Goal: Task Accomplishment & Management: Manage account settings

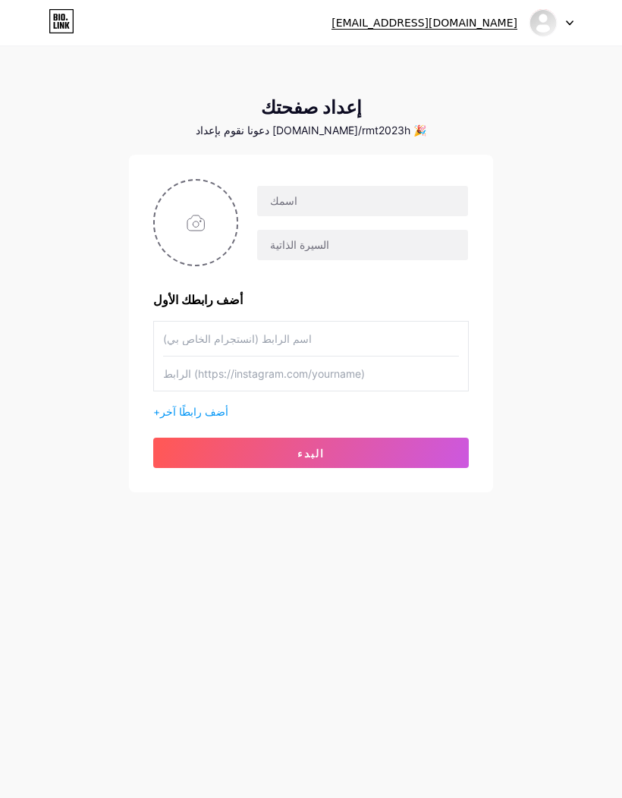
click at [220, 223] on input "file" at bounding box center [196, 223] width 82 height 84
click at [220, 233] on input "file" at bounding box center [196, 223] width 82 height 84
type input "C:\fakepath\شعار بلوره .png"
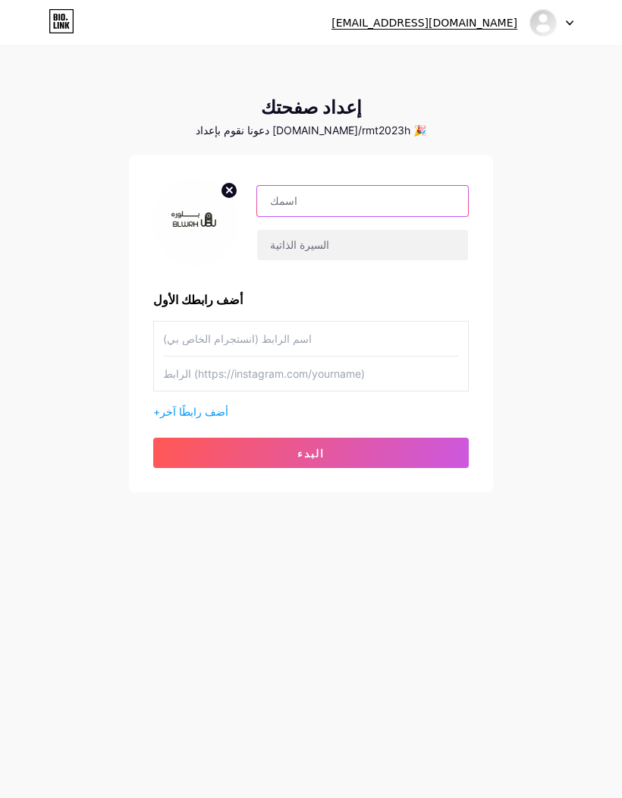
click at [320, 208] on input "text" at bounding box center [362, 201] width 211 height 30
type input "B"
type input "BLWRH"
click at [373, 247] on input "text" at bounding box center [362, 245] width 211 height 30
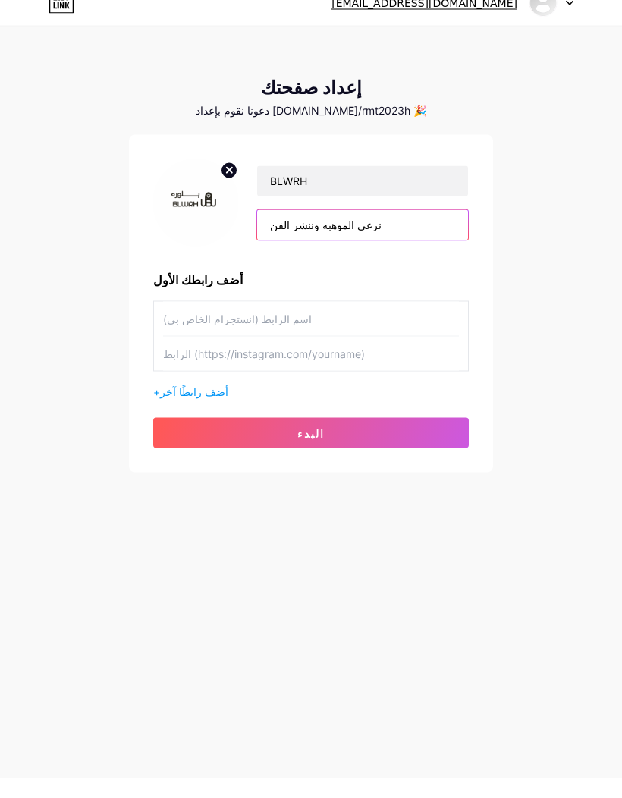
type input "نرعى الموهبه وننشر الفن"
click at [286, 322] on input "text" at bounding box center [311, 339] width 296 height 34
click at [299, 360] on input "text" at bounding box center [311, 374] width 296 height 34
click at [193, 329] on input "blwrh 2023" at bounding box center [311, 339] width 296 height 34
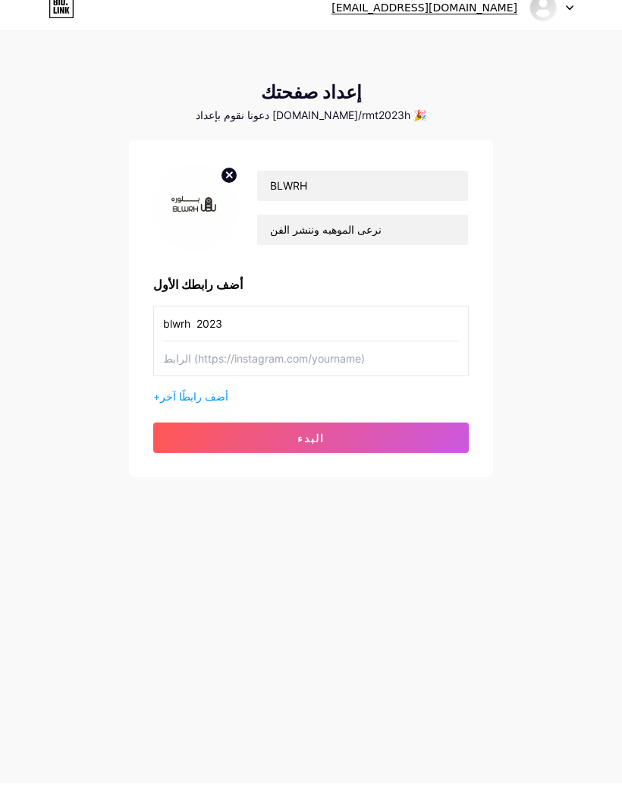
click at [187, 329] on input "blwrh 2023" at bounding box center [311, 339] width 296 height 34
click at [206, 325] on input "blwrh 2023" at bounding box center [311, 339] width 296 height 34
click at [211, 324] on input "blwrh 2023" at bounding box center [311, 339] width 296 height 34
type input "blwrh2023"
click at [306, 367] on input "text" at bounding box center [311, 374] width 296 height 34
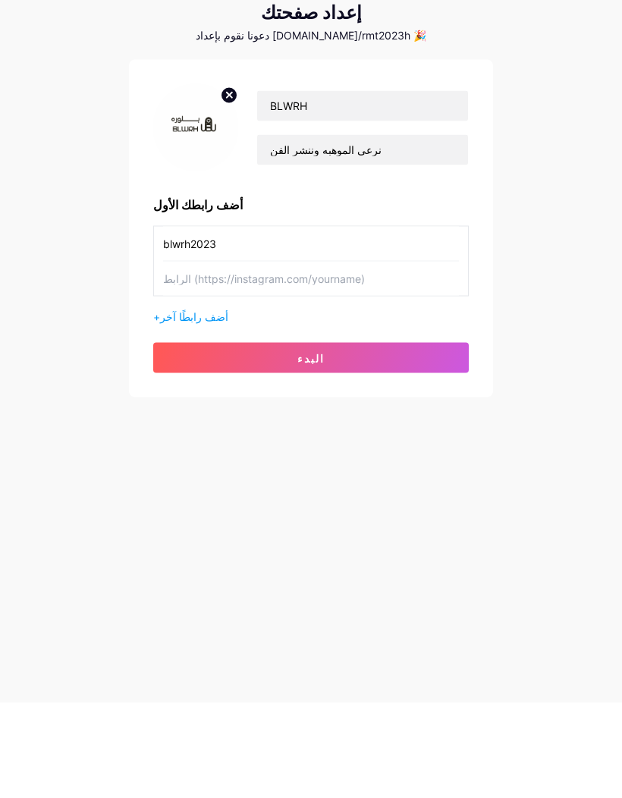
type input "V"
type input "D"
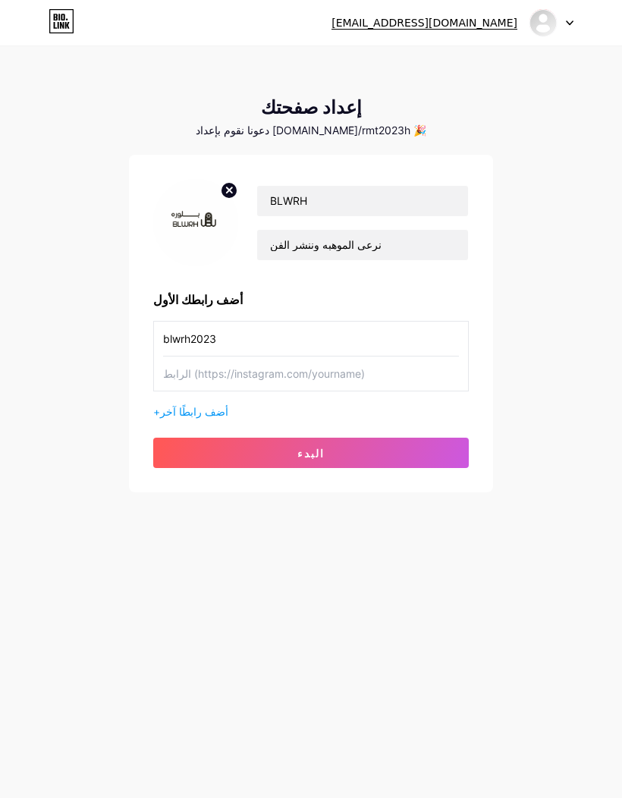
click at [195, 357] on input "text" at bounding box center [311, 374] width 296 height 34
paste input "[URL][DOMAIN_NAME]"
type input "[URL][DOMAIN_NAME]"
click at [194, 405] on font "أضف رابطًا آخر" at bounding box center [194, 411] width 68 height 13
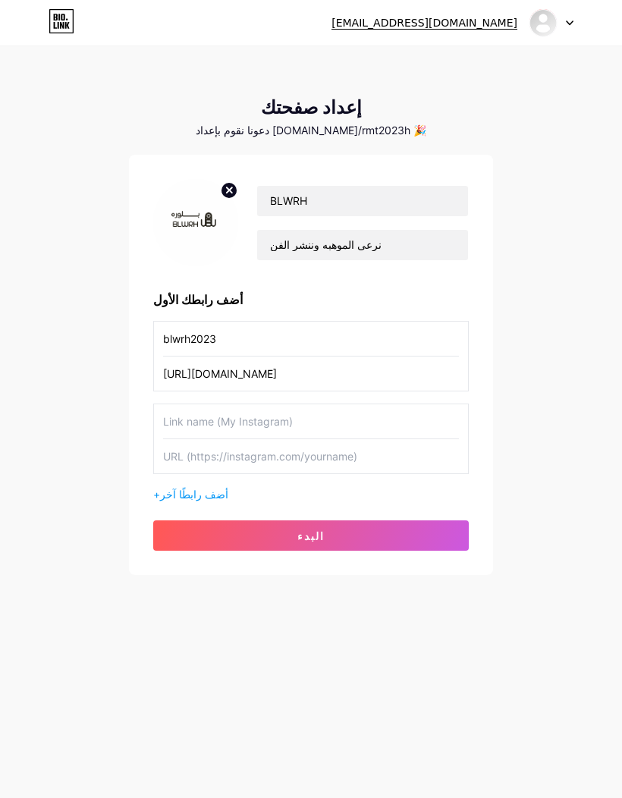
click at [218, 439] on input "text" at bounding box center [311, 456] width 296 height 34
click at [185, 439] on input "text" at bounding box center [311, 456] width 296 height 34
paste input "[URL][DOMAIN_NAME]"
type input "[URL][DOMAIN_NAME]"
click at [256, 405] on input "text" at bounding box center [311, 422] width 296 height 34
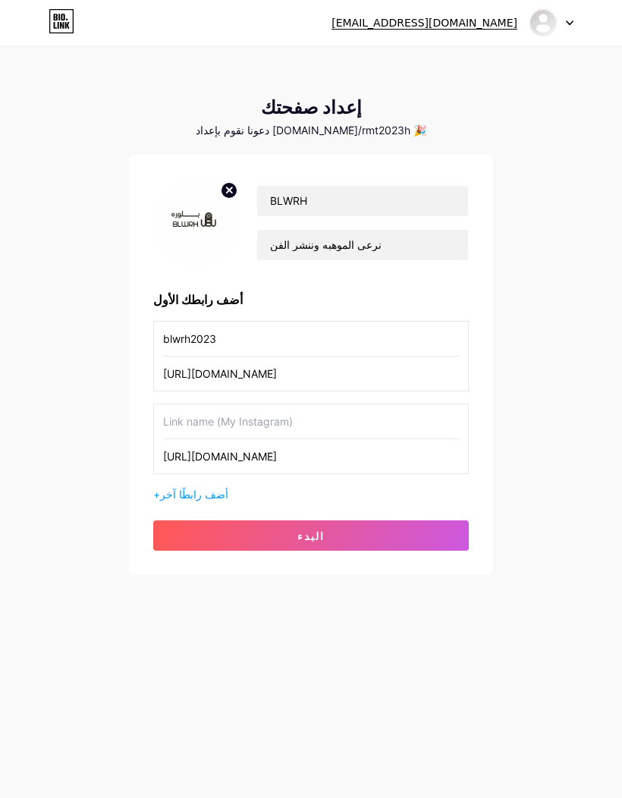
click at [191, 322] on input "blwrh2023" at bounding box center [311, 339] width 296 height 34
click at [194, 322] on input "blwrh2023" at bounding box center [311, 339] width 296 height 34
click at [215, 405] on input "text" at bounding box center [311, 422] width 296 height 34
click at [207, 405] on input "text" at bounding box center [311, 422] width 296 height 34
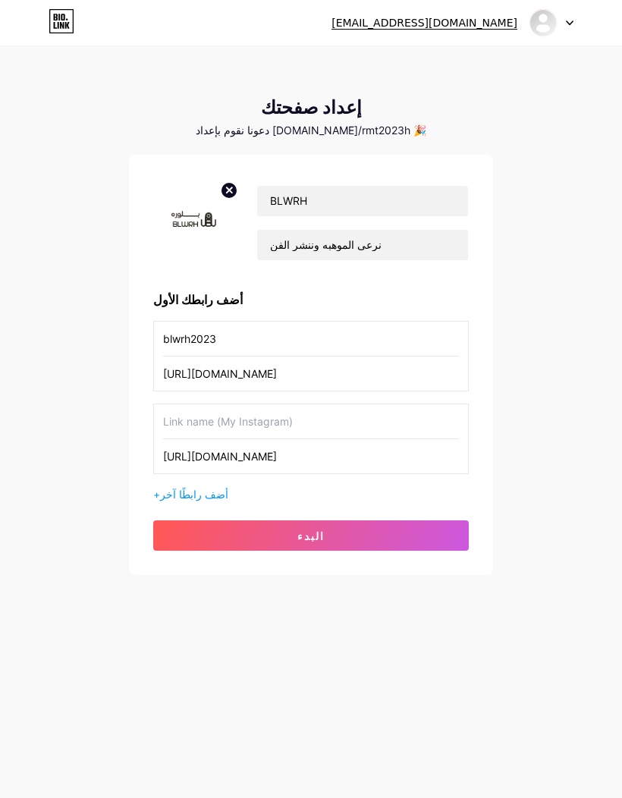
click at [229, 405] on input "text" at bounding box center [311, 422] width 296 height 34
paste input "blwrh2023"
type input "blwrh2023"
click at [179, 488] on font "أضف رابطًا آخر" at bounding box center [194, 494] width 68 height 13
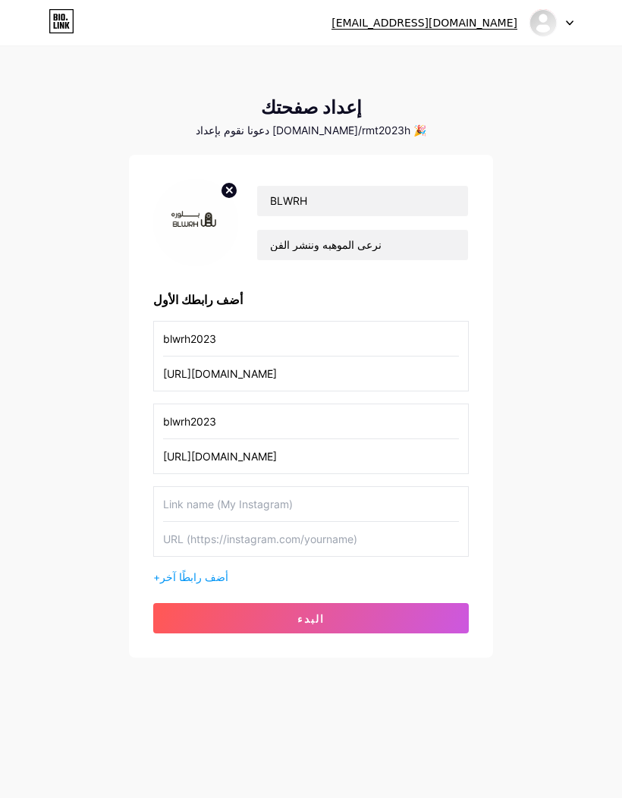
click at [208, 487] on input "text" at bounding box center [311, 504] width 296 height 34
click at [219, 487] on input "text" at bounding box center [311, 504] width 296 height 34
paste input "blwrh2023"
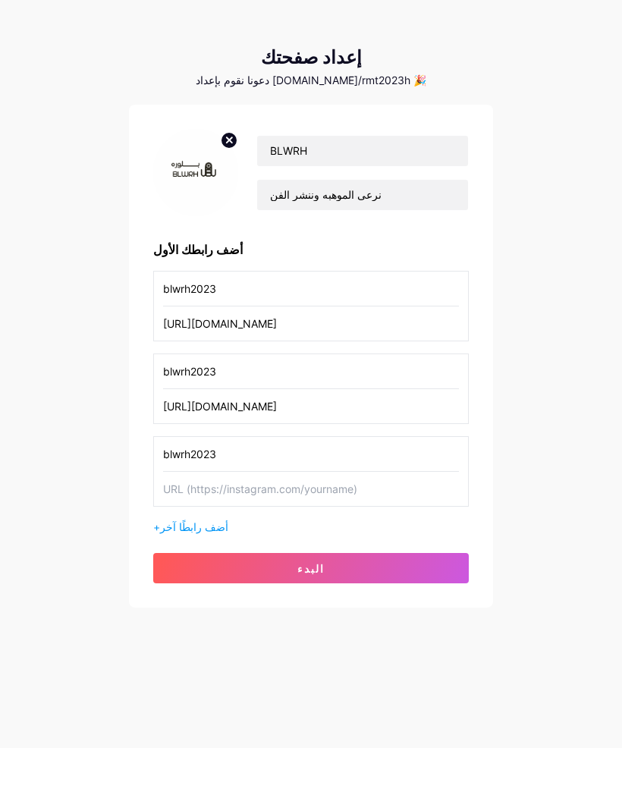
type input "blwrh2023"
click at [224, 522] on input "text" at bounding box center [311, 539] width 296 height 34
paste input "https://wa.me/9665XXXXXXXX"
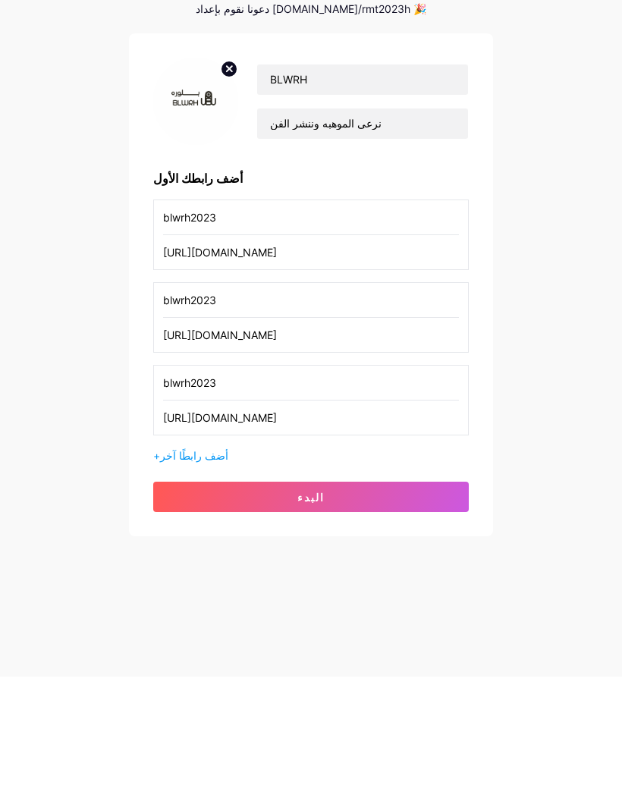
type input "[URL][DOMAIN_NAME]"
click at [360, 603] on button "البدء" at bounding box center [311, 618] width 316 height 30
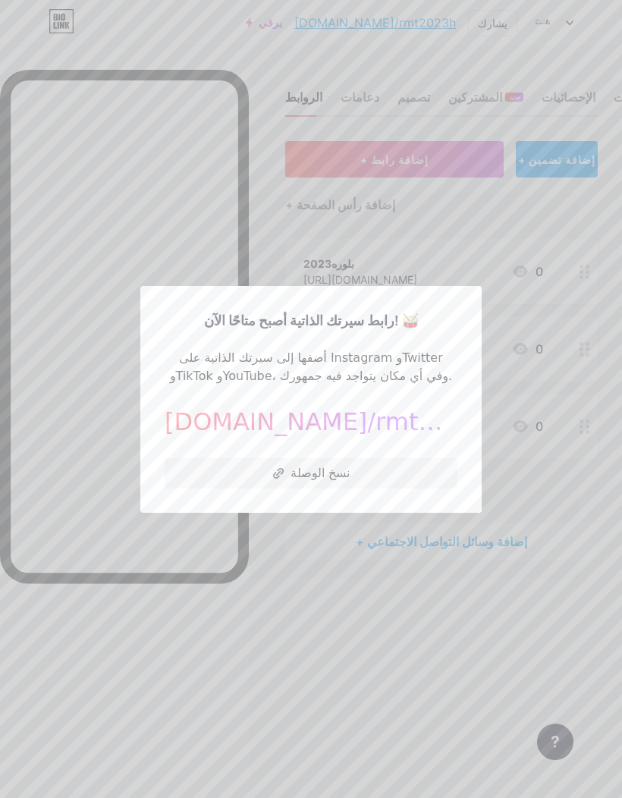
click at [320, 480] on font "نسخ الوصلة" at bounding box center [320, 472] width 59 height 15
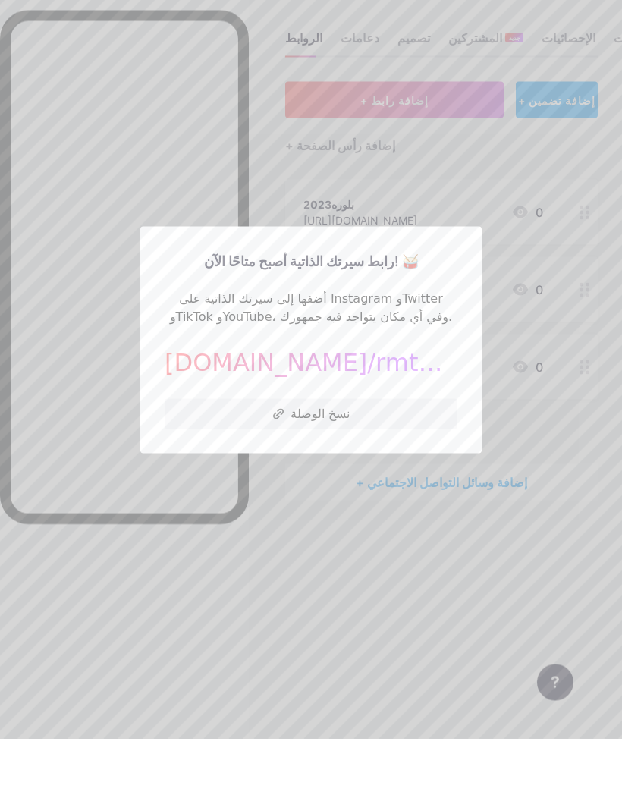
click at [345, 465] on font "نسخ الوصلة" at bounding box center [320, 472] width 59 height 15
type textarea "G"
click at [508, 437] on div at bounding box center [311, 399] width 622 height 798
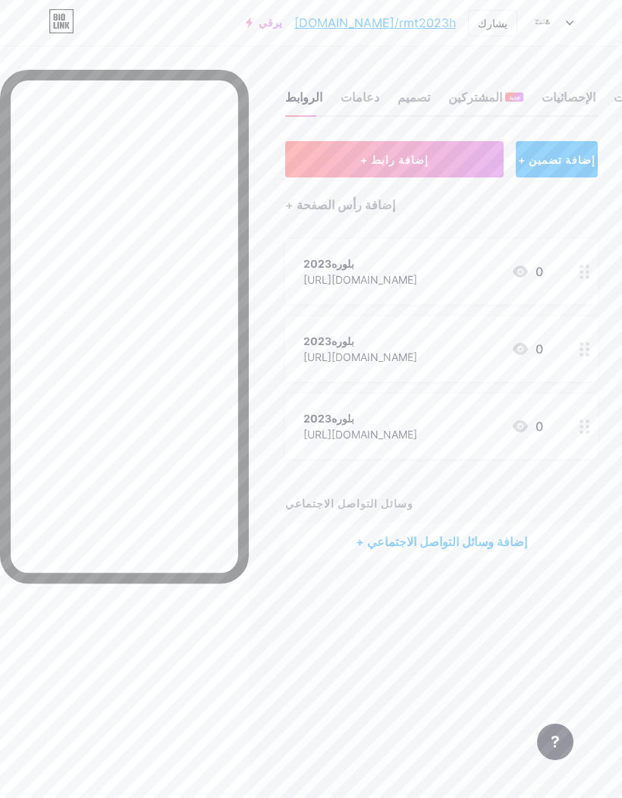
click at [373, 270] on div "بلوره2023" at bounding box center [361, 264] width 114 height 16
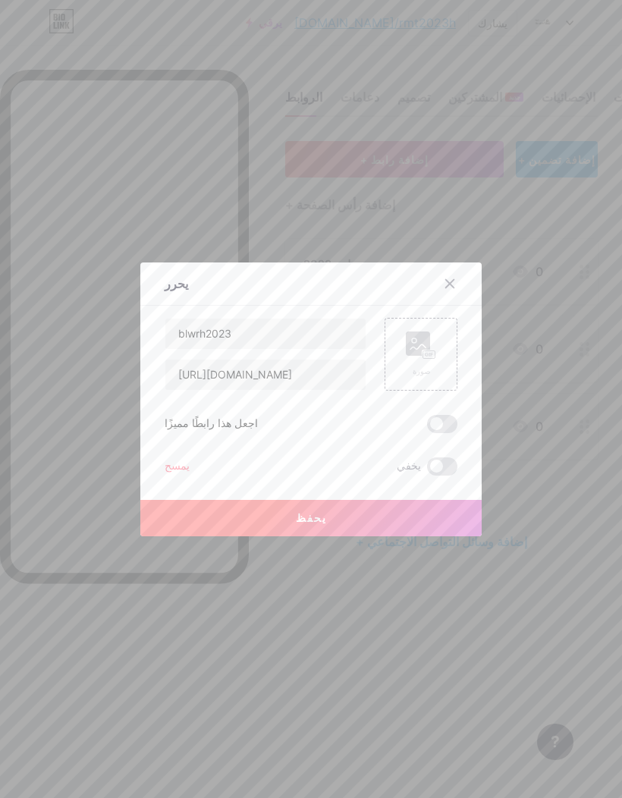
click at [413, 377] on div "صورة" at bounding box center [421, 355] width 30 height 46
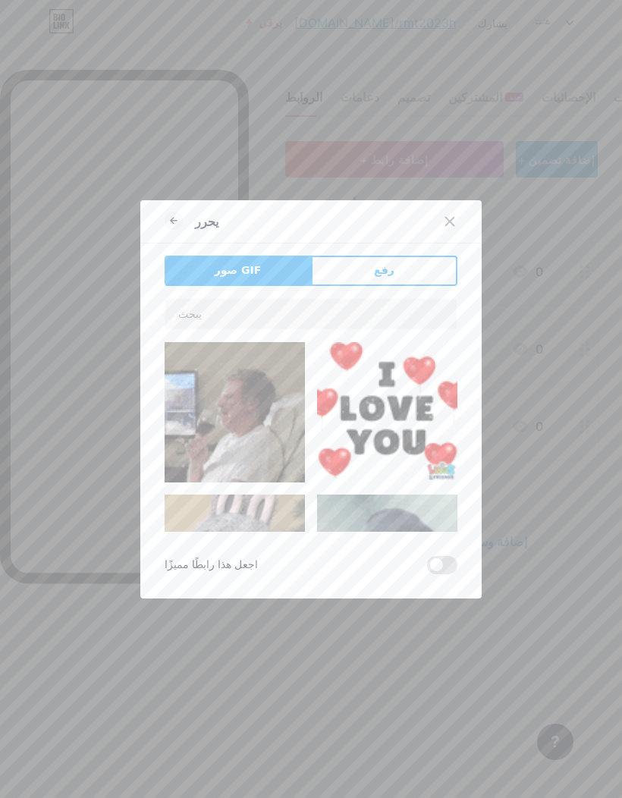
click at [412, 286] on button "رفع" at bounding box center [384, 271] width 146 height 30
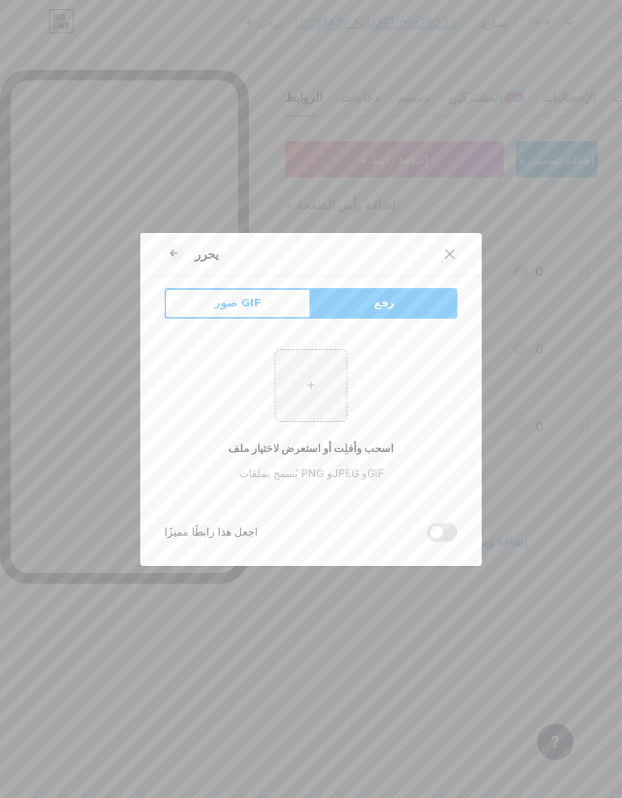
click at [316, 417] on input "file" at bounding box center [310, 385] width 71 height 71
type input "C:\fakepath\شعار بلوره .png"
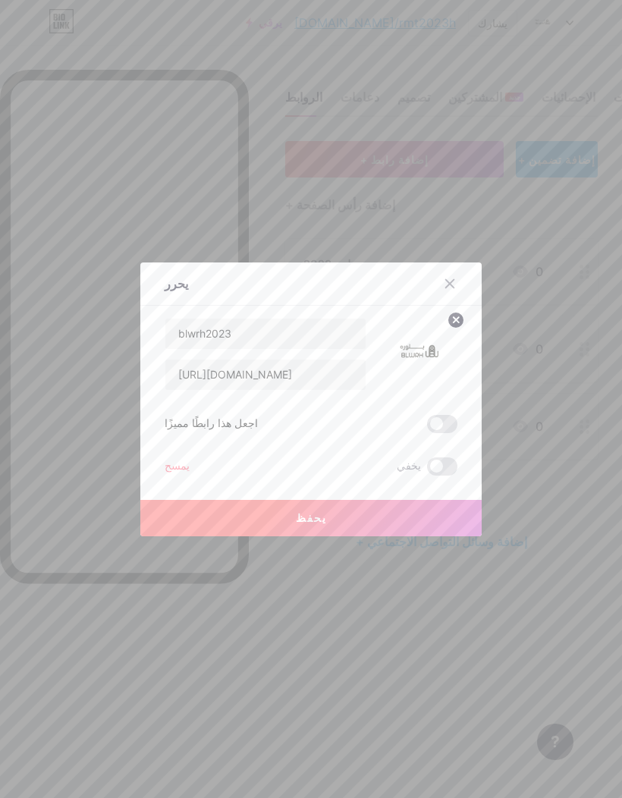
click at [274, 537] on button "يحفظ" at bounding box center [311, 518] width 342 height 36
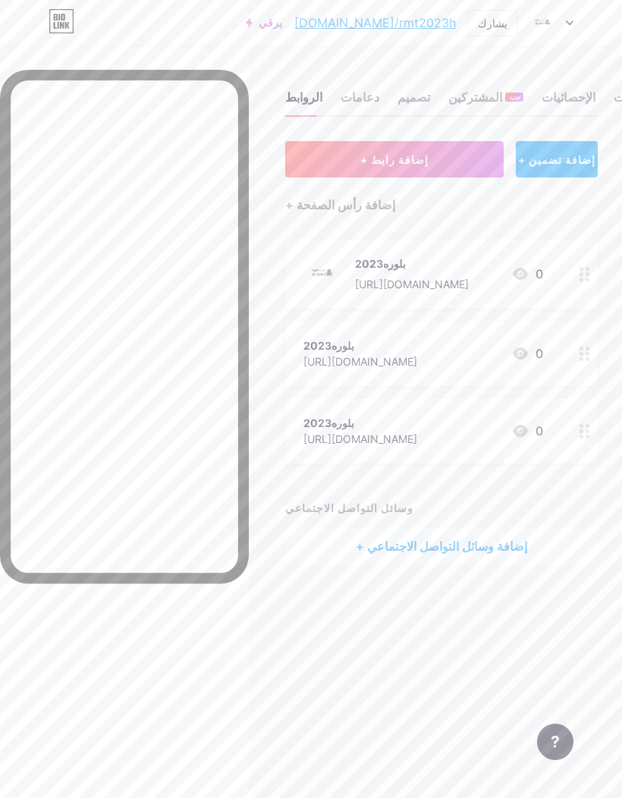
click at [318, 340] on font "بلوره2023" at bounding box center [329, 345] width 51 height 13
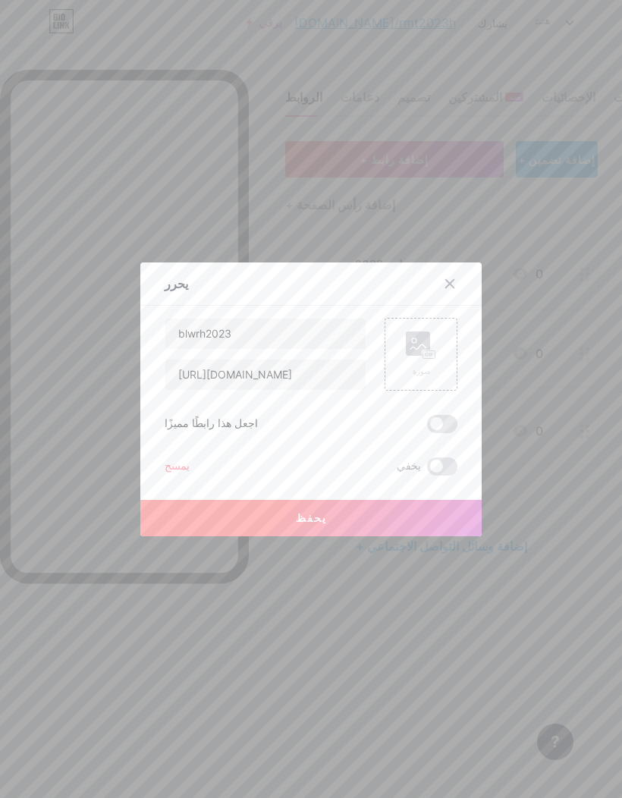
click at [428, 356] on rect at bounding box center [418, 344] width 24 height 24
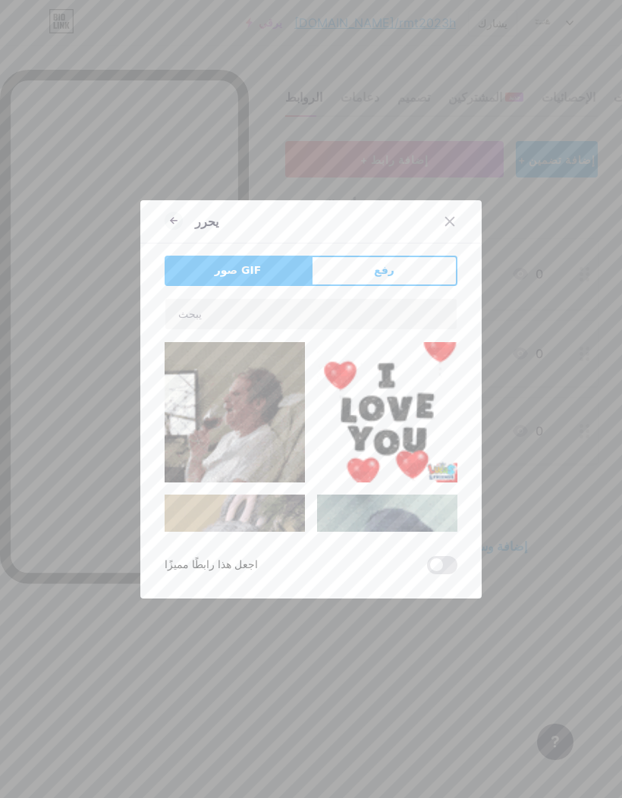
click at [395, 286] on button "رفع" at bounding box center [384, 271] width 146 height 30
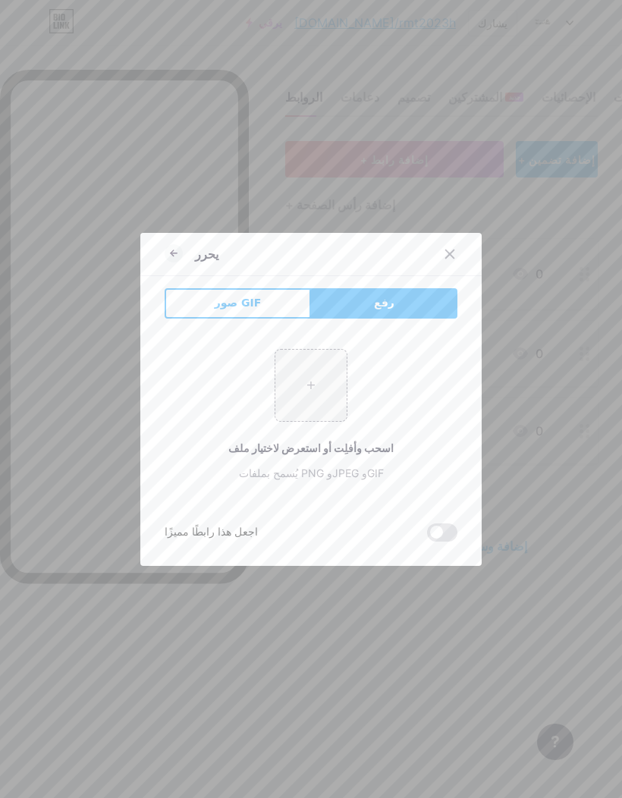
click at [320, 421] on input "file" at bounding box center [310, 385] width 71 height 71
type input "C:\fakepath\شعار بلوره .png"
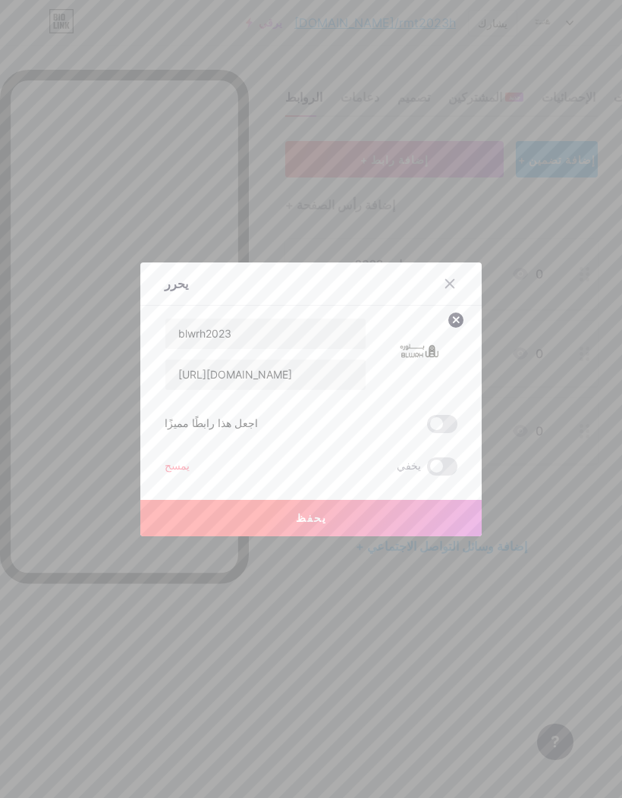
click at [223, 537] on button "يحفظ" at bounding box center [311, 518] width 342 height 36
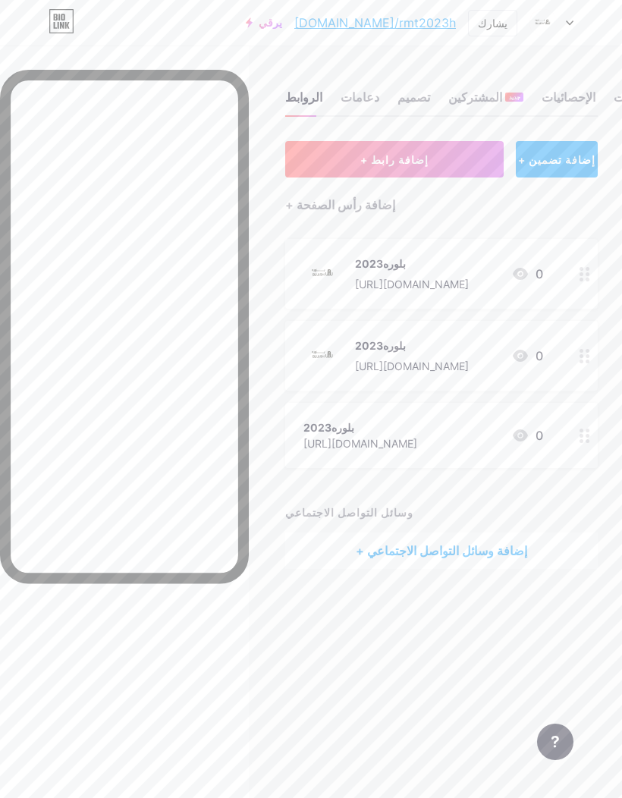
click at [312, 433] on font "بلوره2023" at bounding box center [329, 427] width 51 height 13
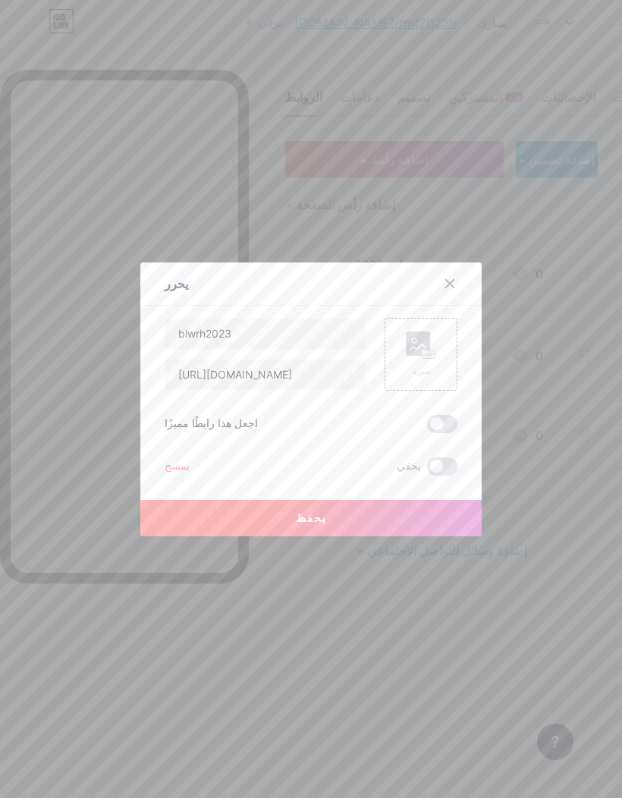
click at [417, 356] on rect at bounding box center [418, 344] width 24 height 24
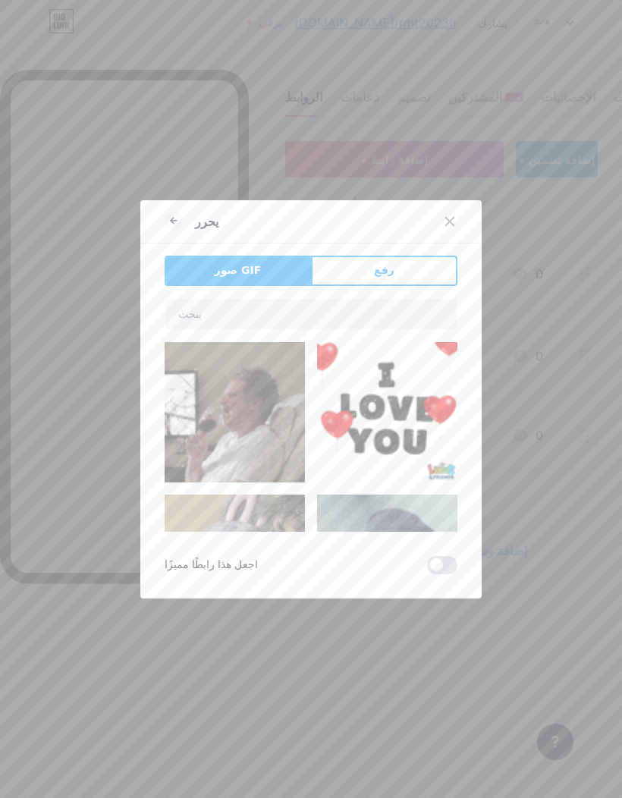
click at [395, 286] on button "رفع" at bounding box center [384, 271] width 146 height 30
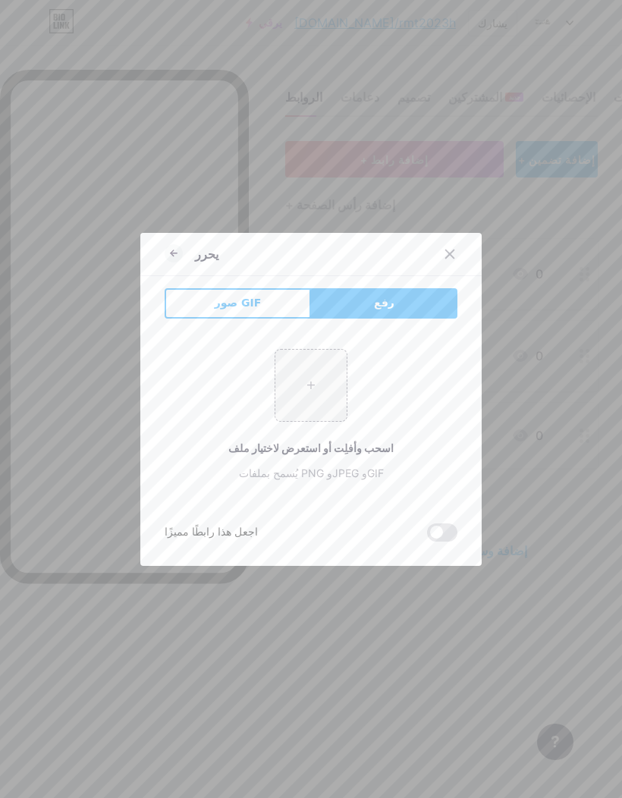
click at [307, 421] on input "file" at bounding box center [310, 385] width 71 height 71
type input "C:\fakepath\شعار بلوره .png"
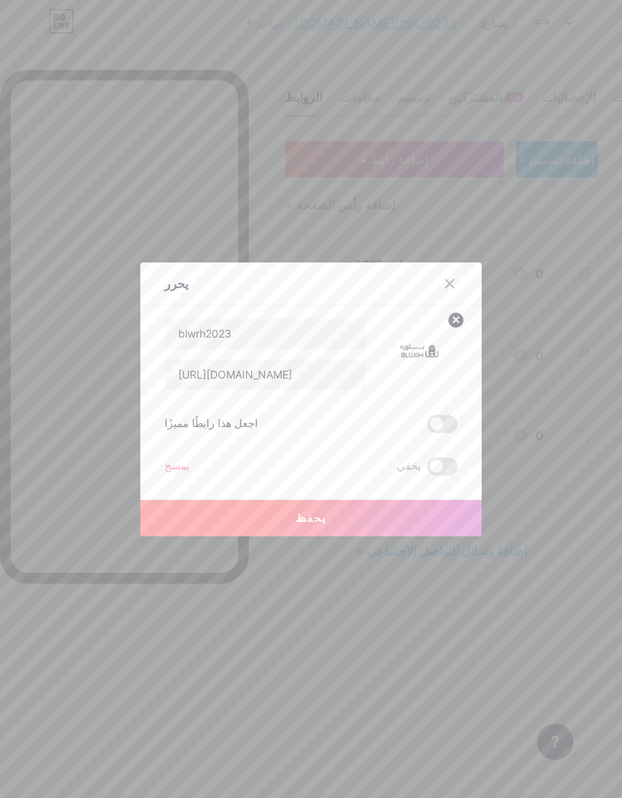
click at [263, 537] on button "يحفظ" at bounding box center [311, 518] width 342 height 36
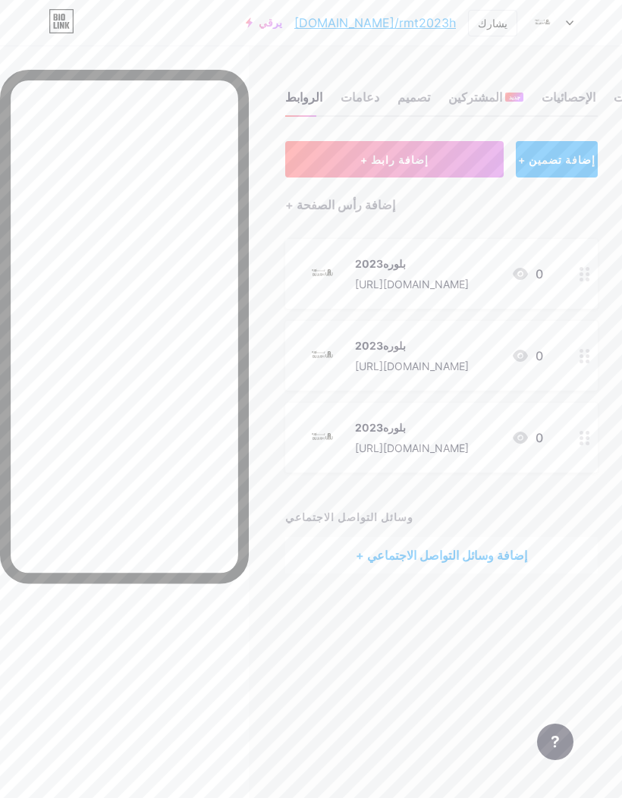
click at [331, 428] on img at bounding box center [323, 437] width 39 height 39
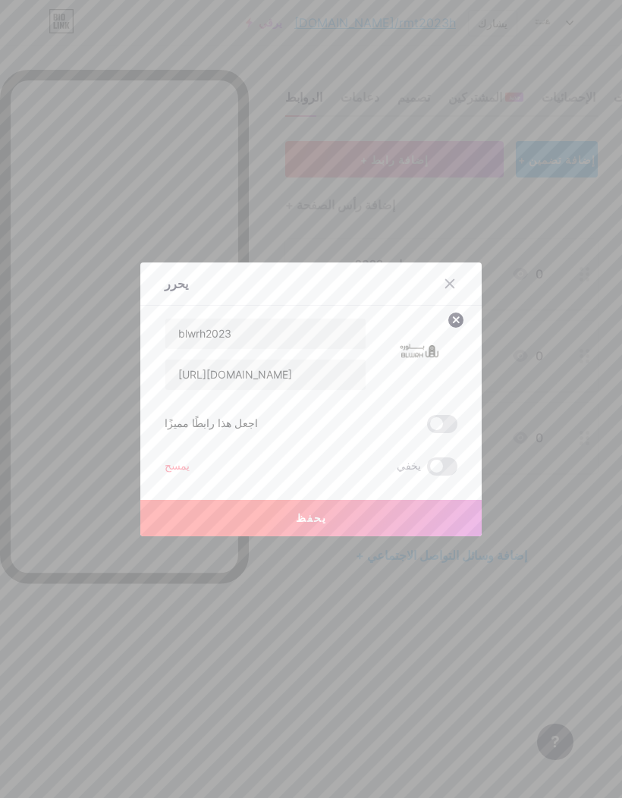
click at [442, 433] on span at bounding box center [442, 424] width 30 height 18
click at [427, 428] on input "checkbox" at bounding box center [427, 428] width 0 height 0
click at [354, 537] on button "يحفظ" at bounding box center [311, 518] width 342 height 36
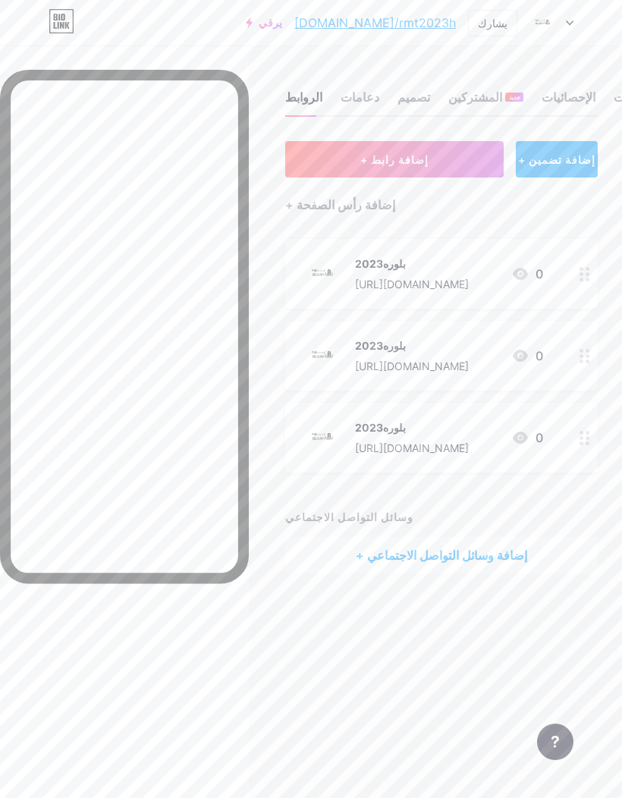
click at [335, 348] on img at bounding box center [323, 355] width 39 height 39
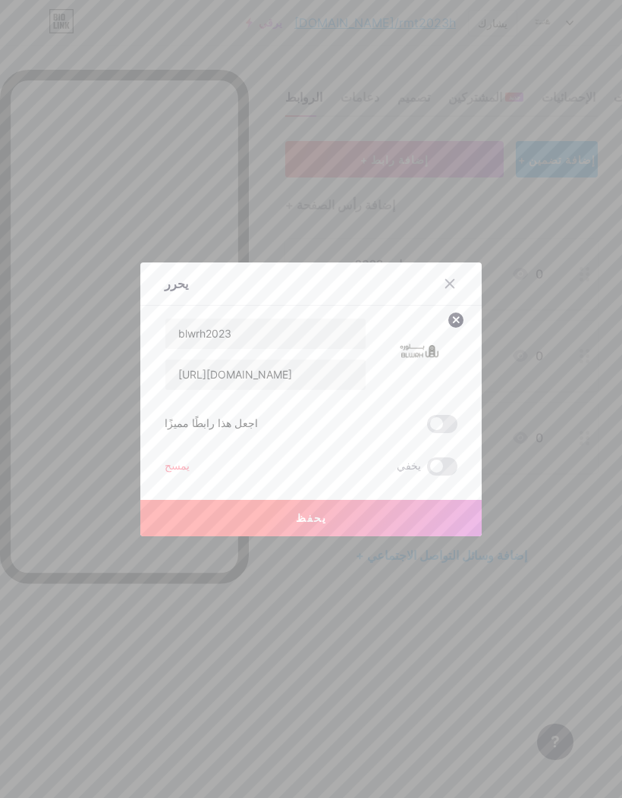
click at [443, 433] on span at bounding box center [442, 424] width 30 height 18
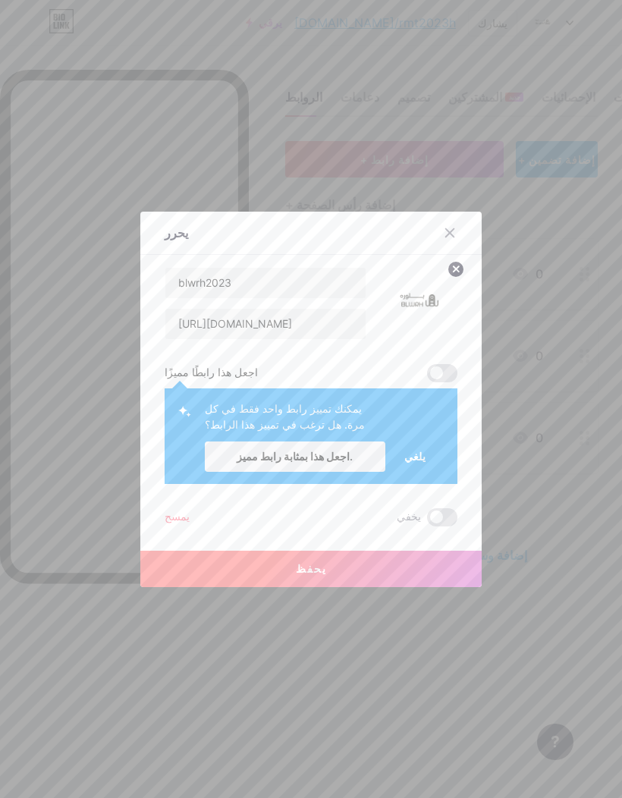
click at [370, 382] on div "blwrh2023 https://www.tiktok.com/@blwrh2023 اجعل هذا رابطًا مميزًا يمكنك تمييز …" at bounding box center [311, 397] width 293 height 260
click at [456, 247] on div at bounding box center [459, 232] width 46 height 27
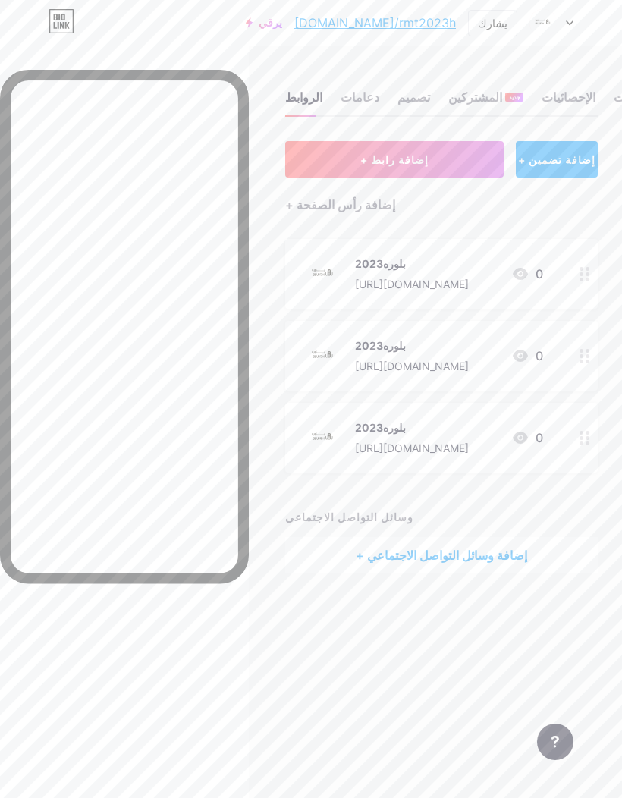
click at [442, 162] on button "+ إضافة رابط" at bounding box center [394, 159] width 219 height 36
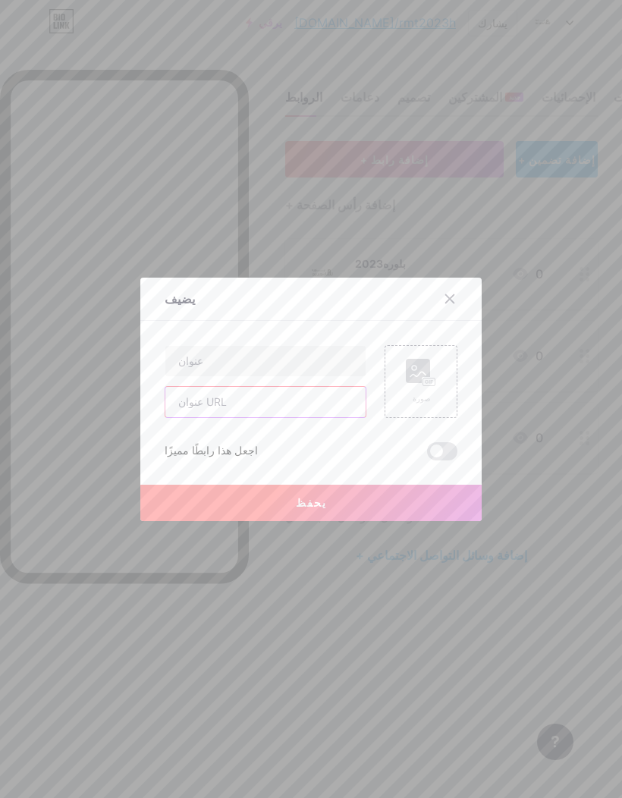
click at [291, 417] on input "text" at bounding box center [265, 402] width 200 height 30
click at [433, 231] on div at bounding box center [311, 399] width 622 height 798
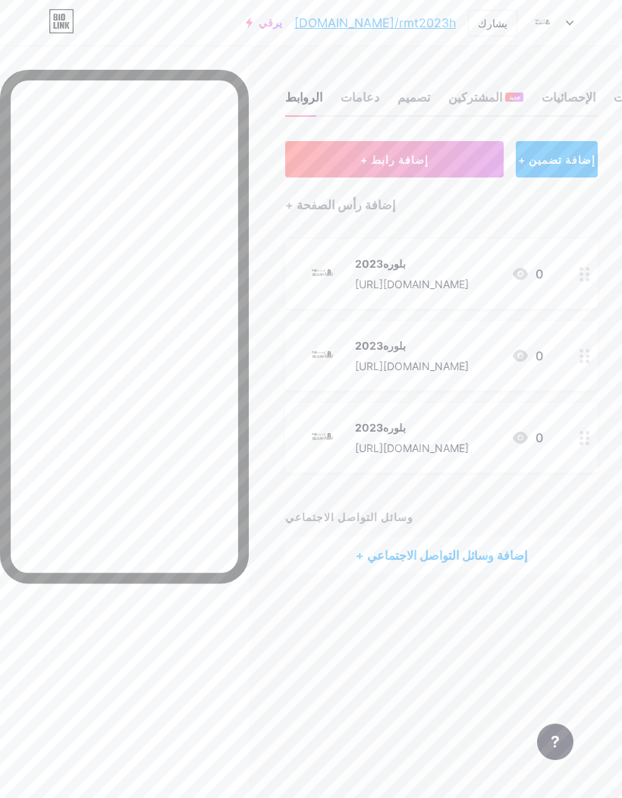
scroll to position [39, 0]
click at [243, 647] on div at bounding box center [124, 457] width 249 height 774
click at [499, 24] on font "يشارك" at bounding box center [493, 23] width 30 height 13
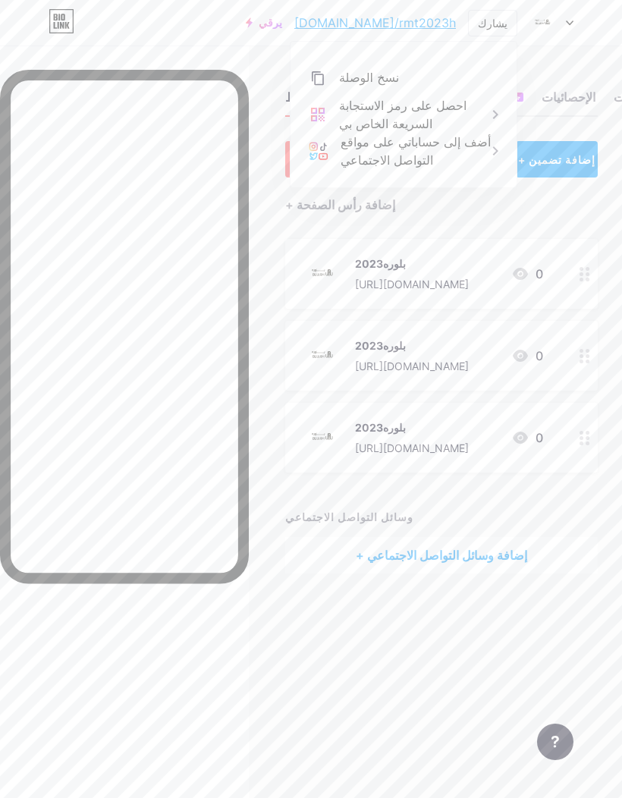
click at [384, 81] on font "نسخ الوصلة" at bounding box center [369, 78] width 60 height 14
click at [421, 149] on font "أضف إلى حساباتي على مواقع التواصل الاجتماعي" at bounding box center [416, 150] width 150 height 33
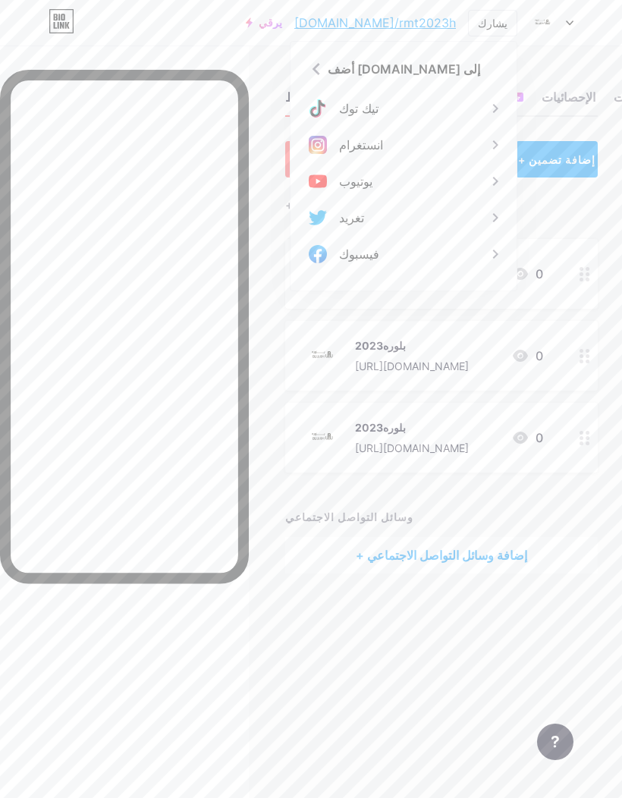
click at [275, 680] on div "الروابط دعامات تصميم المشتركين جديد الإحصائيات إعدادات + إضافة رابط + إضافة تضم…" at bounding box center [311, 399] width 622 height 798
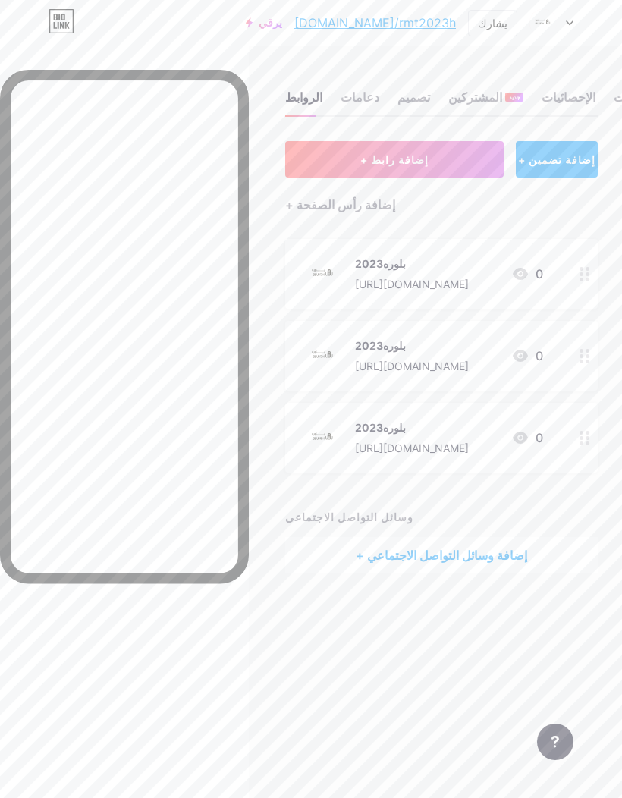
click at [433, 24] on font "[DOMAIN_NAME]/rmt2023h" at bounding box center [375, 22] width 162 height 15
click at [500, 31] on div "يشارك" at bounding box center [492, 23] width 49 height 27
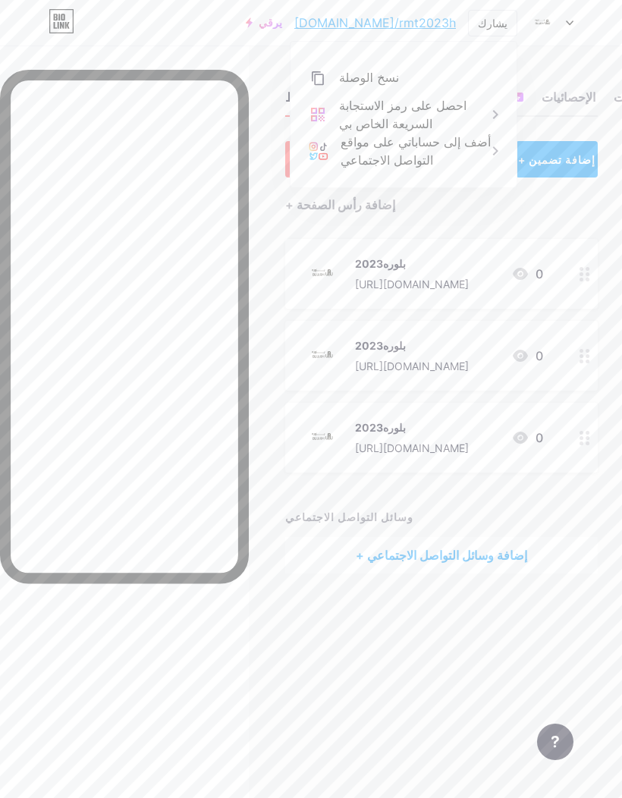
click at [414, 90] on div "نسخ الوصلة" at bounding box center [404, 78] width 226 height 36
click at [374, 80] on font "نسخ الوصلة" at bounding box center [369, 78] width 60 height 14
click at [389, 72] on font "نسخ الوصلة" at bounding box center [369, 78] width 60 height 14
click at [585, 178] on div "+ إضافة رأس الصفحة" at bounding box center [441, 196] width 313 height 37
click at [365, 74] on font "نسخ الوصلة" at bounding box center [369, 78] width 60 height 14
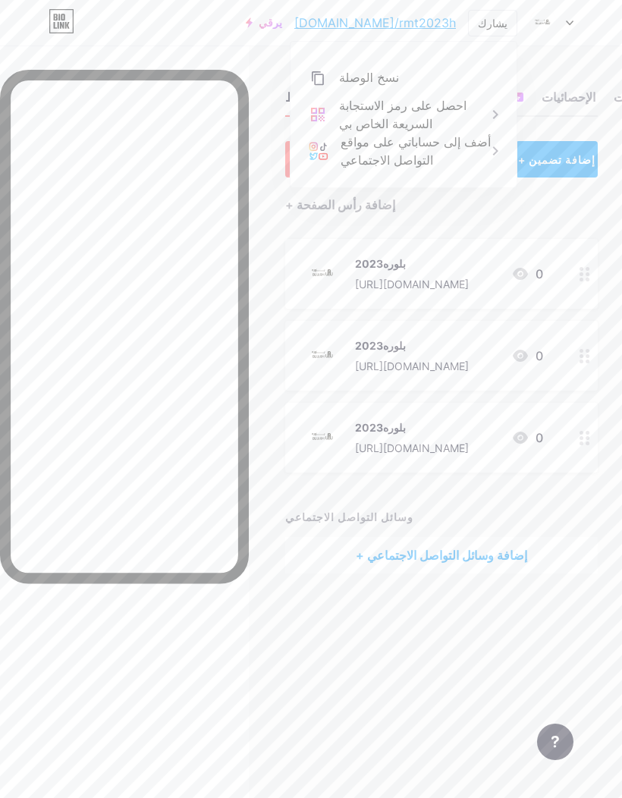
click at [571, 12] on div at bounding box center [552, 22] width 44 height 27
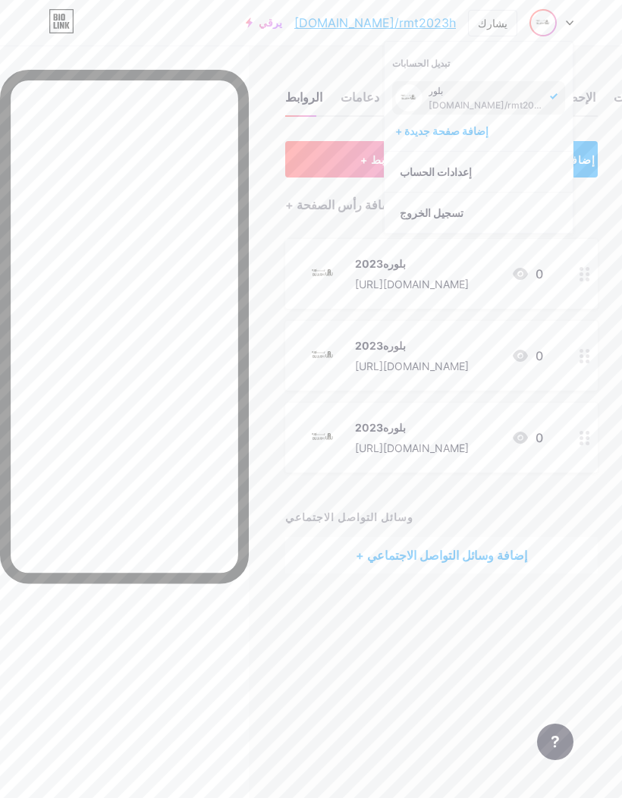
click at [508, 99] on div "[DOMAIN_NAME]/rmt2023h" at bounding box center [487, 105] width 117 height 12
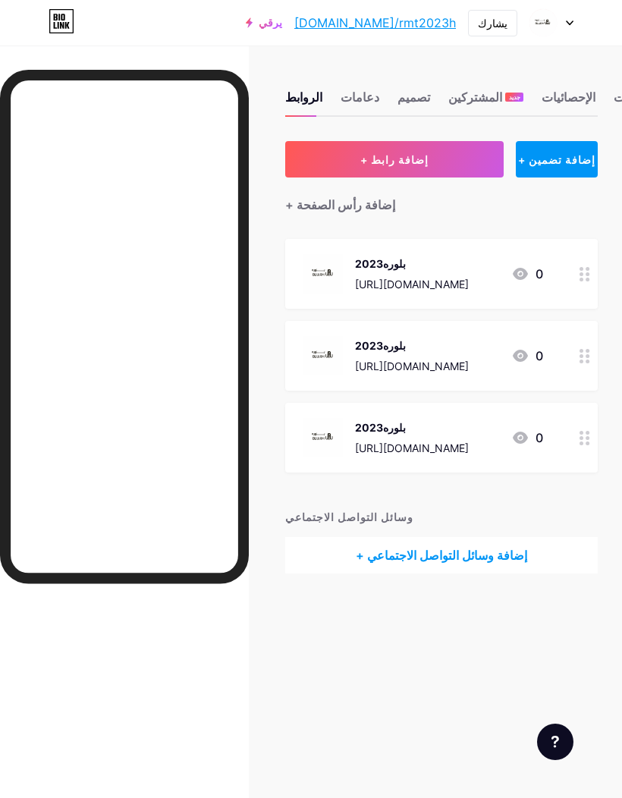
click at [364, 96] on font "دعامات" at bounding box center [360, 97] width 39 height 15
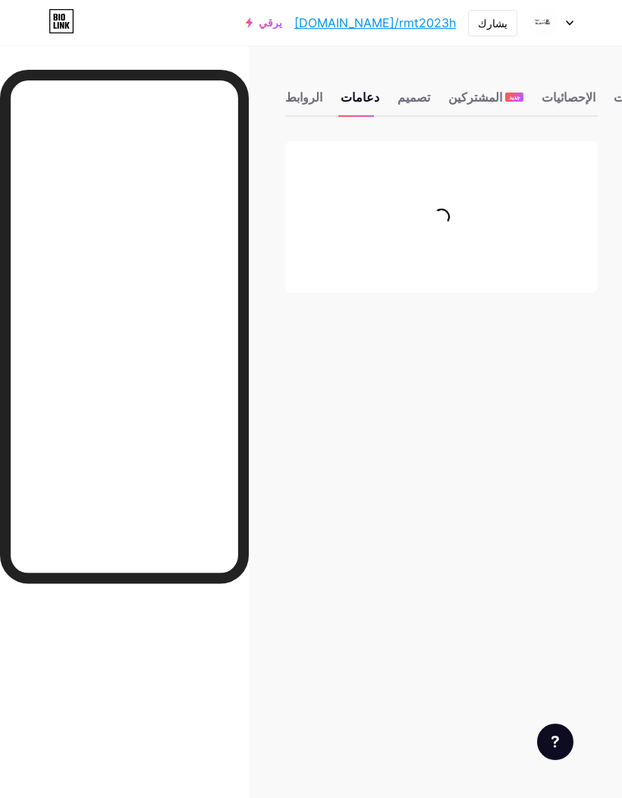
click at [414, 101] on font "تصميم" at bounding box center [414, 97] width 33 height 15
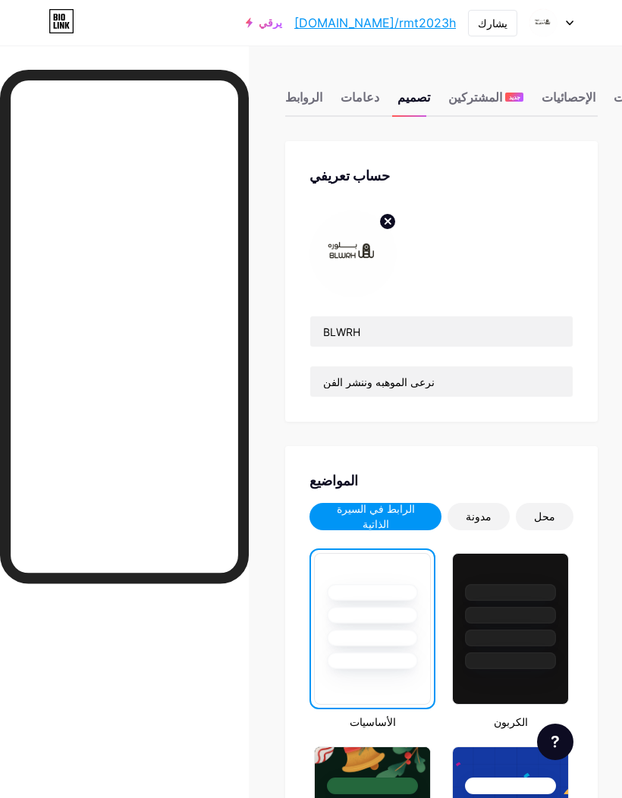
scroll to position [0, 21]
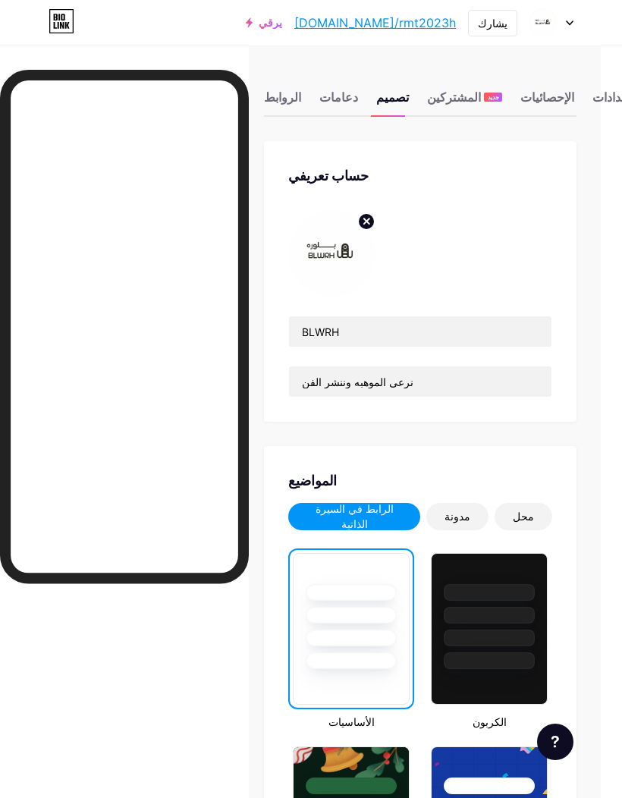
click at [429, 27] on font "[DOMAIN_NAME]/rmt2023h" at bounding box center [375, 22] width 162 height 15
click at [454, 19] on font "[DOMAIN_NAME]/rmt2023h" at bounding box center [375, 22] width 162 height 15
click at [493, 22] on font "يشارك" at bounding box center [493, 23] width 30 height 13
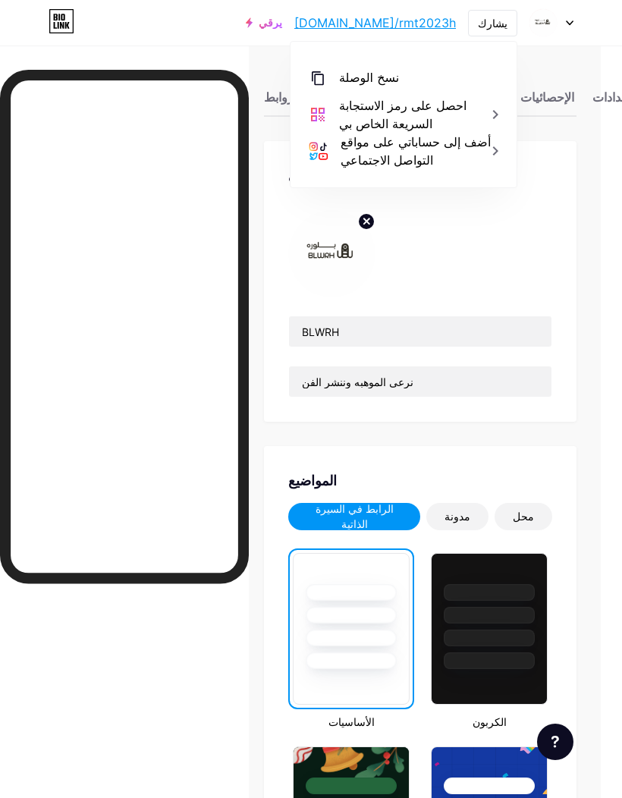
click at [379, 66] on div "نسخ الوصلة" at bounding box center [404, 78] width 226 height 36
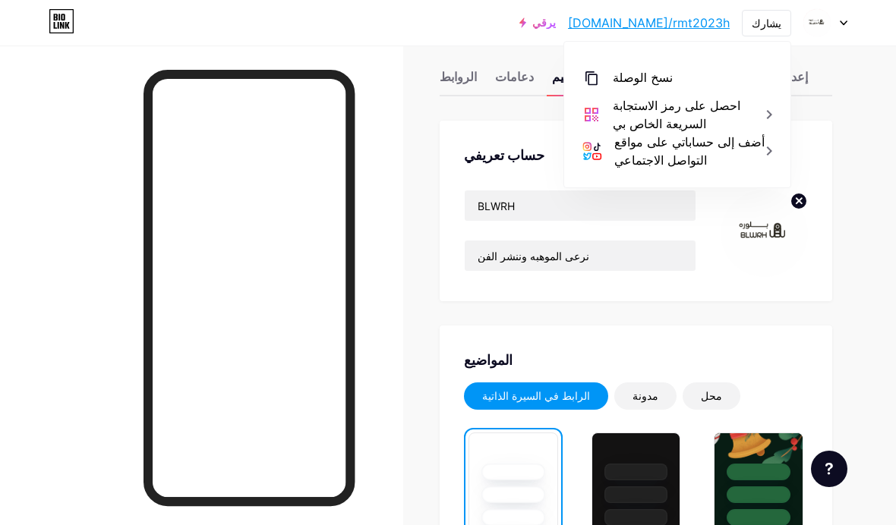
scroll to position [0, 0]
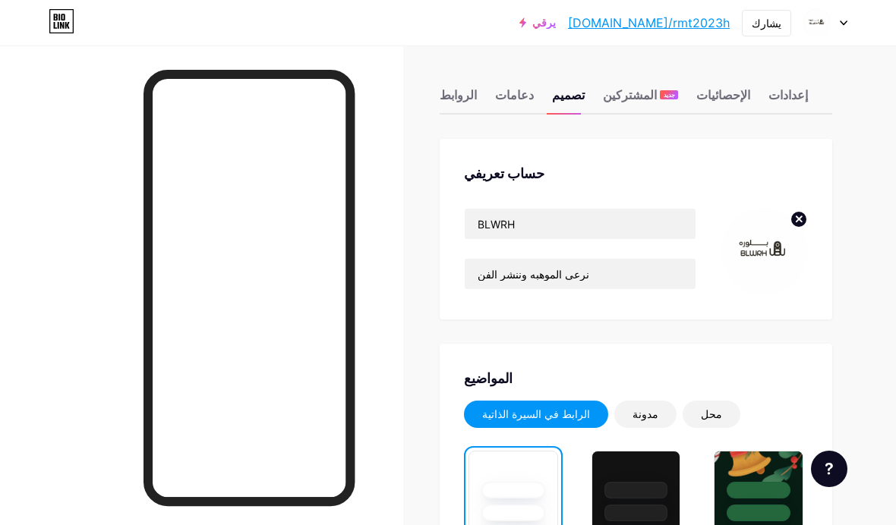
click at [622, 26] on font "[DOMAIN_NAME]/rmt2023h" at bounding box center [649, 22] width 162 height 15
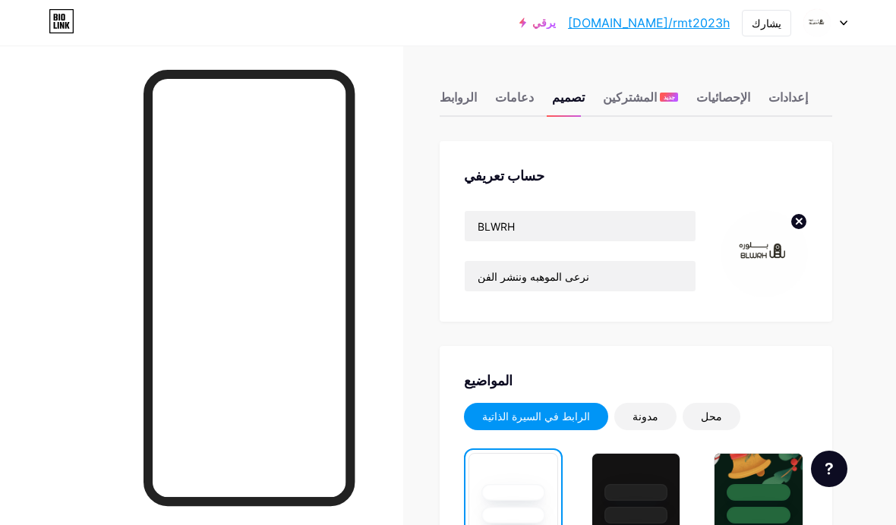
scroll to position [16, 0]
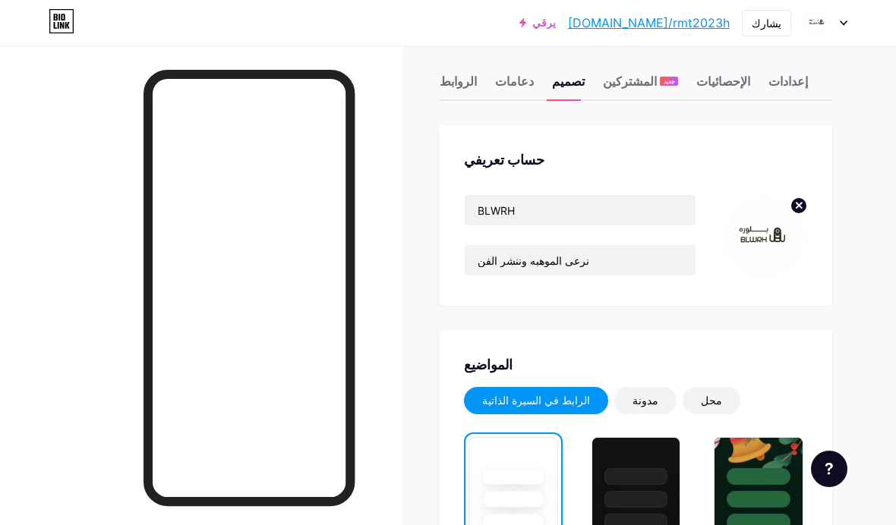
click at [622, 27] on font "يشارك" at bounding box center [766, 23] width 30 height 13
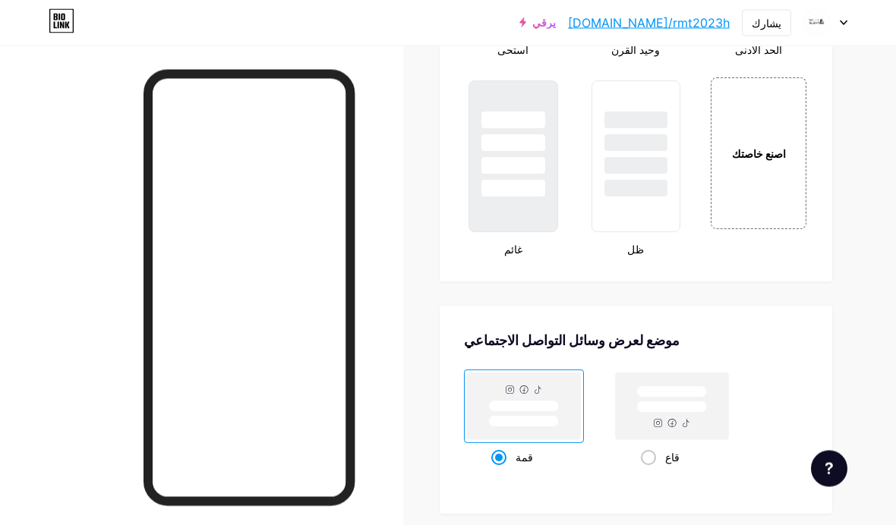
scroll to position [1828, 0]
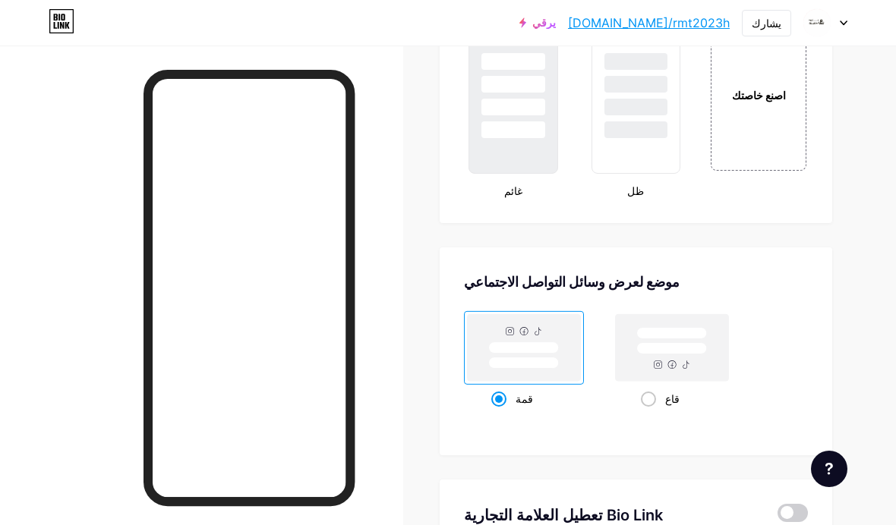
click at [622, 365] on rect at bounding box center [671, 347] width 113 height 67
click at [622, 413] on input "قاع" at bounding box center [646, 418] width 10 height 10
radio input "true"
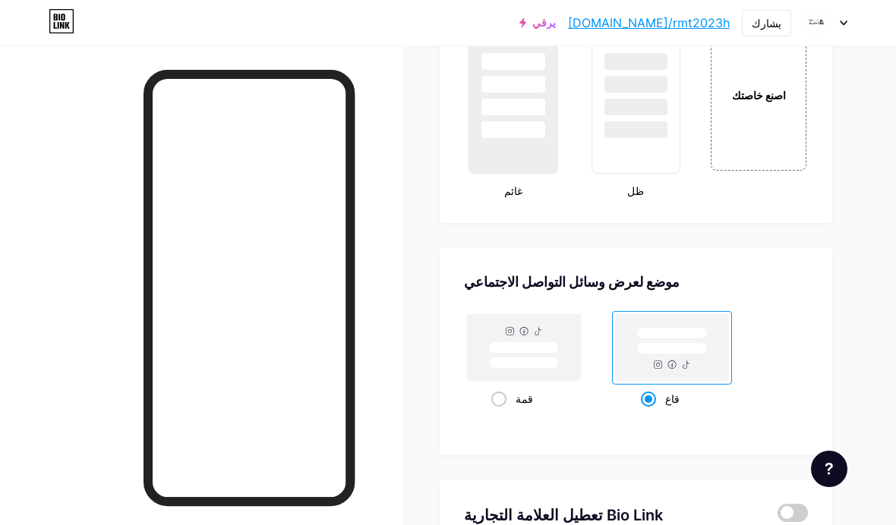
click at [547, 345] on rect at bounding box center [524, 347] width 70 height 11
click at [501, 413] on input "قمة" at bounding box center [496, 418] width 10 height 10
radio input "true"
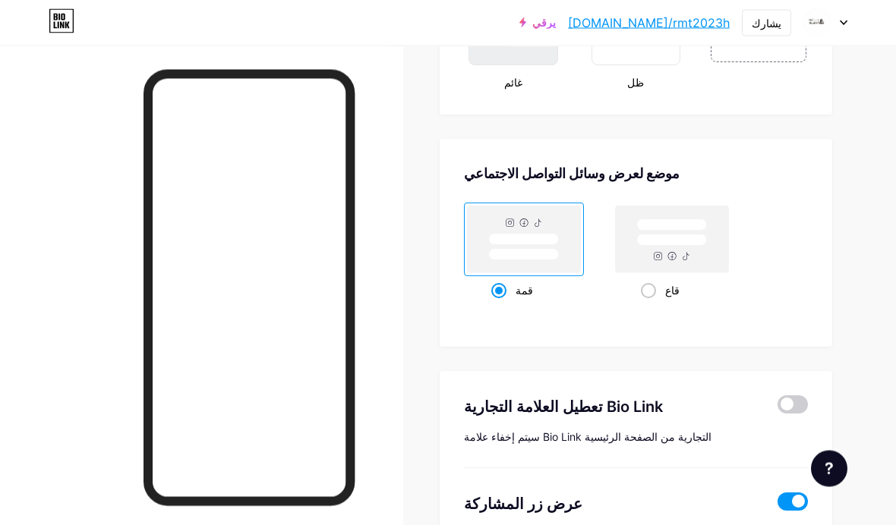
scroll to position [1937, 0]
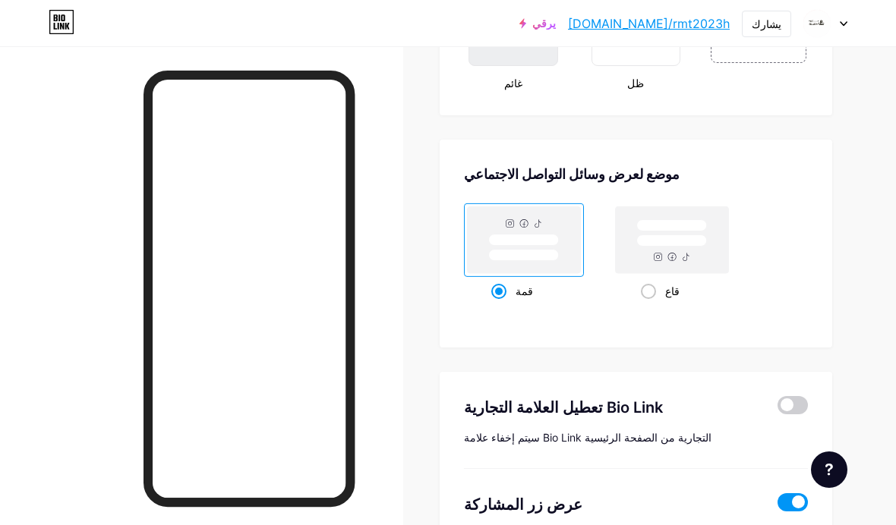
click at [622, 270] on rect at bounding box center [671, 239] width 113 height 67
click at [622, 304] on input "قاع" at bounding box center [646, 309] width 10 height 10
radio input "true"
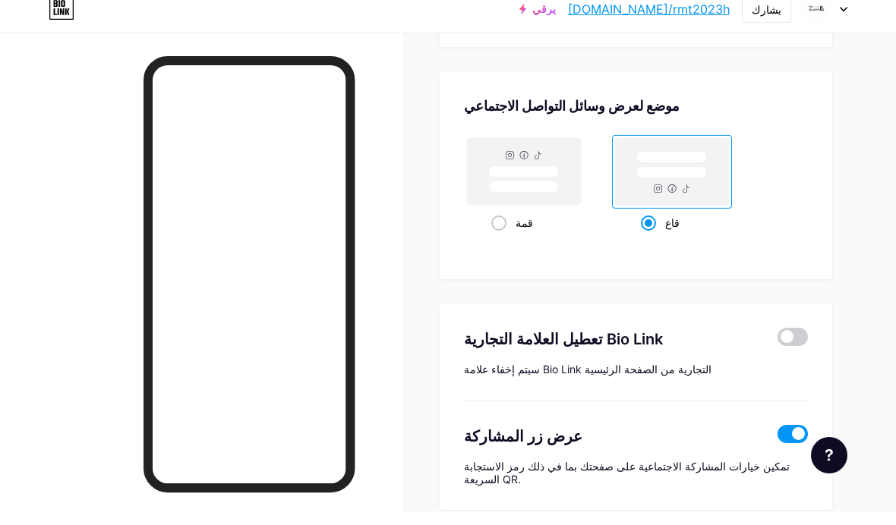
scroll to position [1991, 0]
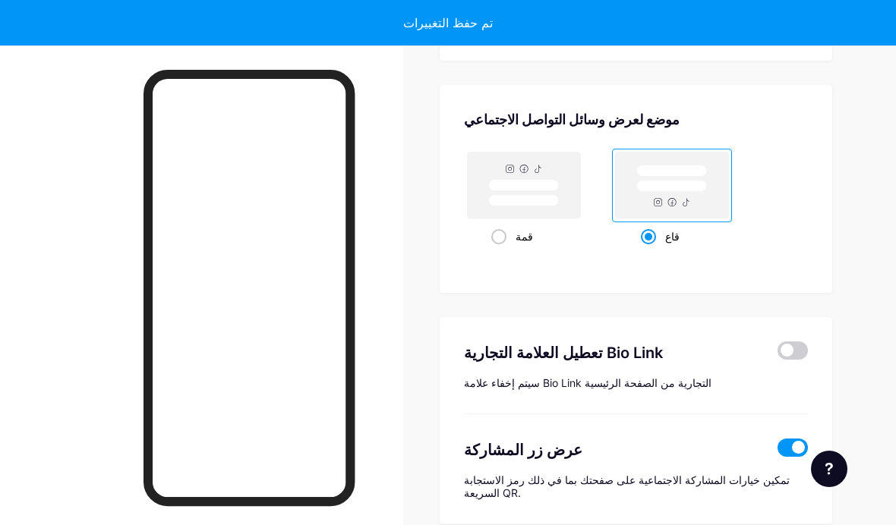
click at [622, 366] on div "تعطيل العلامة التجارية Bio Link سيتم إخفاء علامة Bio Link التجارية من الصفحة ال…" at bounding box center [636, 365] width 344 height 97
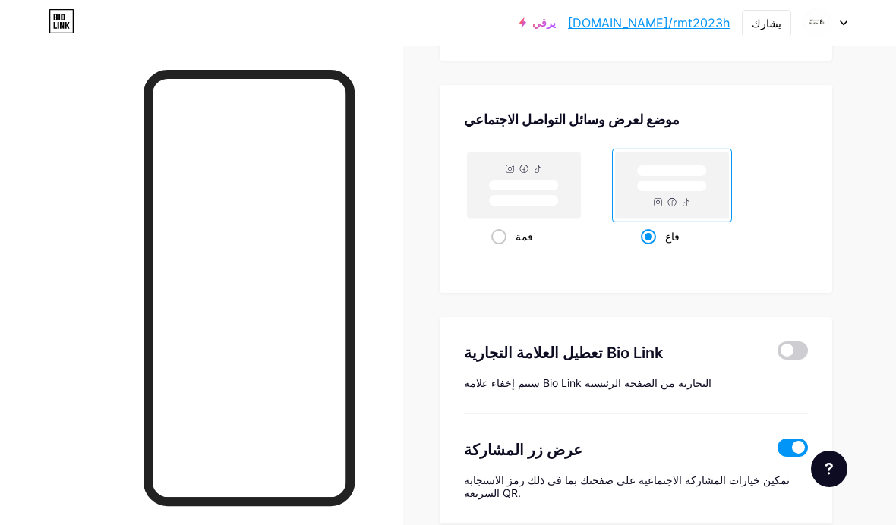
click at [622, 357] on span at bounding box center [792, 351] width 30 height 18
click at [622, 354] on input "checkbox" at bounding box center [777, 354] width 0 height 0
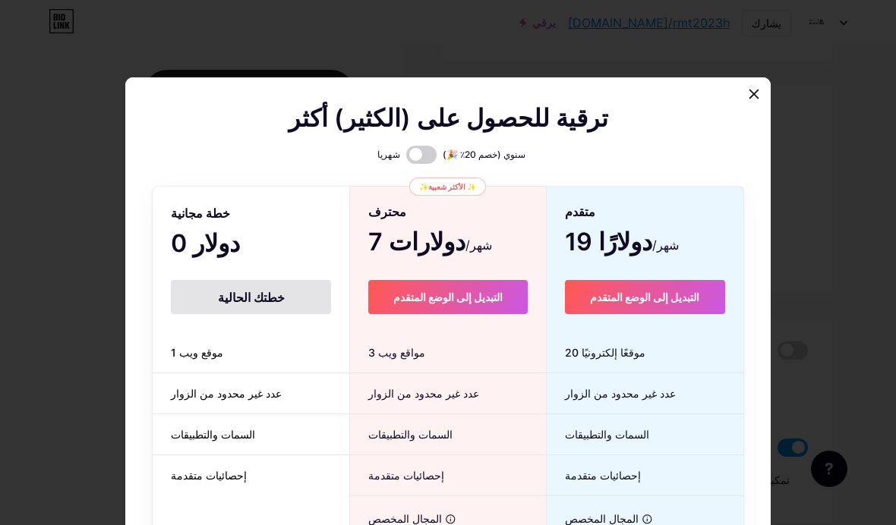
click at [286, 314] on div "خطتك الحالية" at bounding box center [251, 297] width 160 height 34
click at [622, 99] on icon at bounding box center [754, 94] width 8 height 8
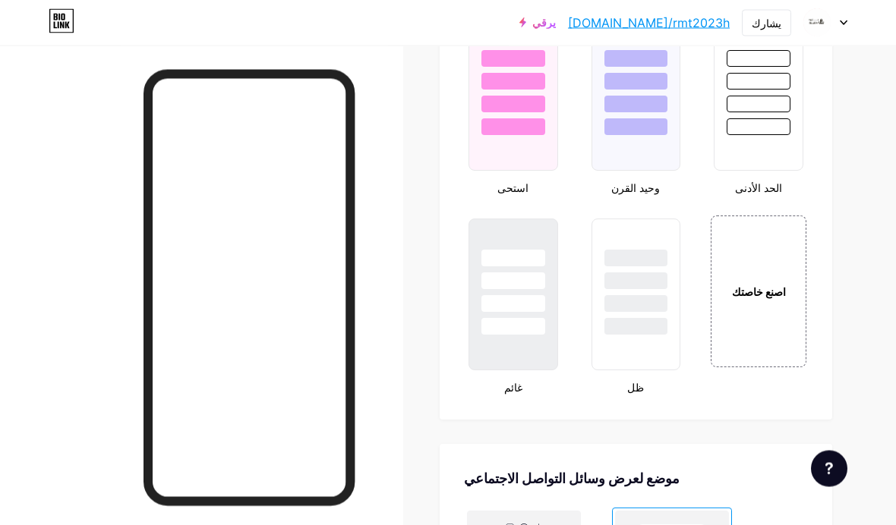
scroll to position [1632, 0]
click at [622, 348] on div "اصنع خاصتك" at bounding box center [758, 292] width 96 height 152
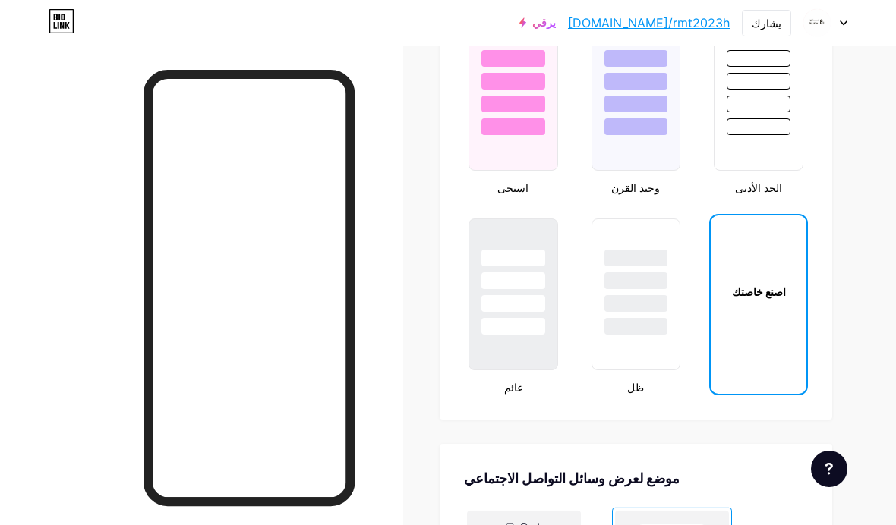
click at [622, 288] on font "اصنع خاصتك" at bounding box center [759, 291] width 54 height 13
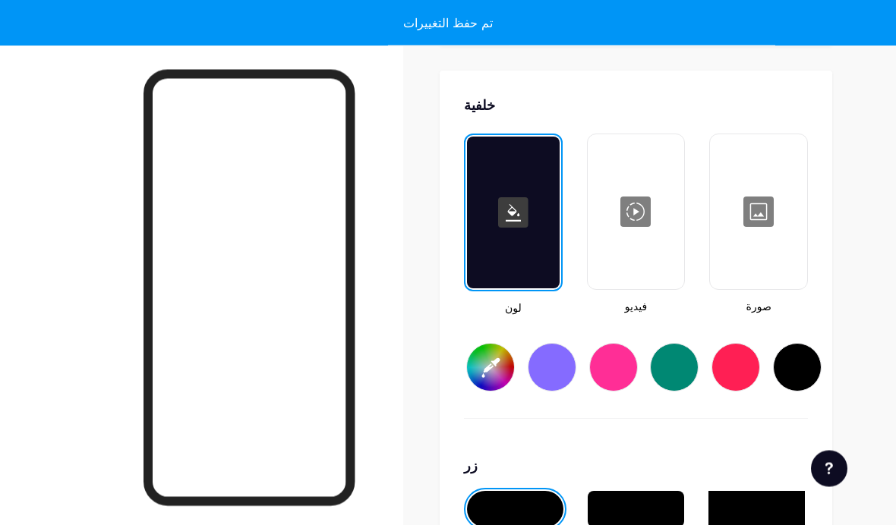
scroll to position [2015, 0]
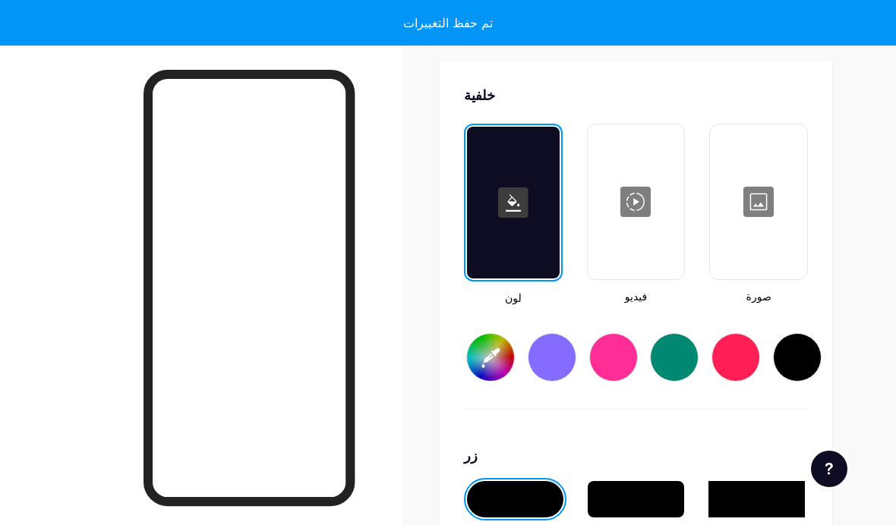
type input "#ffffff"
type input "#000000"
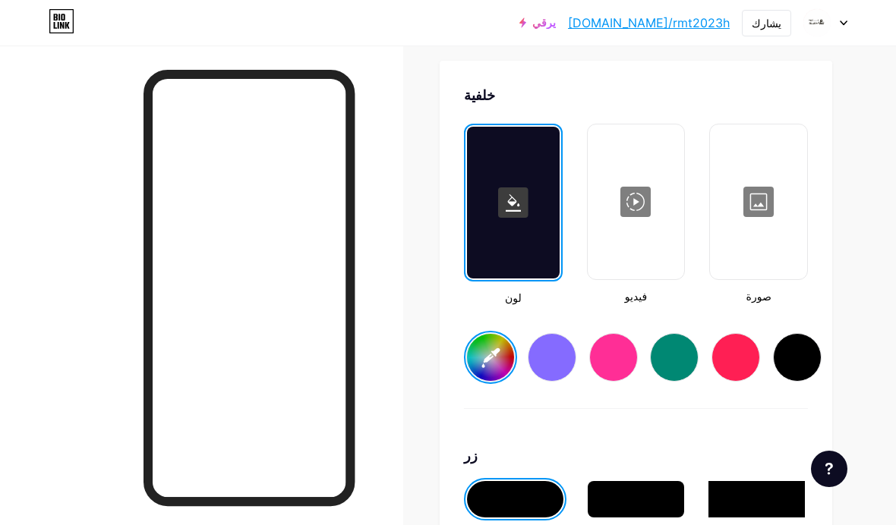
click at [622, 268] on div at bounding box center [636, 202] width 94 height 152
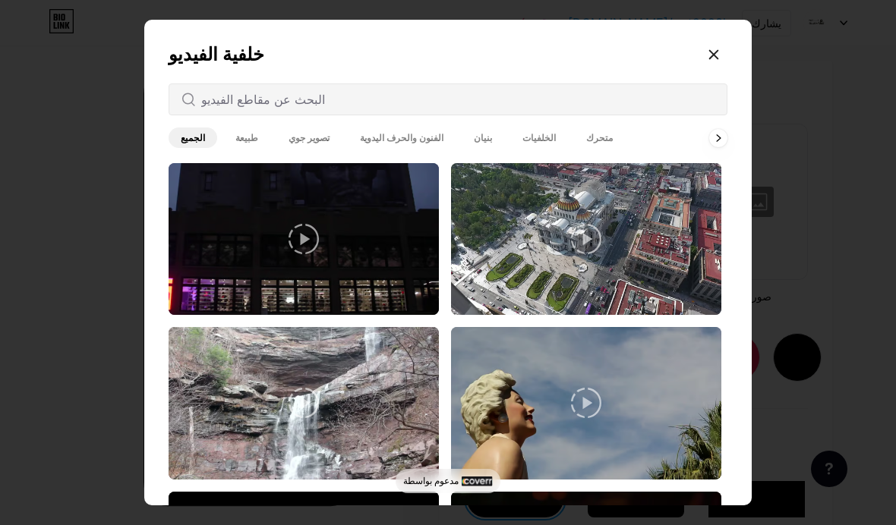
scroll to position [-2, 0]
click at [622, 59] on icon at bounding box center [714, 55] width 8 height 8
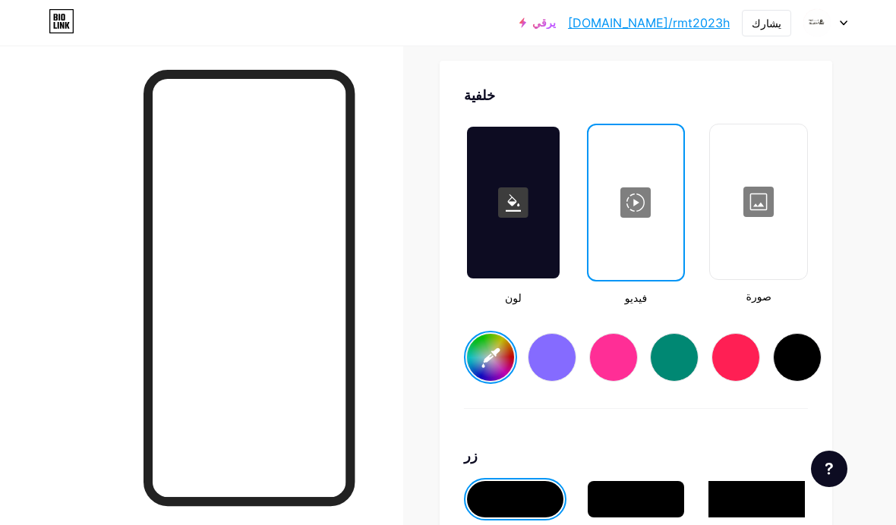
click at [622, 247] on div at bounding box center [758, 202] width 94 height 152
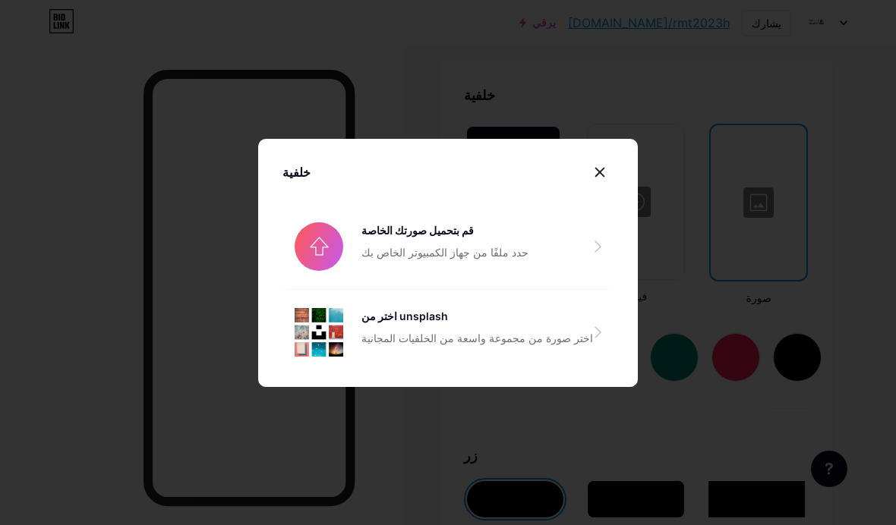
click at [606, 186] on div at bounding box center [599, 172] width 27 height 27
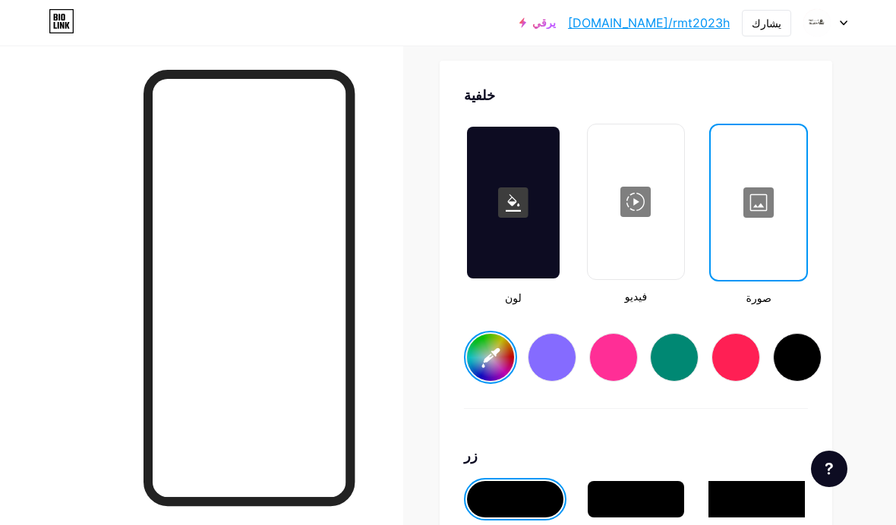
click at [550, 367] on div at bounding box center [551, 357] width 49 height 49
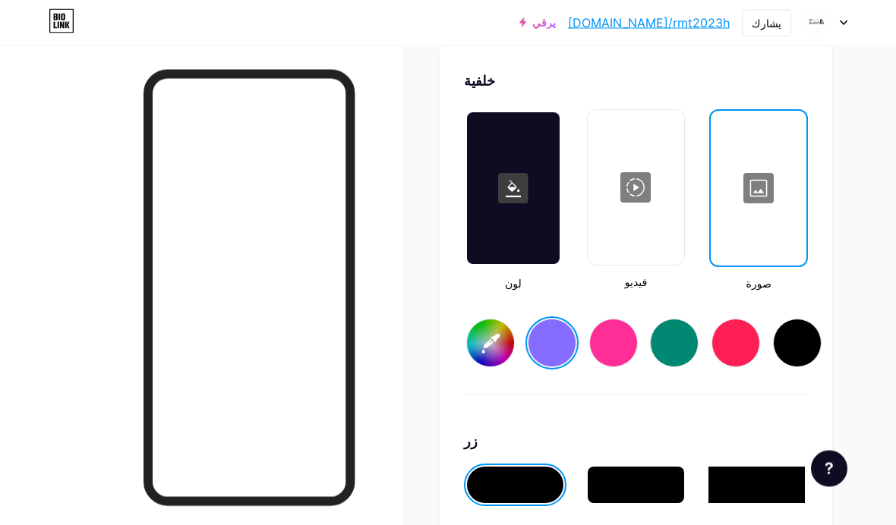
scroll to position [2029, 0]
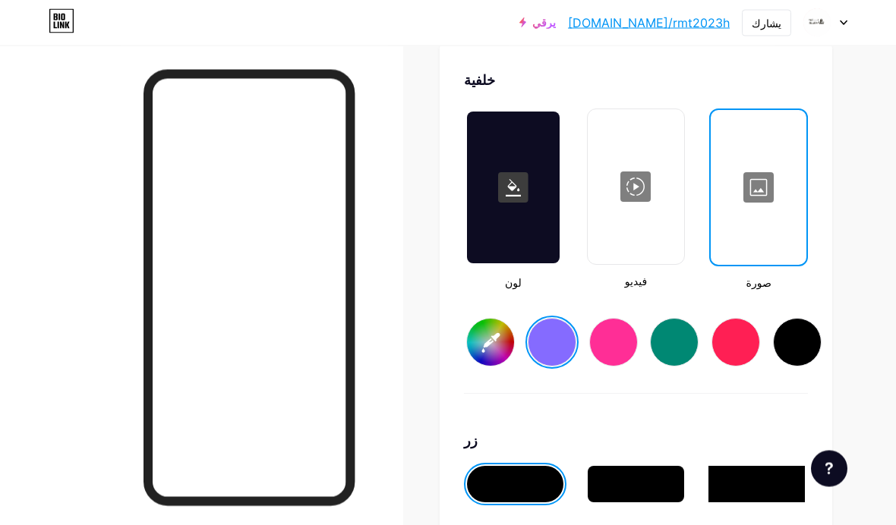
click at [609, 335] on div at bounding box center [613, 343] width 49 height 49
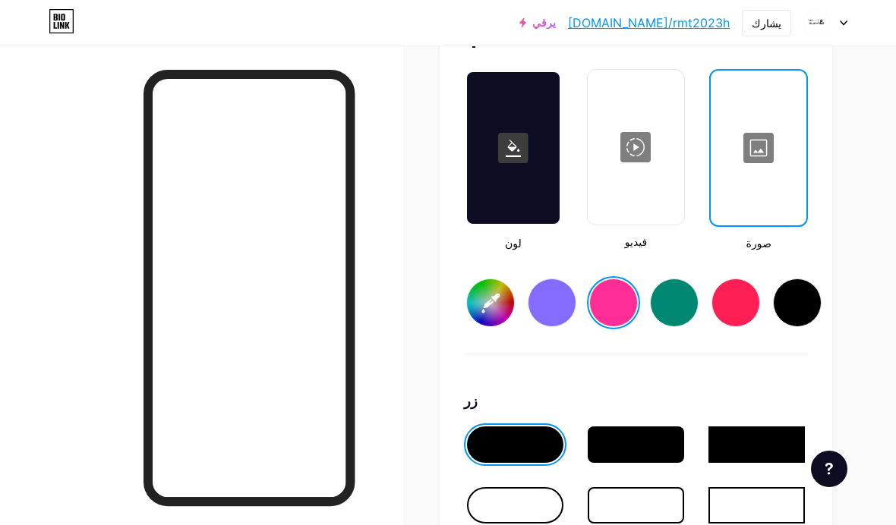
scroll to position [2094, 0]
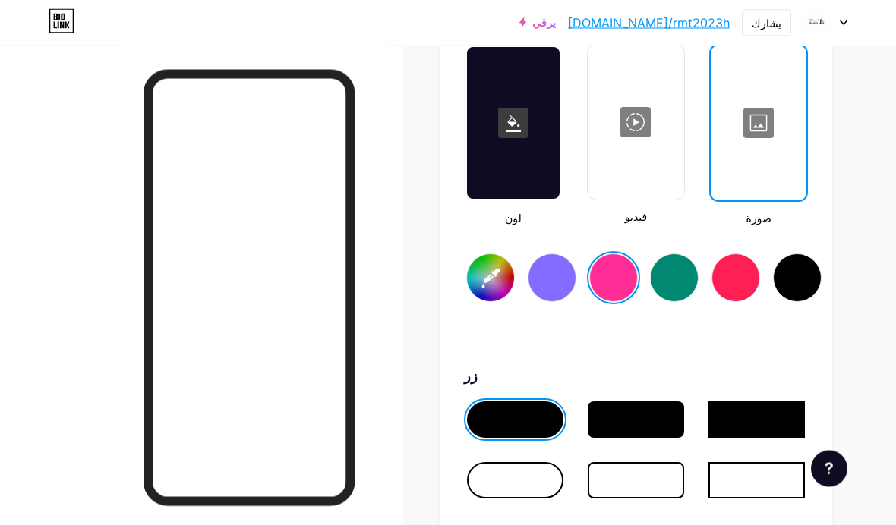
click at [622, 425] on div at bounding box center [635, 420] width 96 height 36
click at [622, 419] on div at bounding box center [635, 420] width 96 height 36
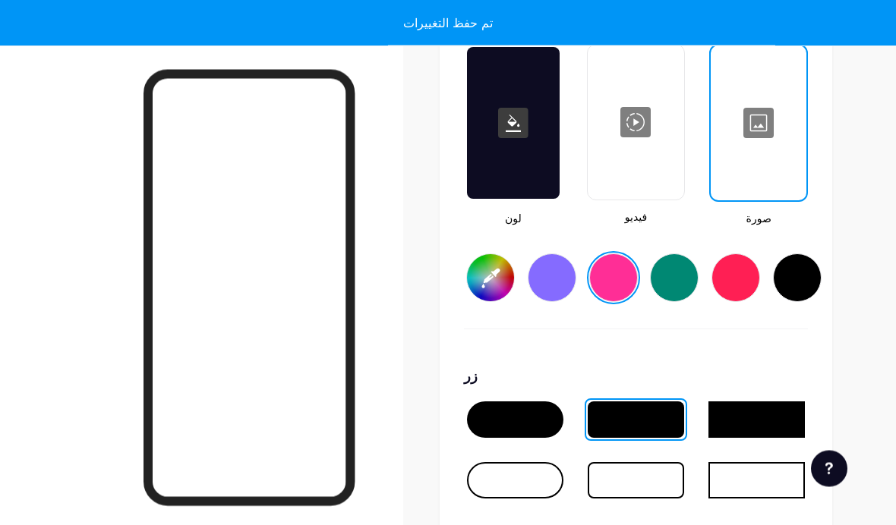
scroll to position [2095, 0]
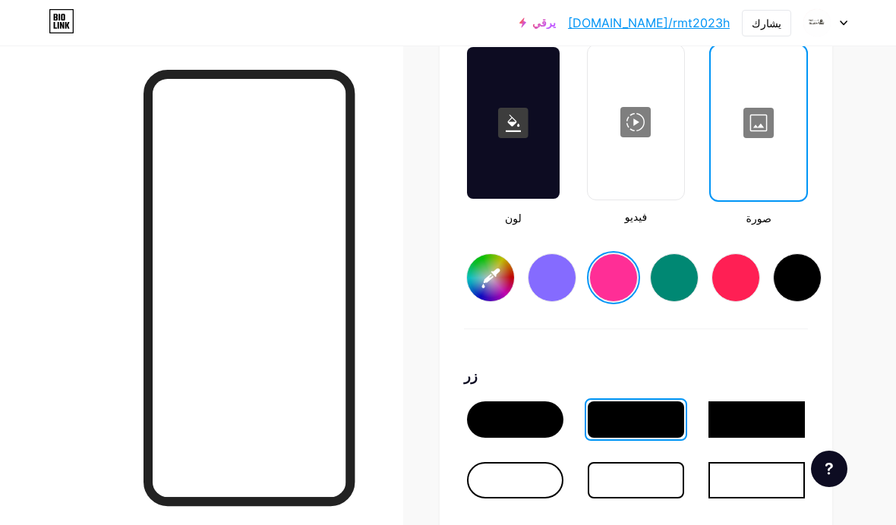
click at [546, 414] on div at bounding box center [515, 419] width 96 height 36
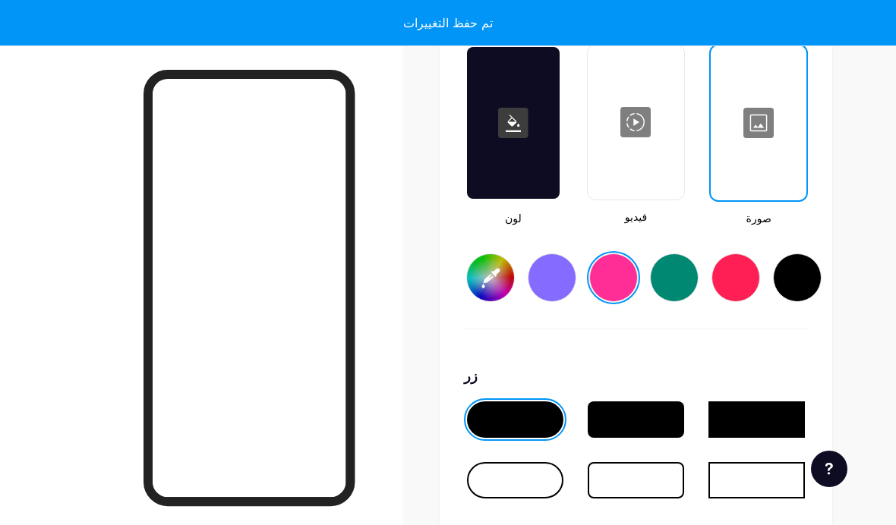
click at [546, 420] on div at bounding box center [515, 419] width 96 height 36
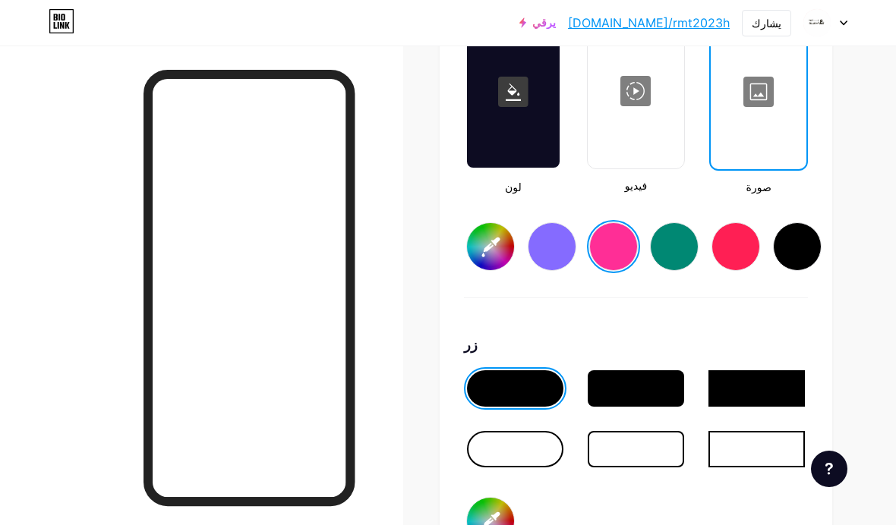
click at [553, 249] on div at bounding box center [551, 246] width 49 height 49
click at [517, 99] on rect at bounding box center [513, 92] width 30 height 30
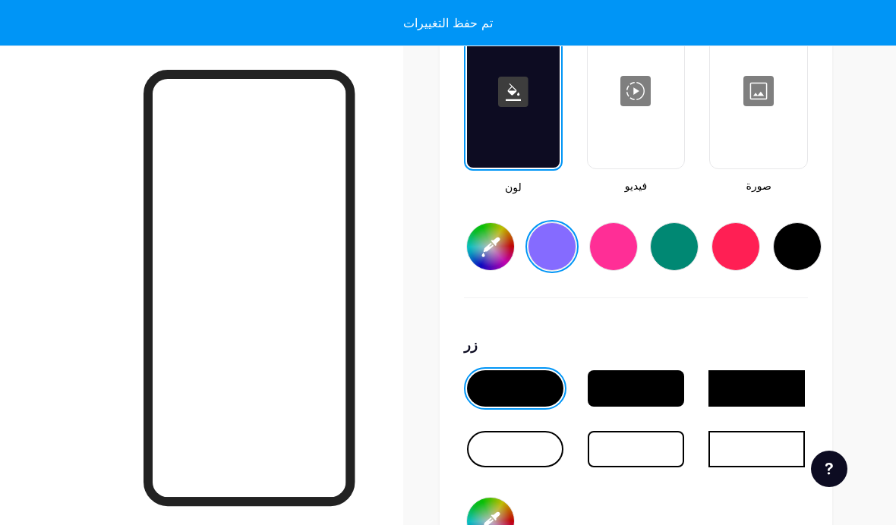
click at [548, 253] on div at bounding box center [551, 246] width 49 height 49
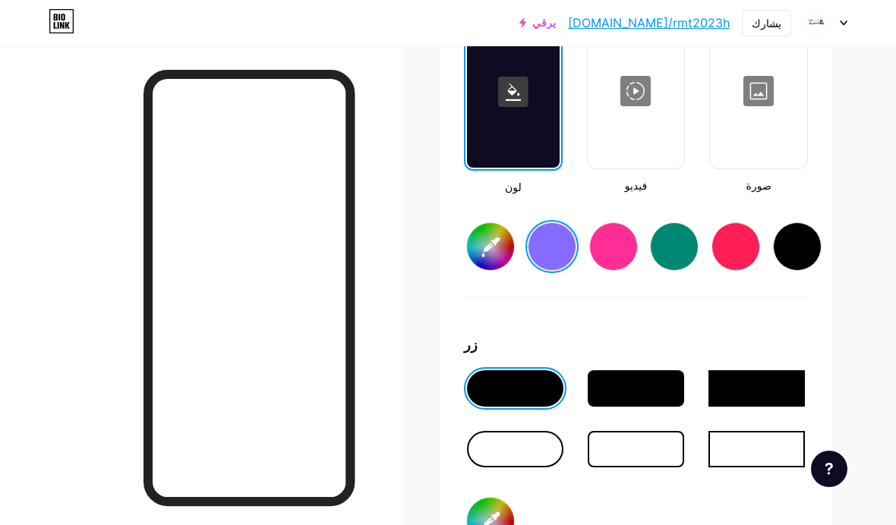
click at [622, 245] on div at bounding box center [797, 246] width 49 height 49
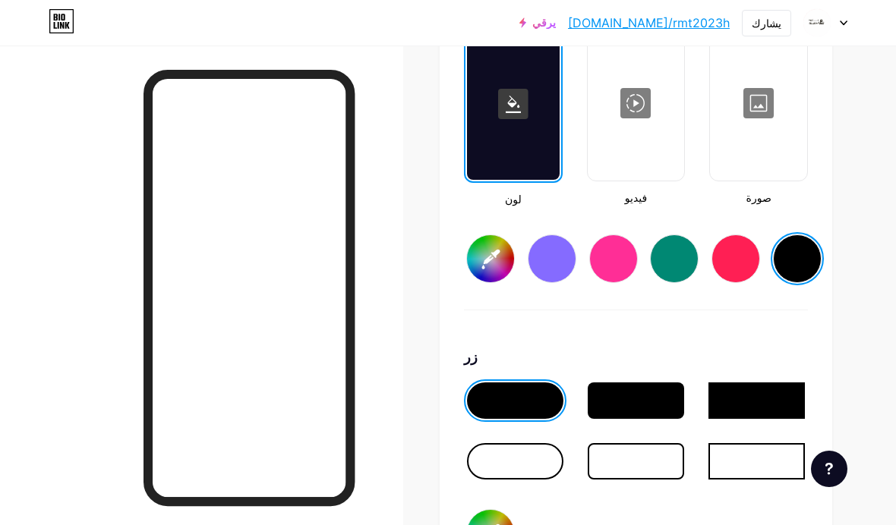
scroll to position [2112, 0]
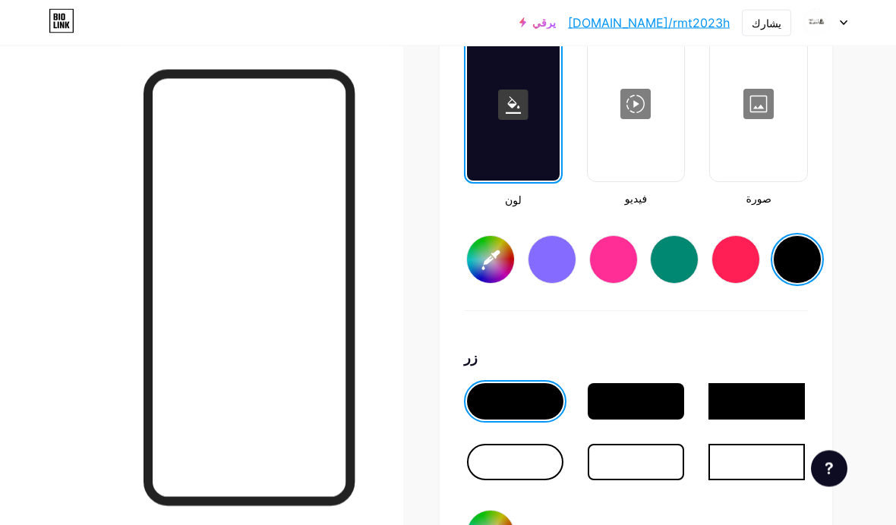
click at [503, 255] on input "#000000" at bounding box center [490, 260] width 47 height 47
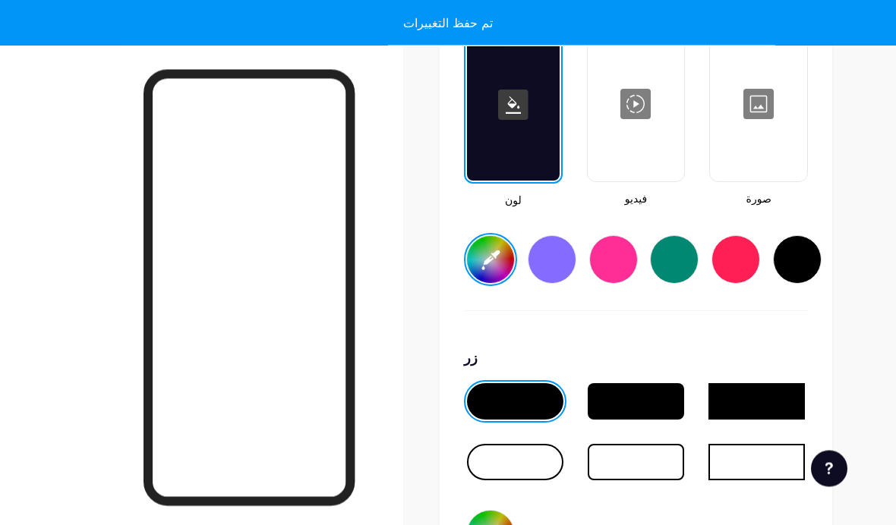
scroll to position [2113, 0]
type input "#fff2d5"
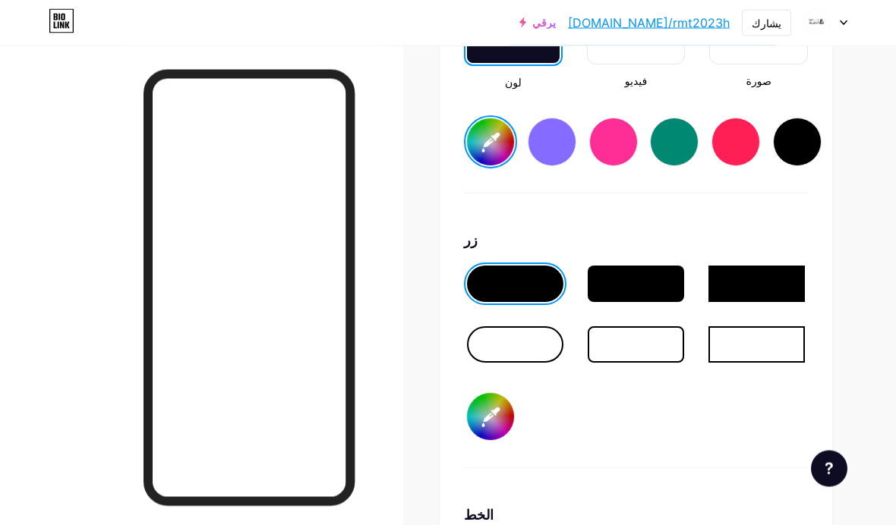
scroll to position [2233, 0]
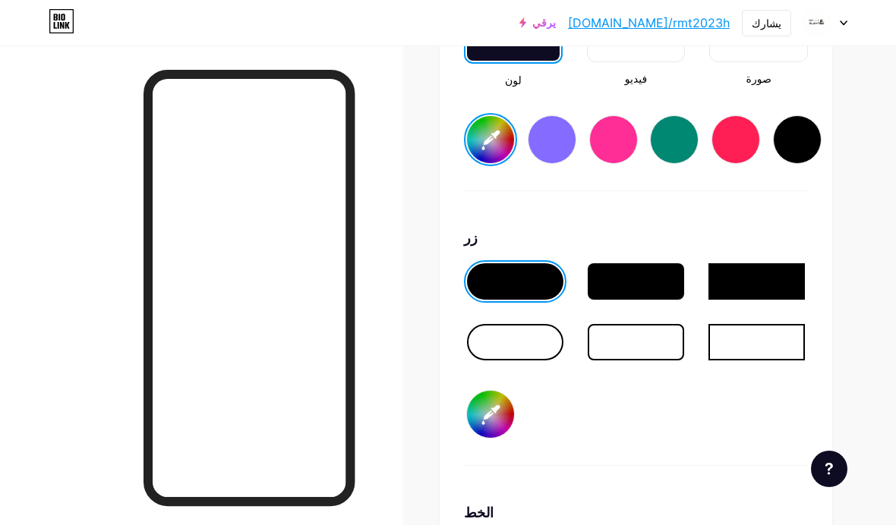
click at [479, 420] on input "#000000" at bounding box center [490, 414] width 47 height 47
type input "#fff76b"
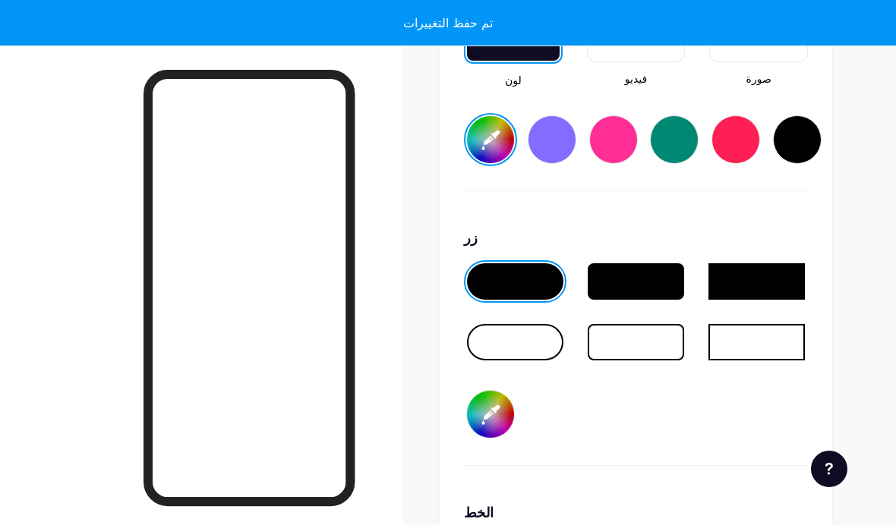
type input "#fff2d5"
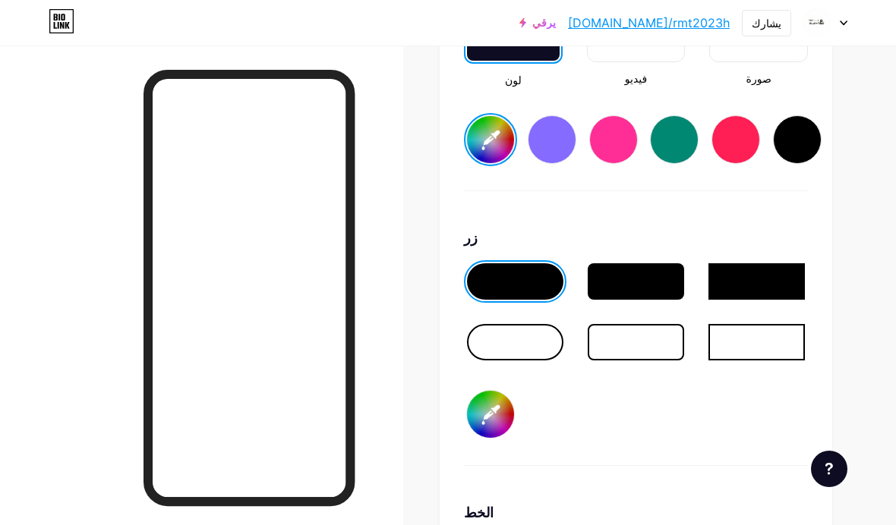
type input "#ffffff"
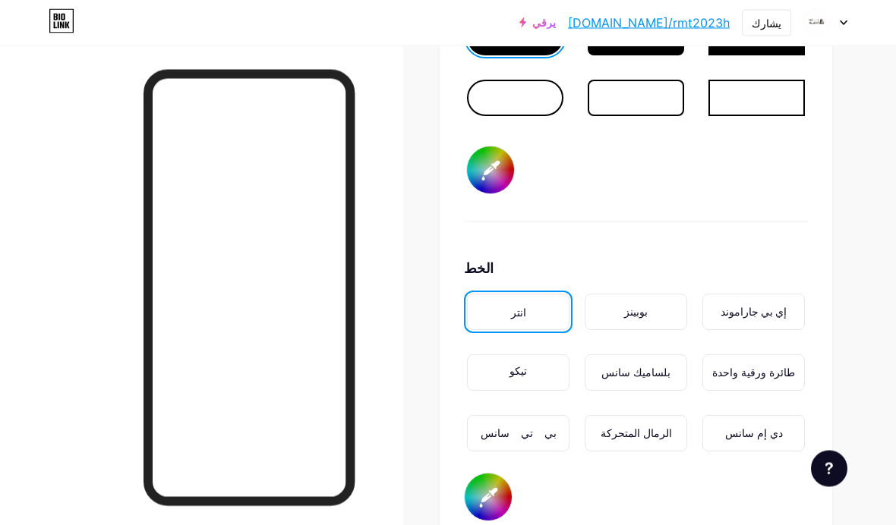
scroll to position [2488, 0]
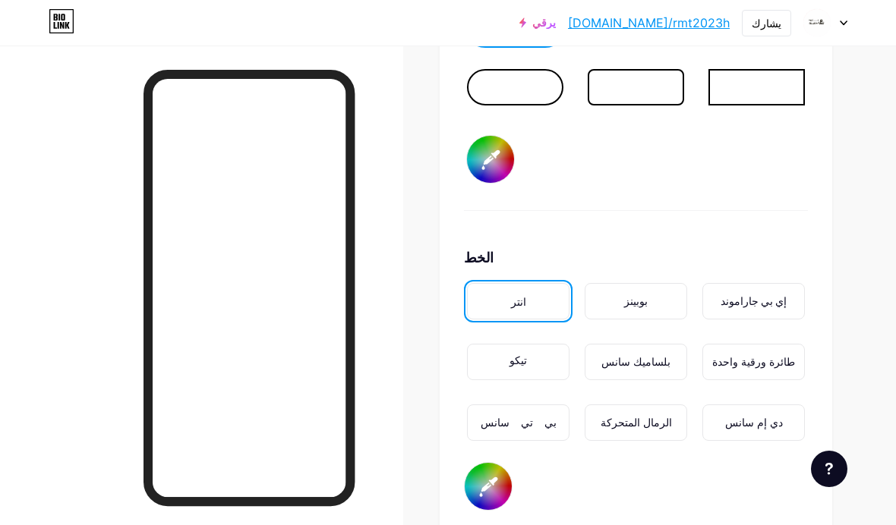
click at [622, 293] on div "بوبينز" at bounding box center [635, 301] width 102 height 36
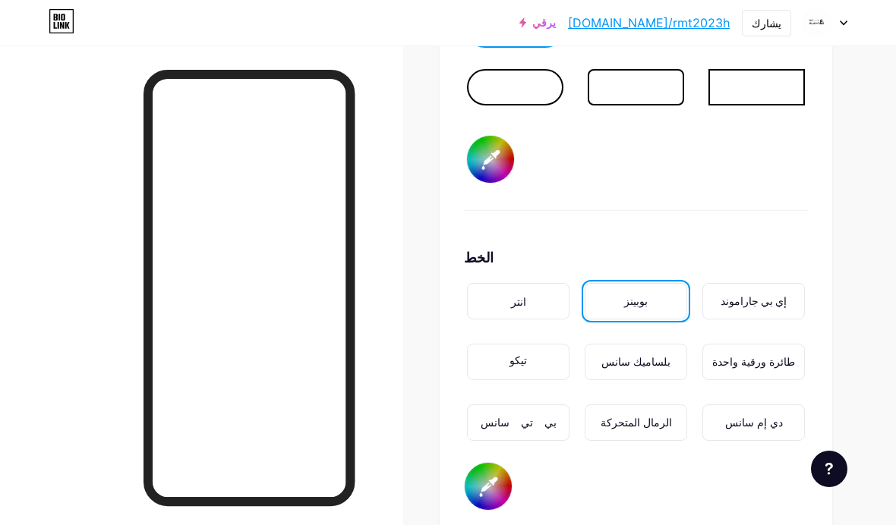
click at [622, 302] on div "إي بي جاراموند" at bounding box center [753, 301] width 102 height 36
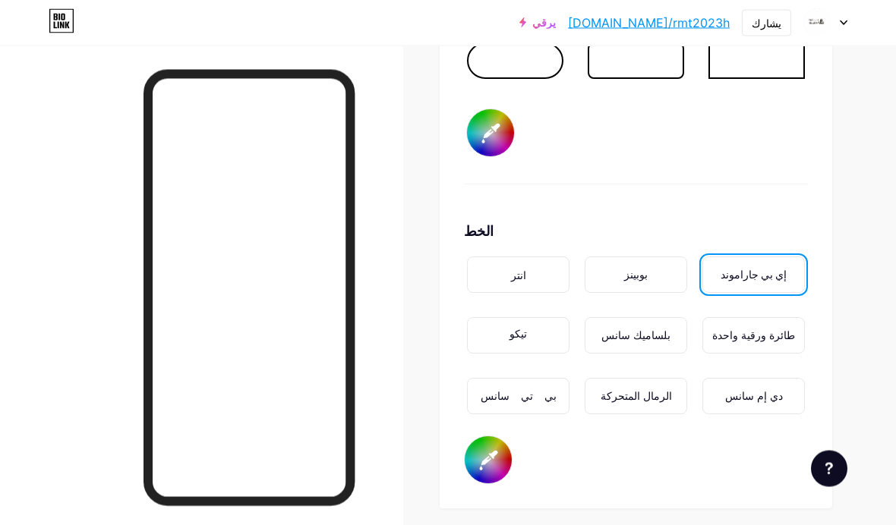
scroll to position [2527, 0]
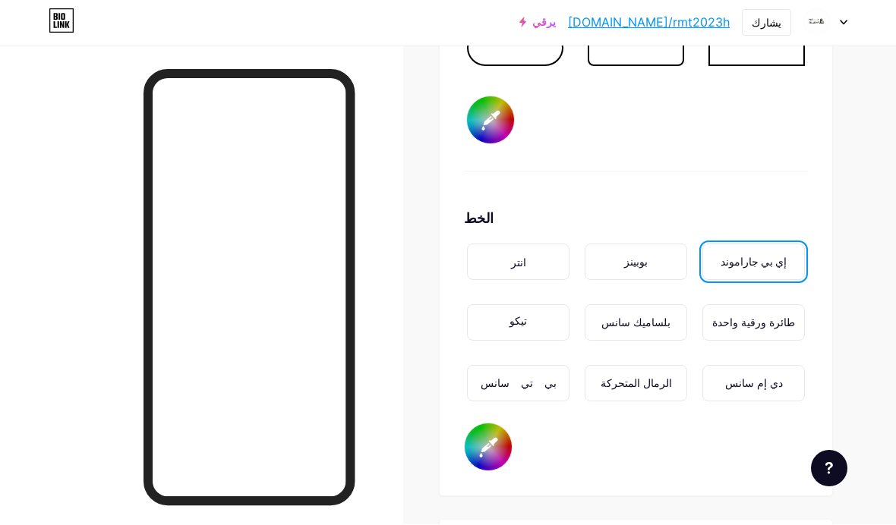
click at [622, 377] on div "الرمال المتحركة" at bounding box center [635, 384] width 102 height 36
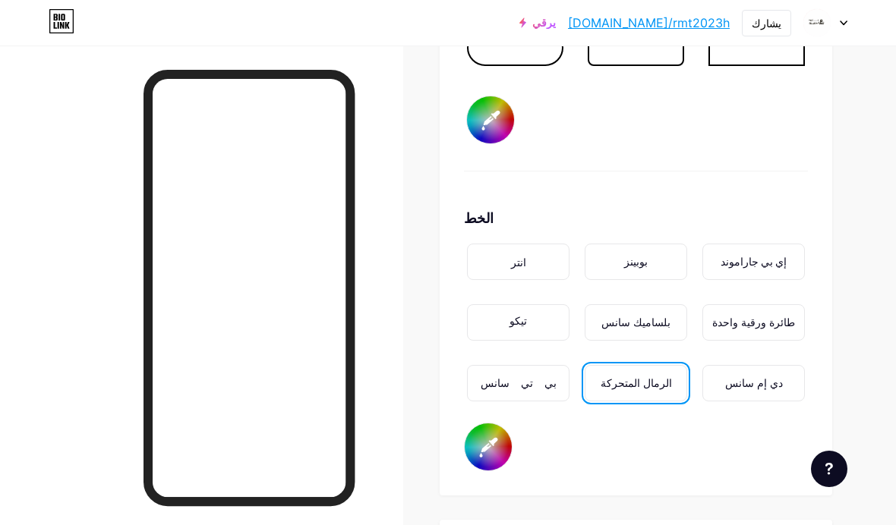
click at [622, 364] on div "دي إم سانس" at bounding box center [753, 383] width 109 height 43
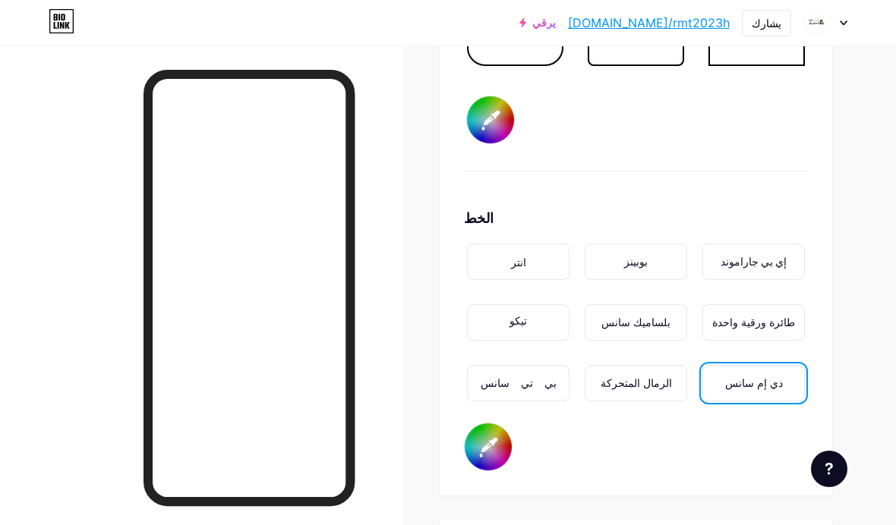
click at [527, 330] on div "تيكو" at bounding box center [518, 322] width 102 height 36
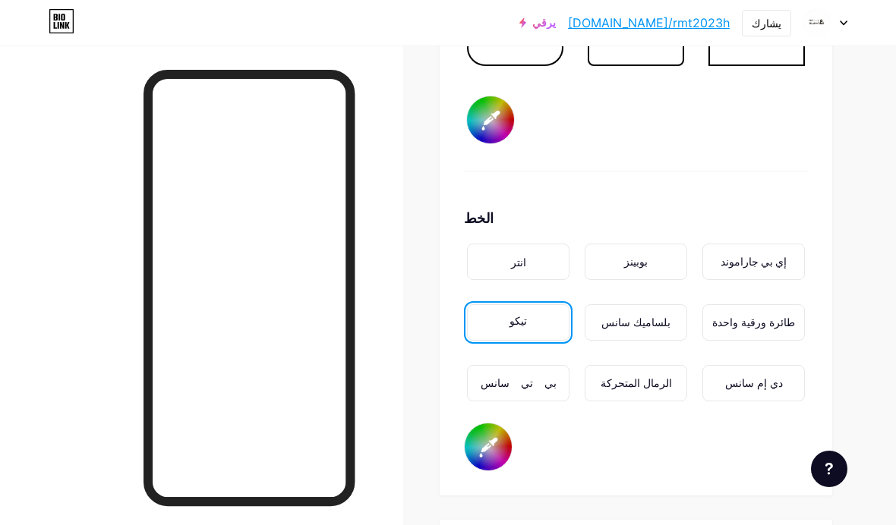
click at [483, 382] on div "بي تي سانس" at bounding box center [518, 383] width 102 height 36
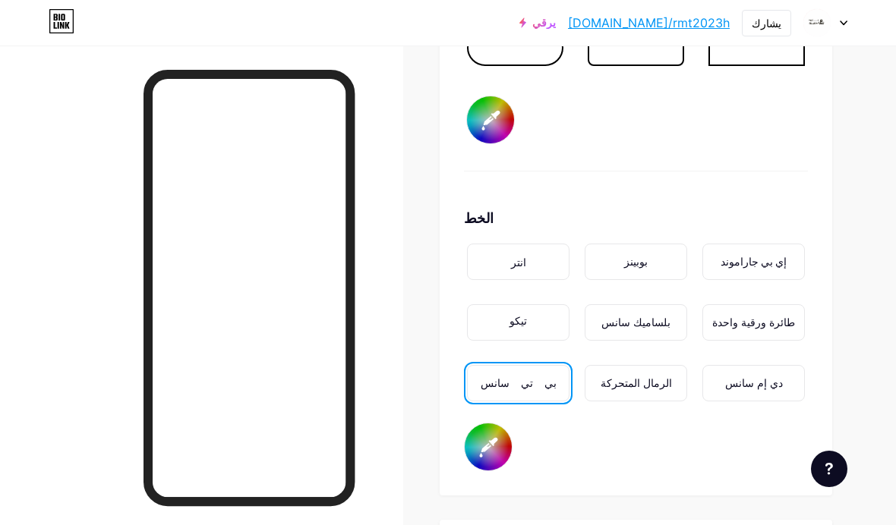
click at [622, 311] on div "بلساميك سانس" at bounding box center [635, 322] width 102 height 36
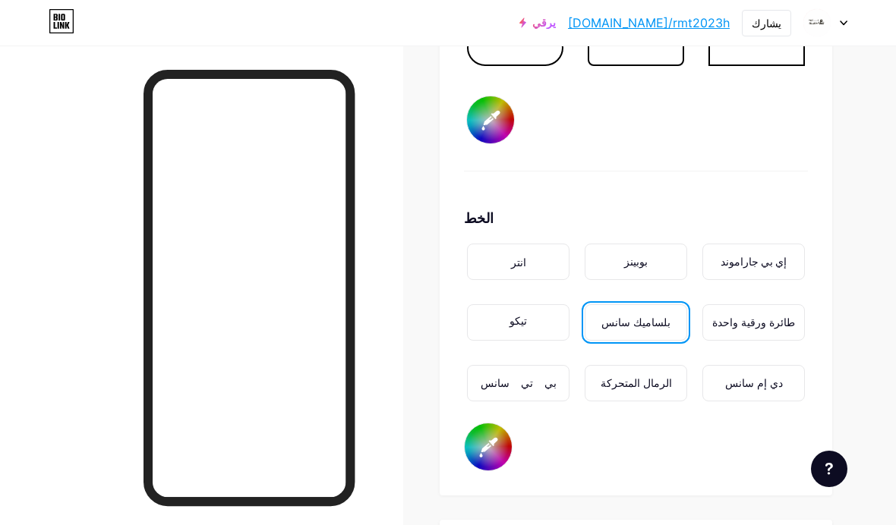
click at [622, 296] on div "انتر بوبينز إي بي [PERSON_NAME] بلساميك سانس طائرة ورقية واحدة بي تي سانس الرما…" at bounding box center [636, 332] width 344 height 182
click at [622, 310] on div "طائرة ورقية واحدة" at bounding box center [753, 322] width 102 height 36
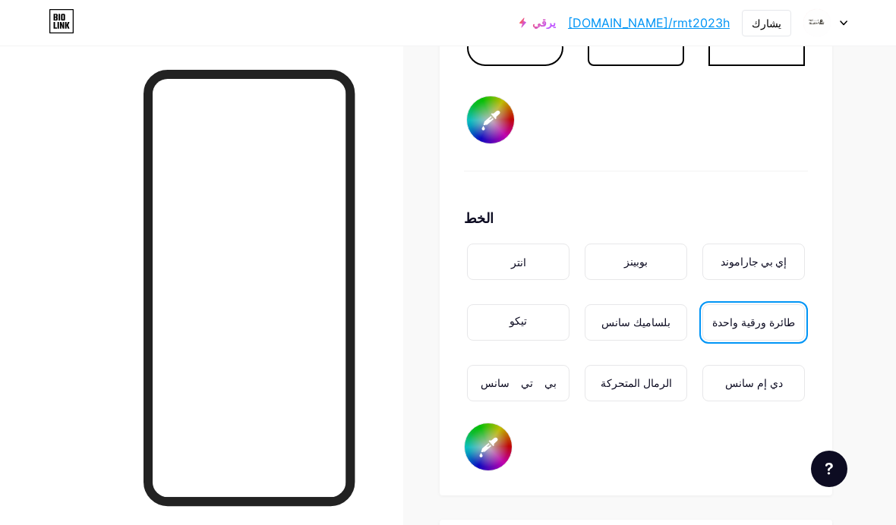
click at [622, 268] on font "إي بي جاراموند" at bounding box center [753, 262] width 66 height 14
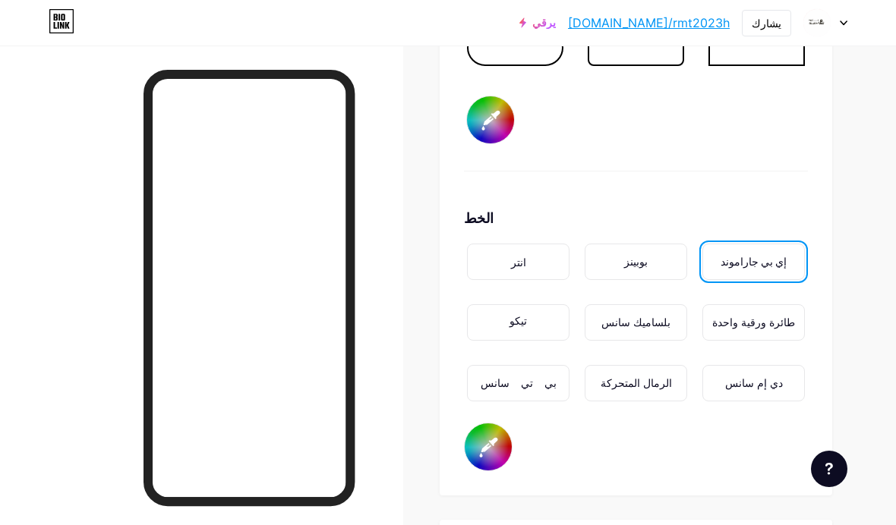
click at [530, 322] on div "تيكو" at bounding box center [518, 322] width 102 height 36
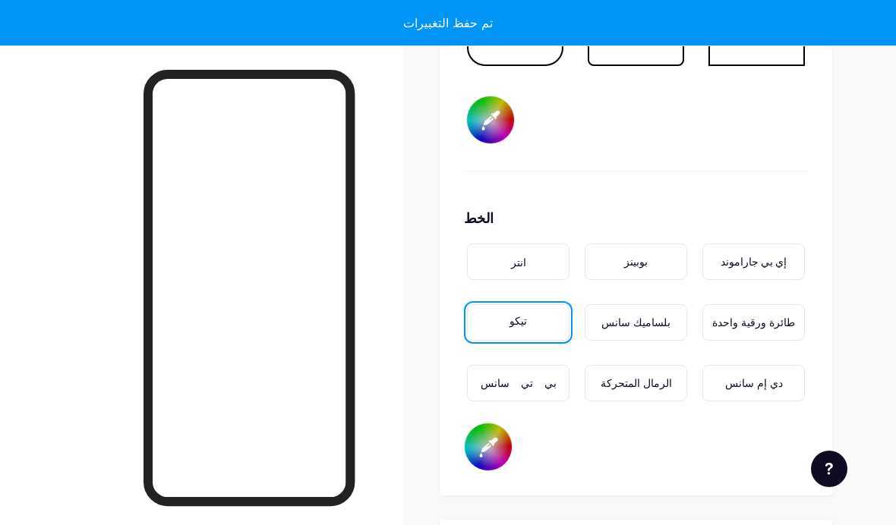
type input "#fff2d5"
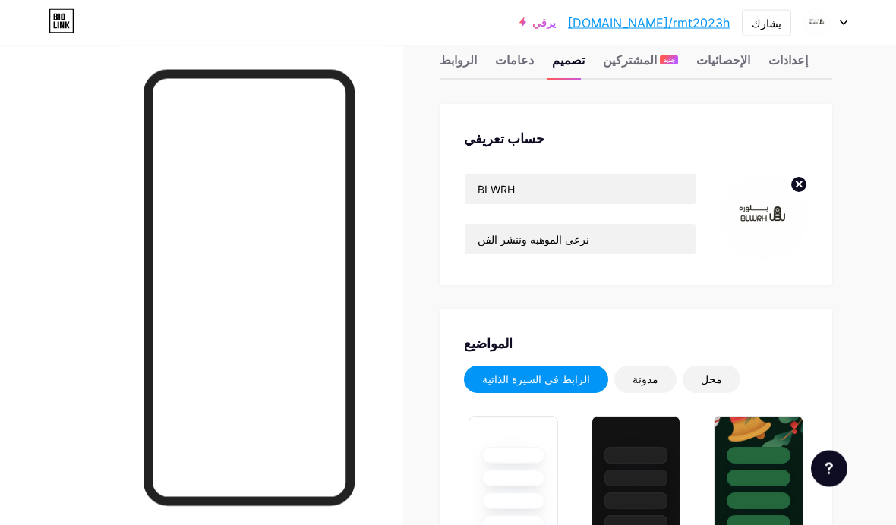
scroll to position [62, 0]
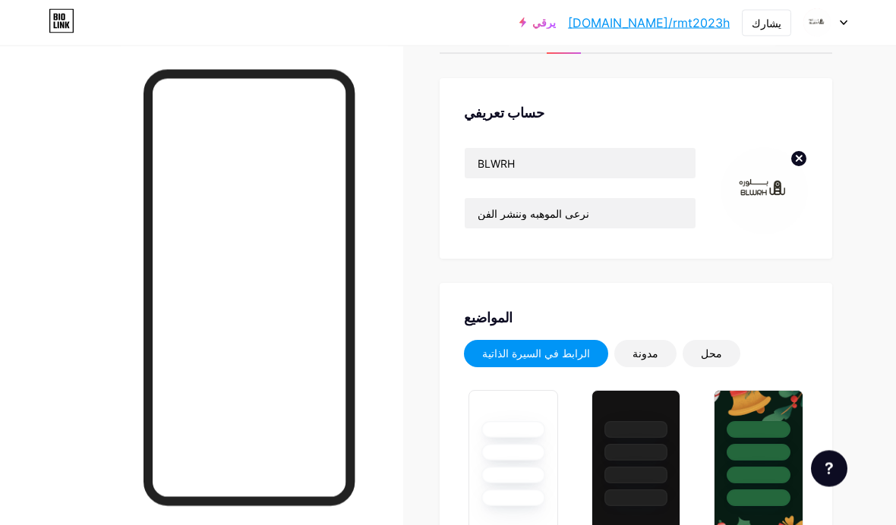
click at [622, 364] on div "مدونة" at bounding box center [645, 354] width 62 height 27
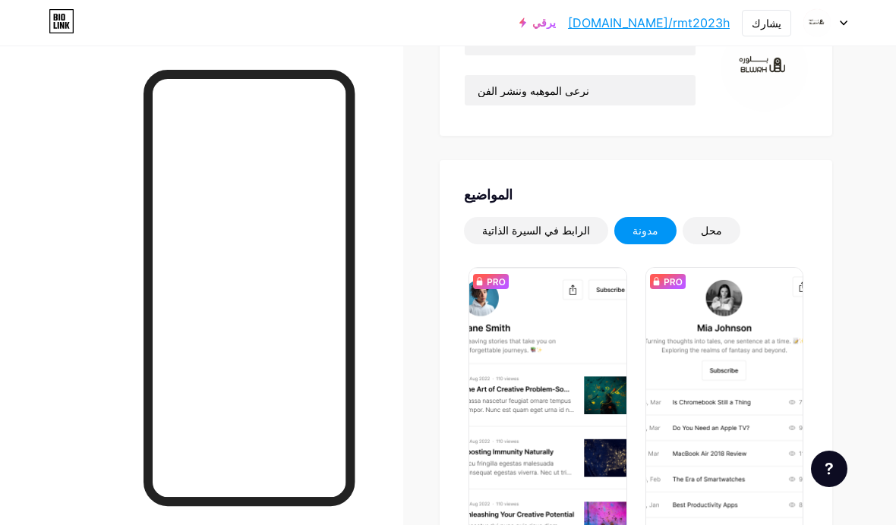
scroll to position [198, 0]
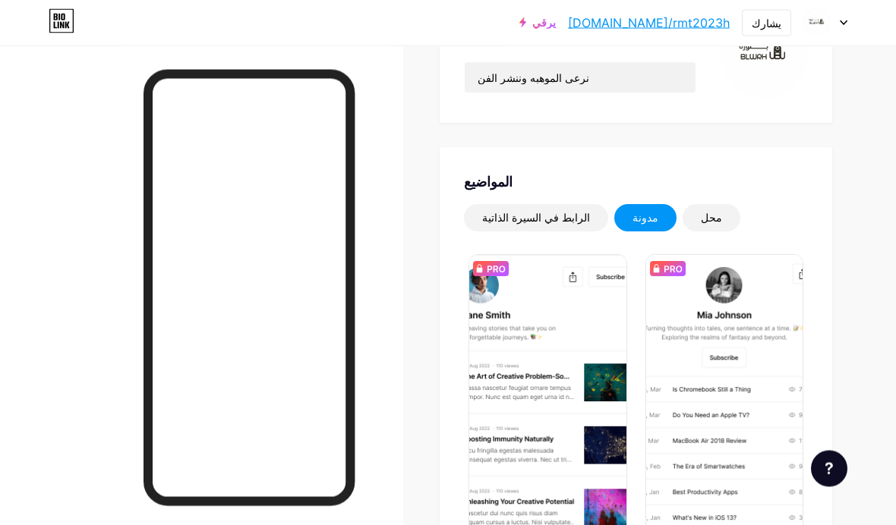
click at [622, 223] on div "محل" at bounding box center [711, 218] width 58 height 27
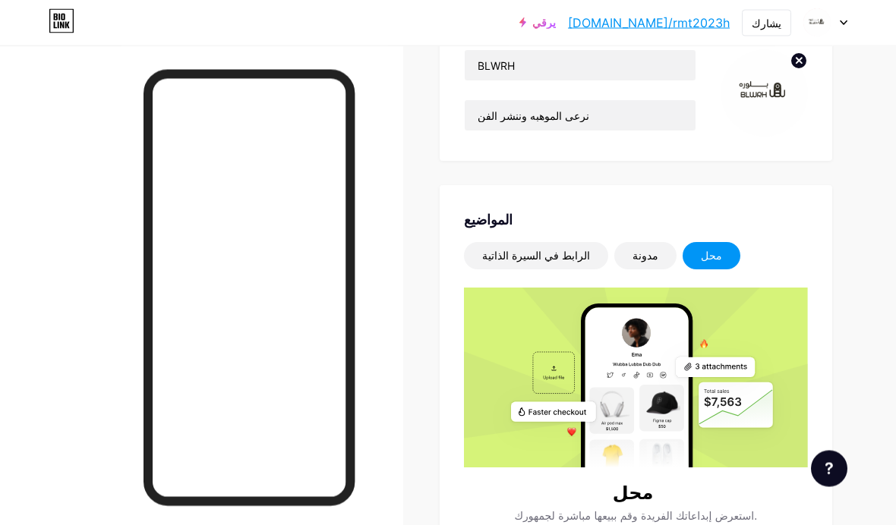
scroll to position [0, 0]
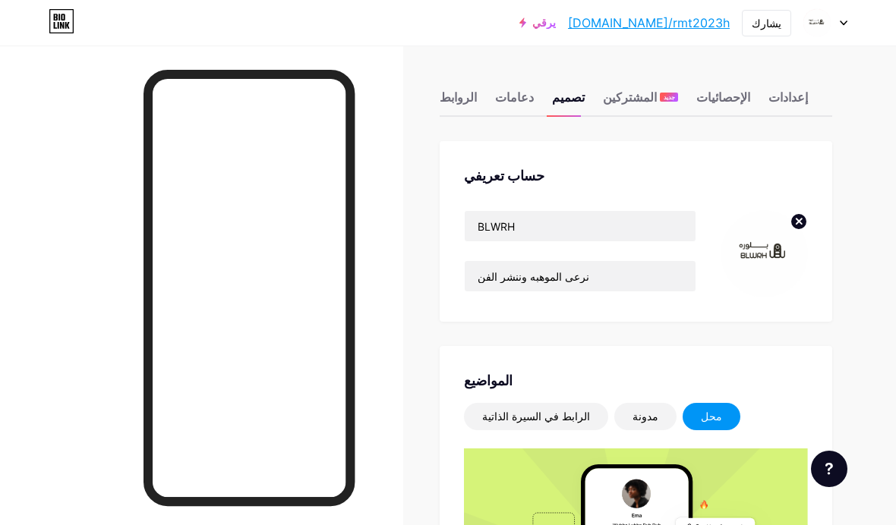
click at [506, 90] on font "دعامات" at bounding box center [514, 97] width 39 height 15
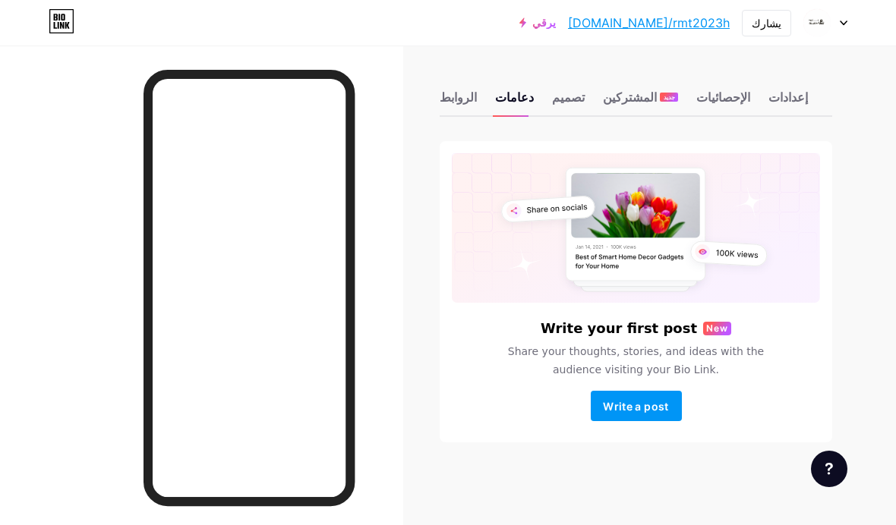
click at [569, 104] on font "تصميم" at bounding box center [568, 97] width 33 height 15
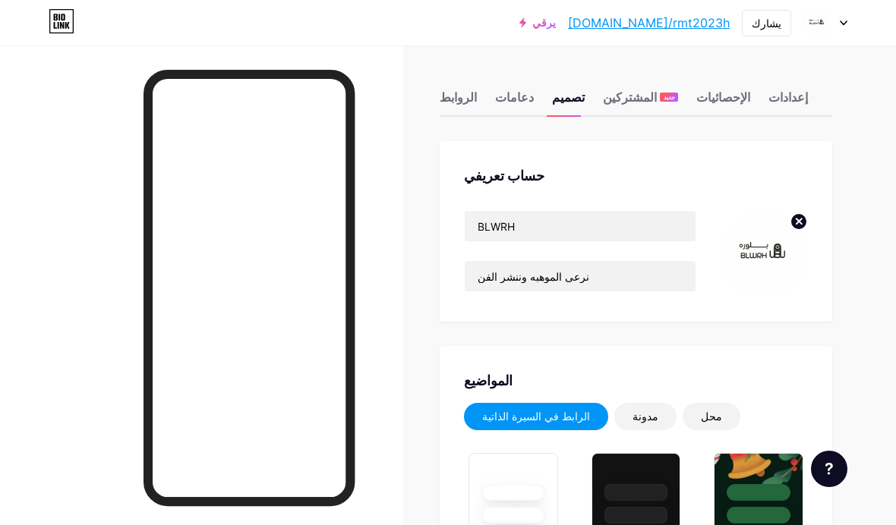
type input "#fff2d5"
type input "#ffffff"
type input "#000000"
click at [622, 486] on div at bounding box center [758, 492] width 64 height 17
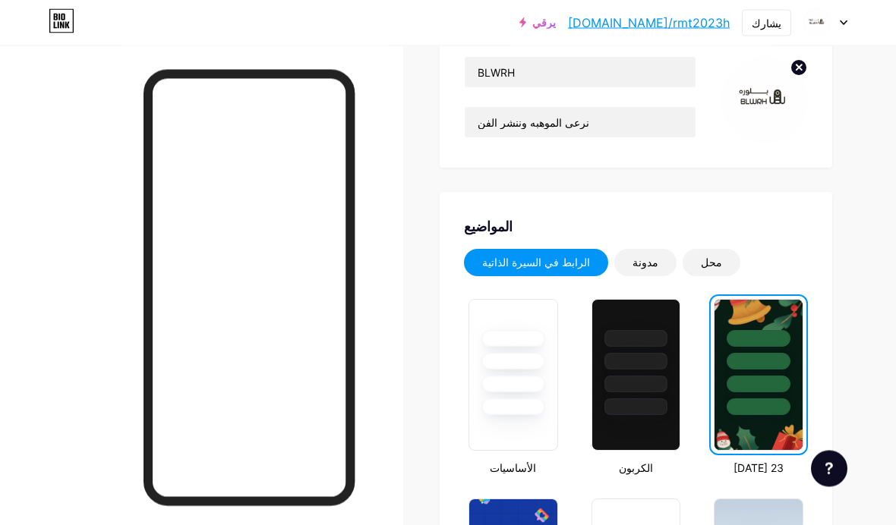
scroll to position [175, 0]
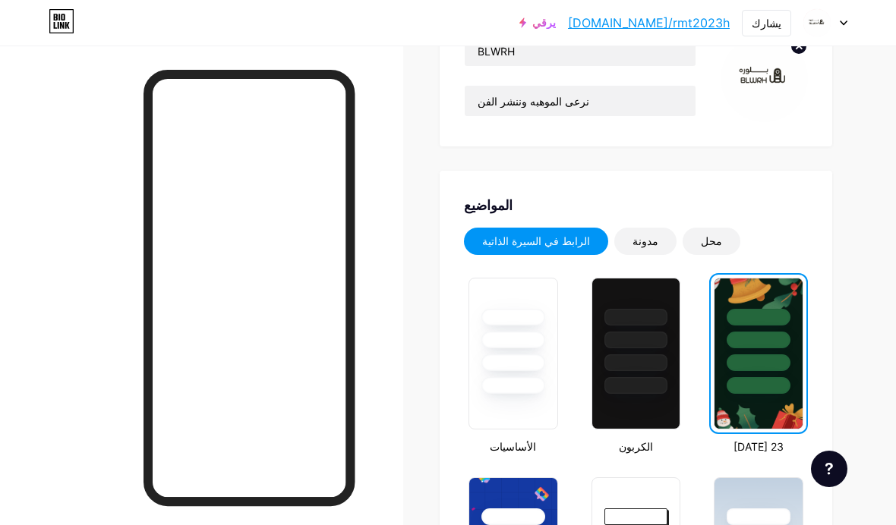
click at [622, 381] on div at bounding box center [636, 385] width 64 height 17
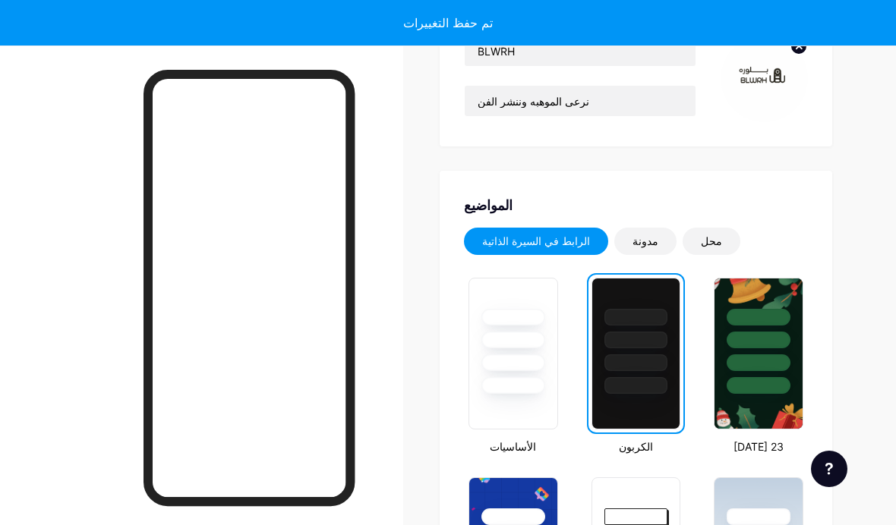
click at [518, 392] on div at bounding box center [513, 385] width 64 height 17
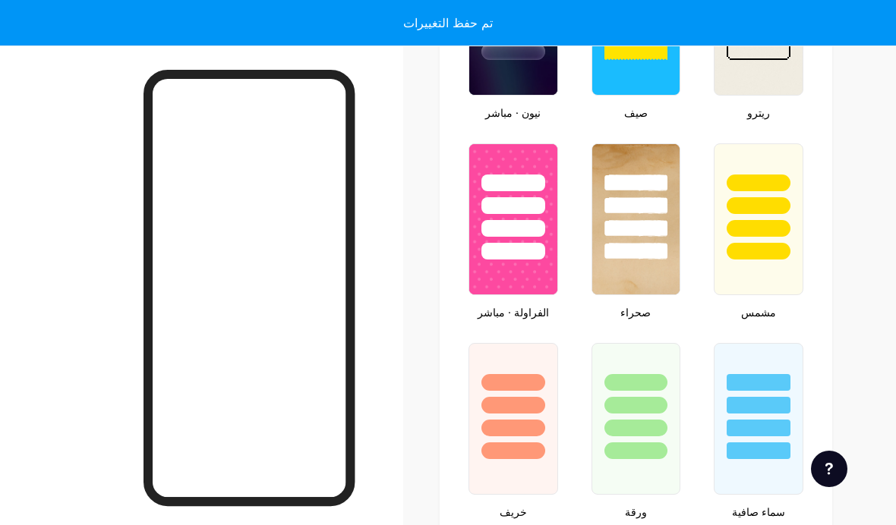
scroll to position [1105, 0]
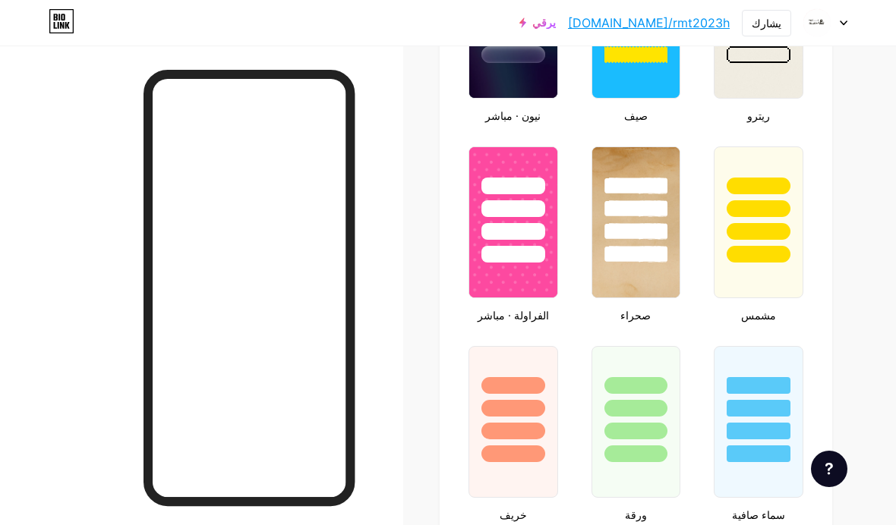
click at [622, 88] on img at bounding box center [758, 23] width 88 height 150
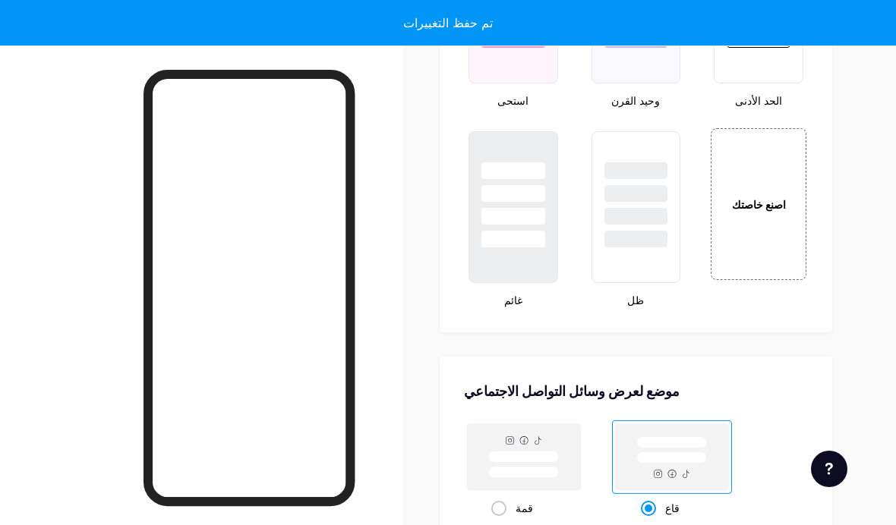
scroll to position [1720, 0]
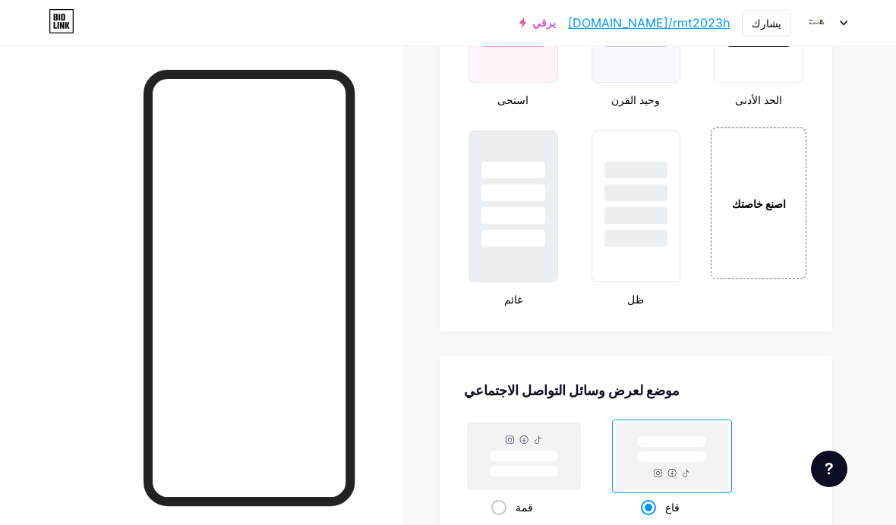
click at [622, 247] on div "اصنع خاصتك" at bounding box center [758, 204] width 96 height 152
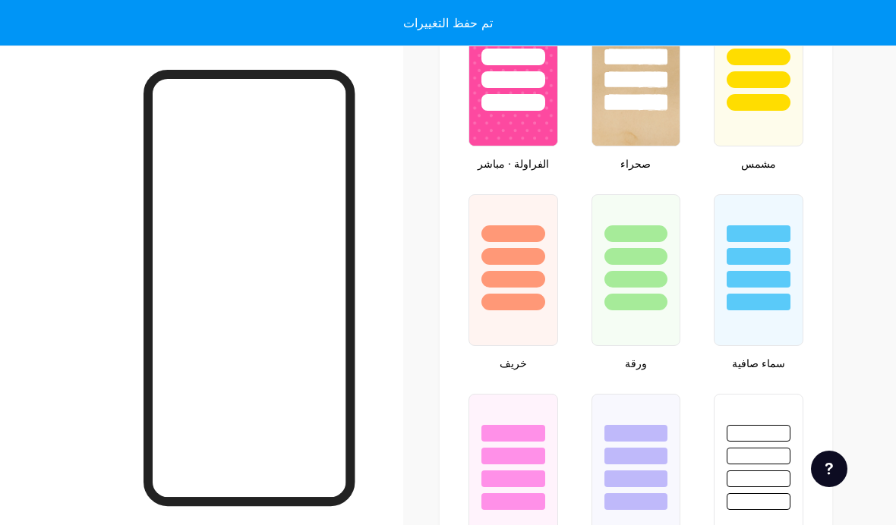
scroll to position [1253, 0]
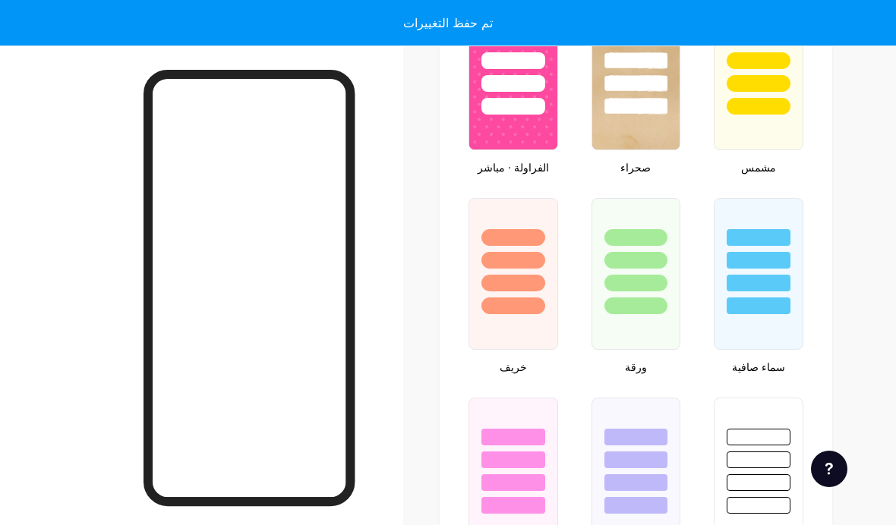
type input "#ffffff"
type input "#000000"
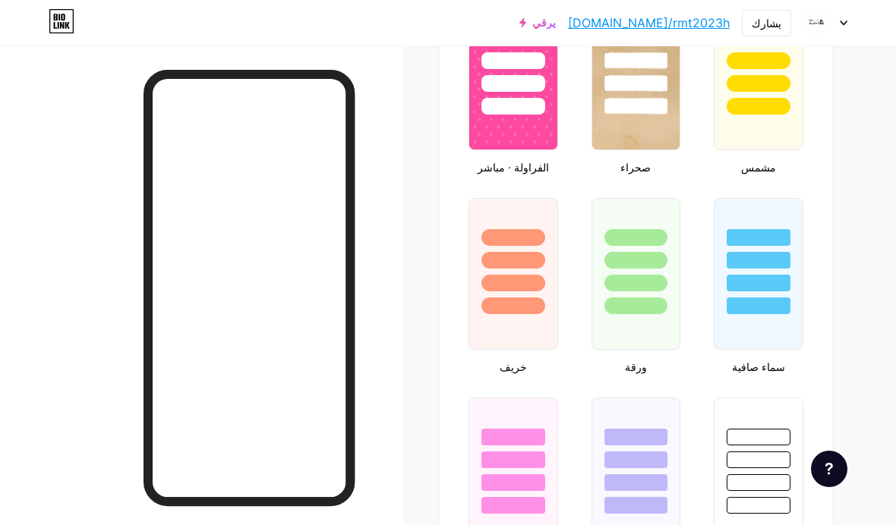
click at [540, 323] on div at bounding box center [513, 274] width 90 height 152
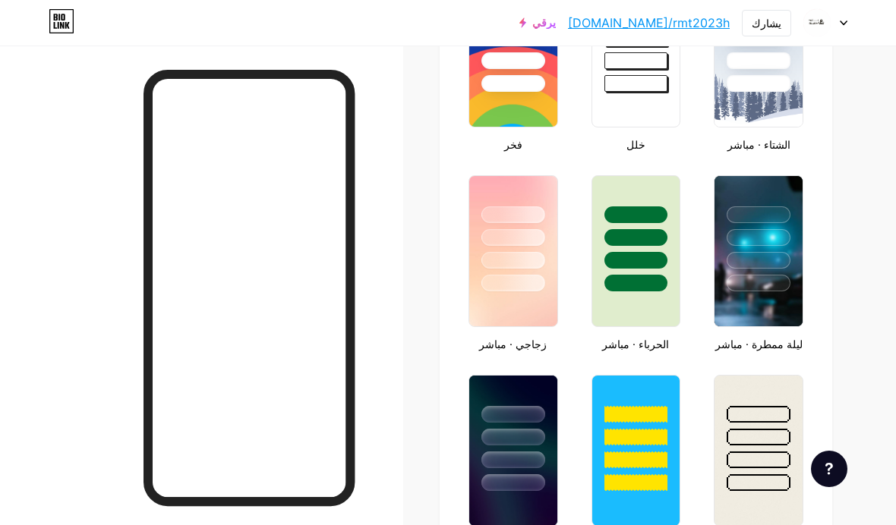
scroll to position [678, 0]
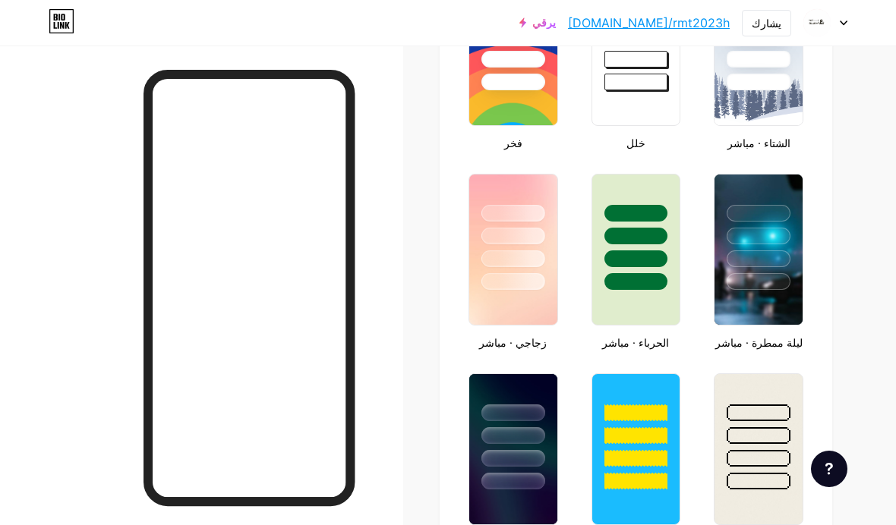
click at [622, 255] on div at bounding box center [758, 258] width 64 height 17
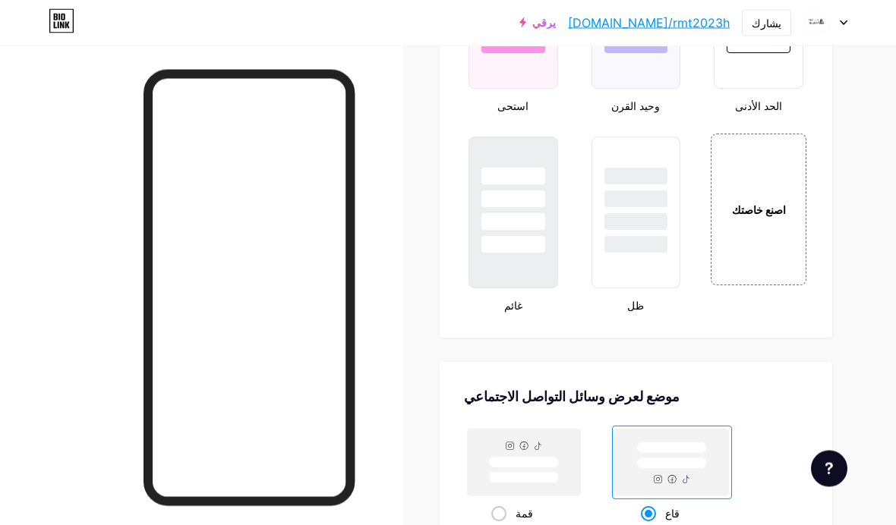
scroll to position [1711, 0]
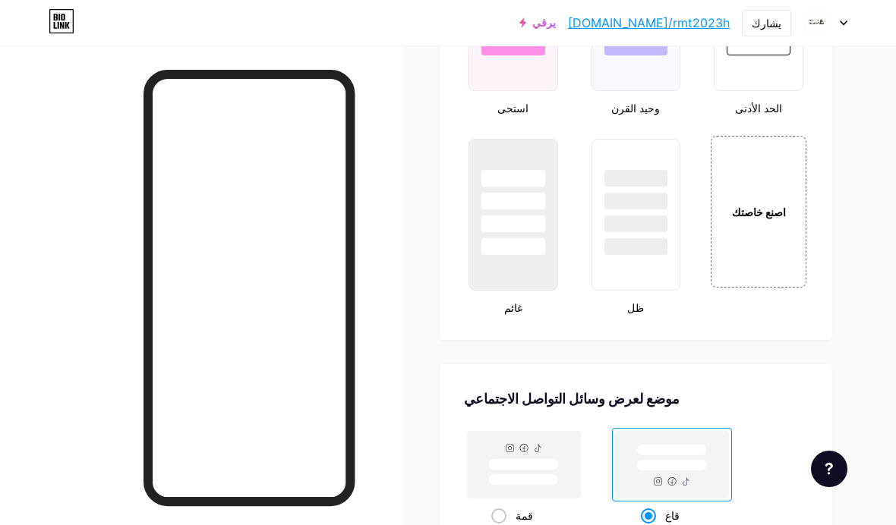
click at [525, 275] on div at bounding box center [513, 215] width 90 height 152
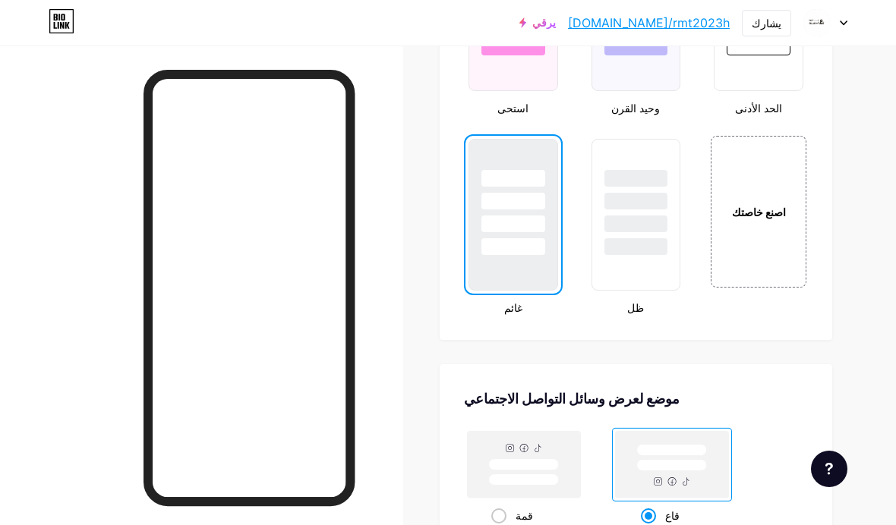
click at [524, 263] on div at bounding box center [513, 215] width 90 height 152
click at [622, 210] on font "اصنع خاصتك" at bounding box center [759, 212] width 54 height 13
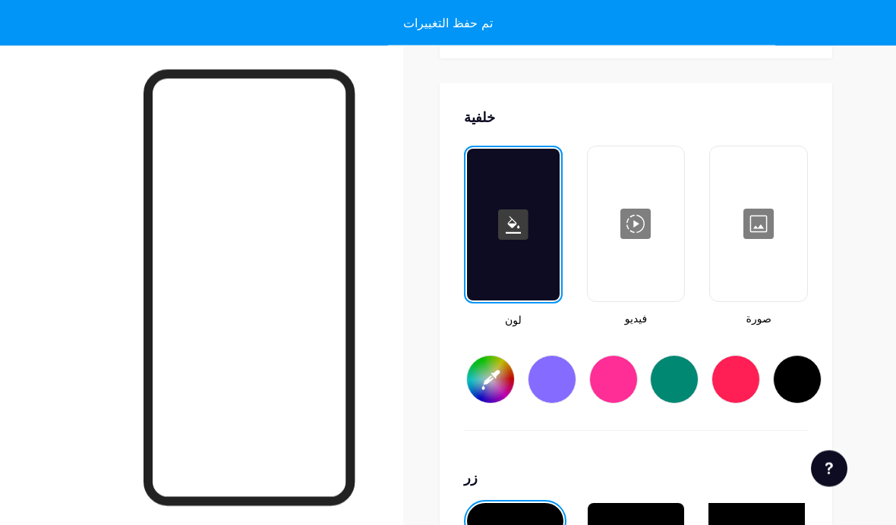
type input "#ffffff"
type input "#000000"
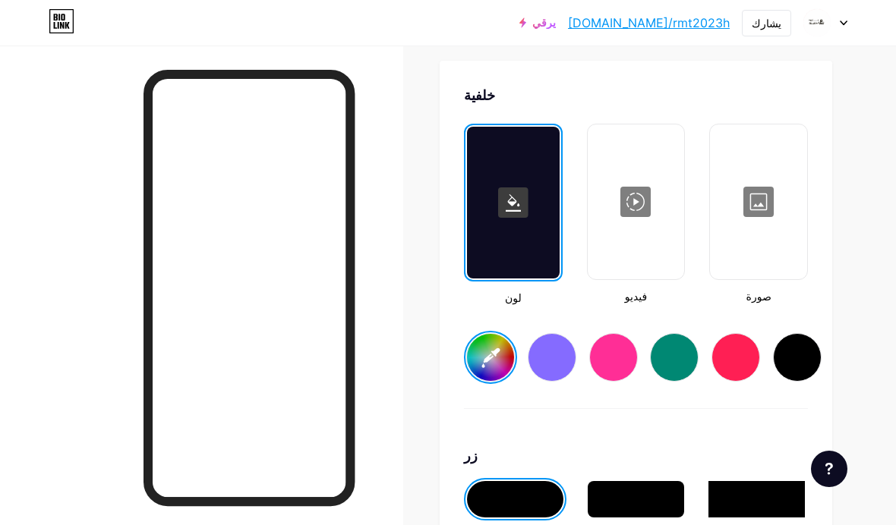
click at [544, 371] on div at bounding box center [551, 357] width 49 height 49
click at [593, 356] on div at bounding box center [613, 357] width 49 height 49
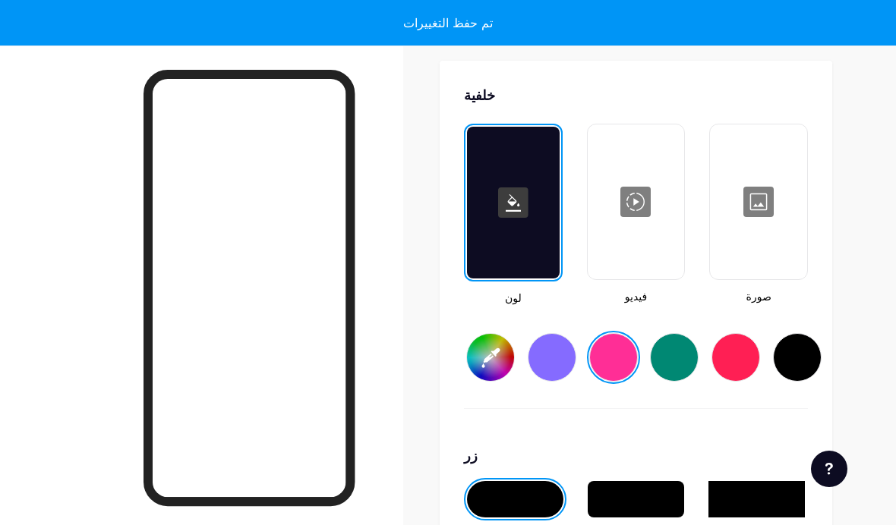
type input "#ff2e96"
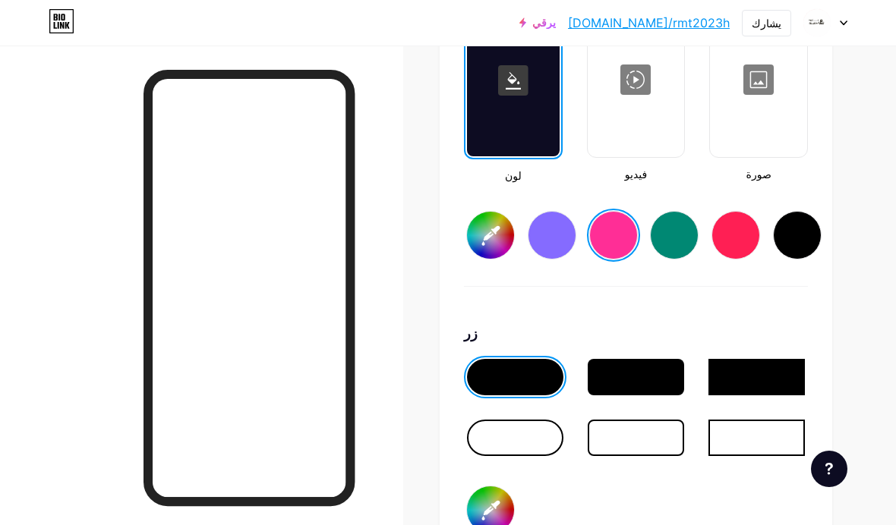
scroll to position [2074, 0]
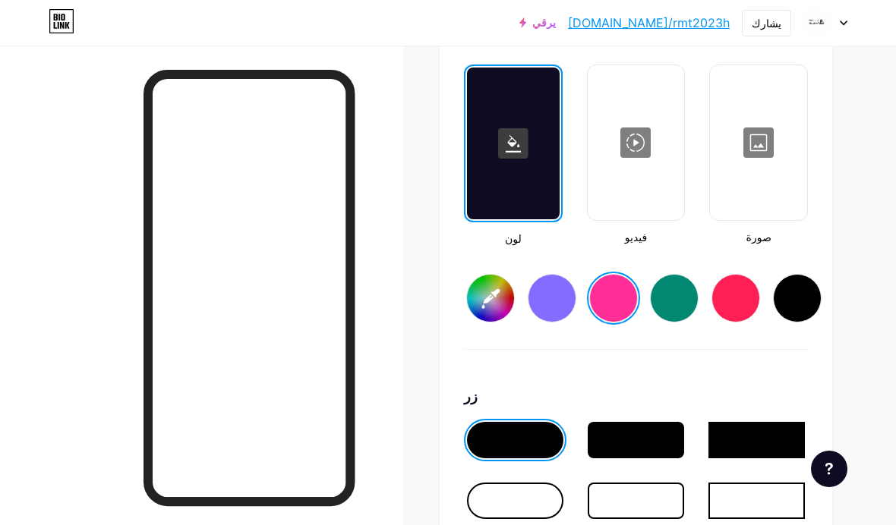
click at [622, 200] on div at bounding box center [636, 143] width 94 height 152
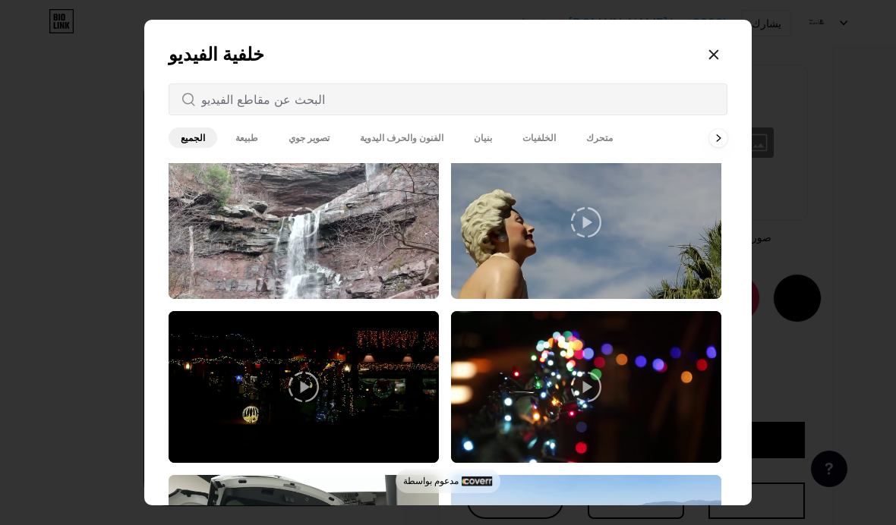
scroll to position [183, 0]
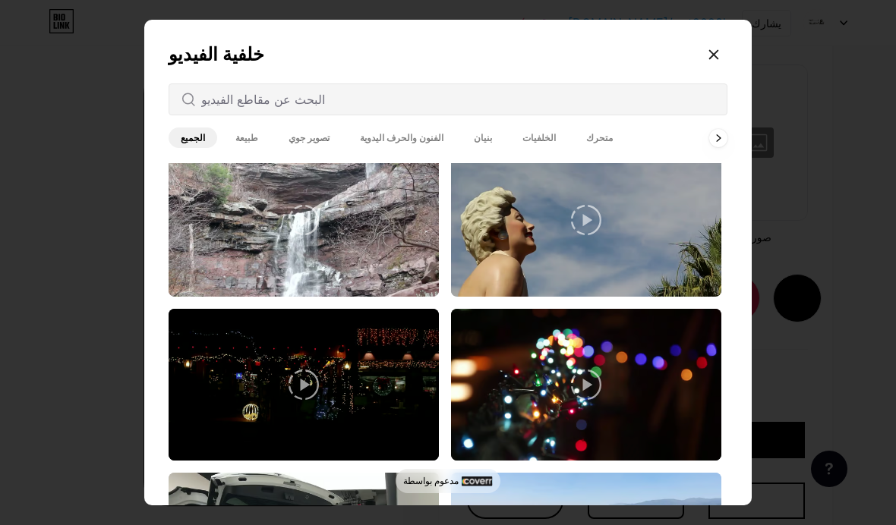
click at [622, 142] on icon at bounding box center [718, 138] width 5 height 8
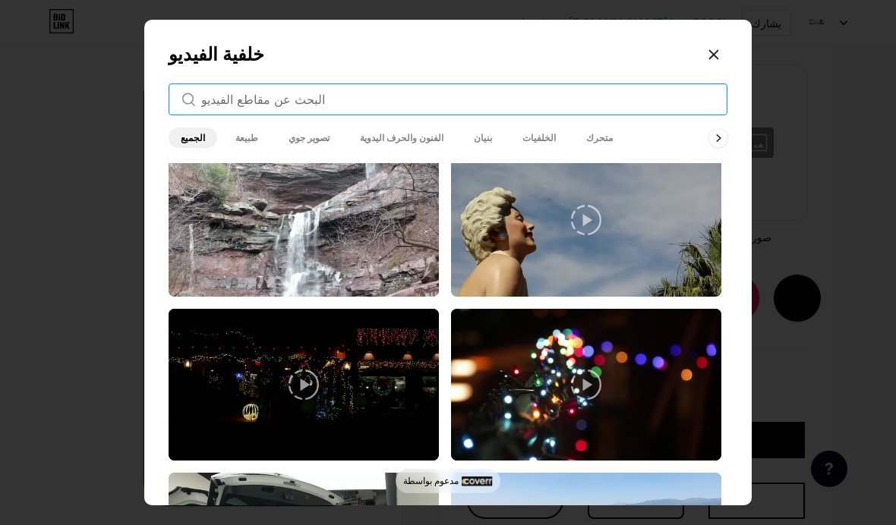
click at [622, 109] on input "text" at bounding box center [457, 99] width 513 height 18
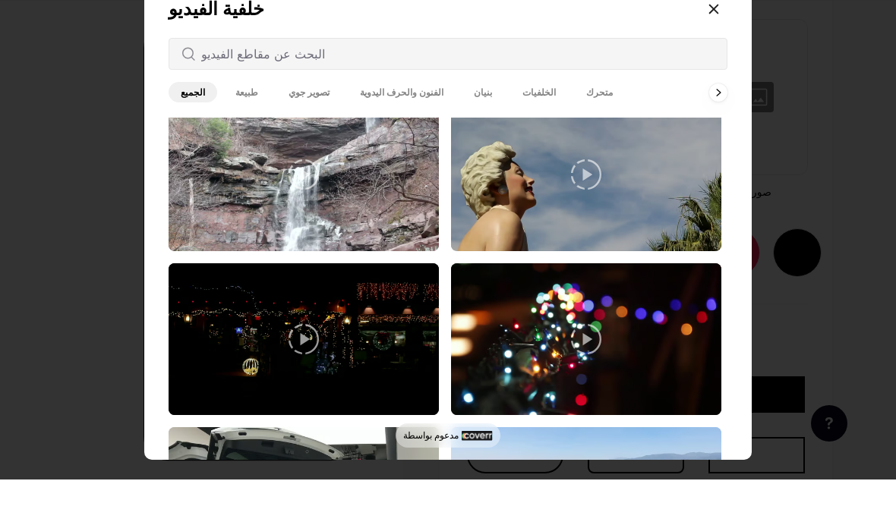
click at [622, 141] on div at bounding box center [448, 262] width 896 height 525
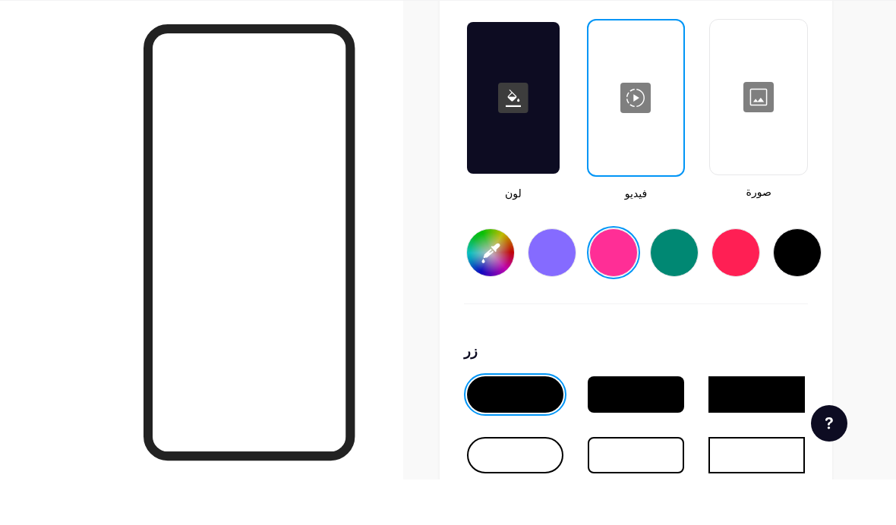
scroll to position [2120, 0]
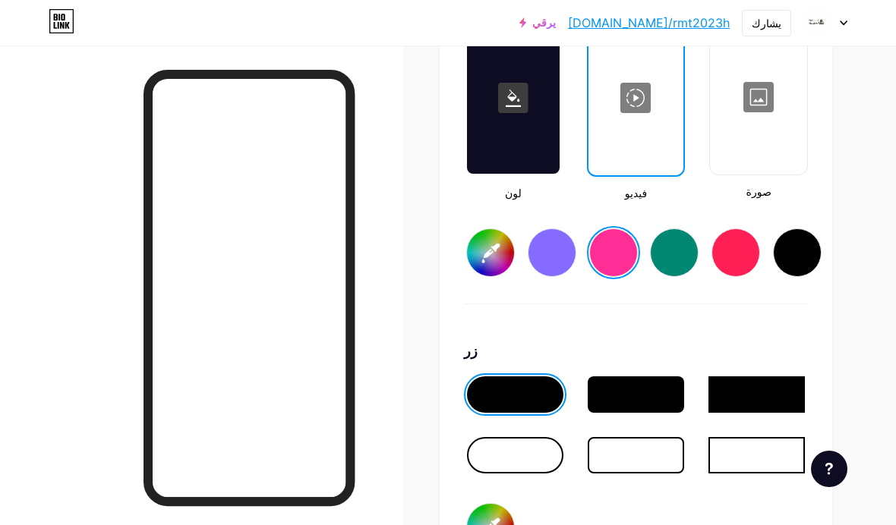
click at [622, 166] on div at bounding box center [636, 98] width 93 height 152
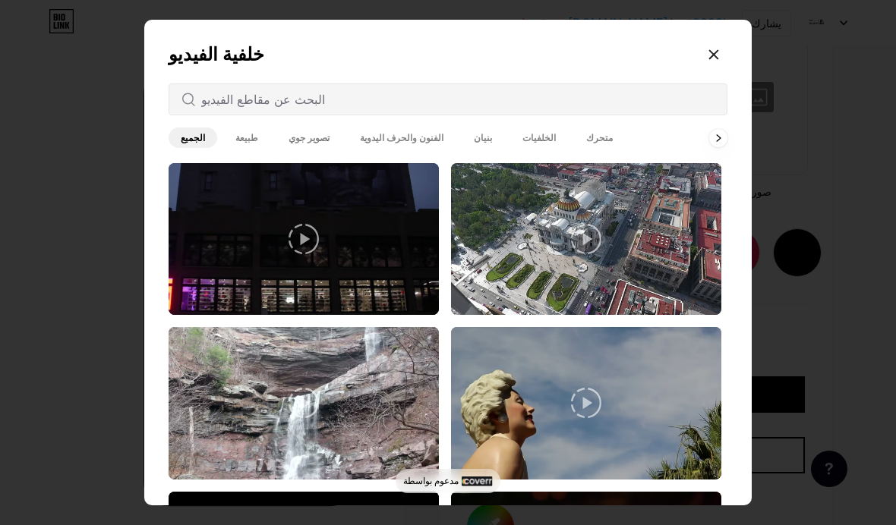
click at [622, 147] on div at bounding box center [718, 138] width 18 height 18
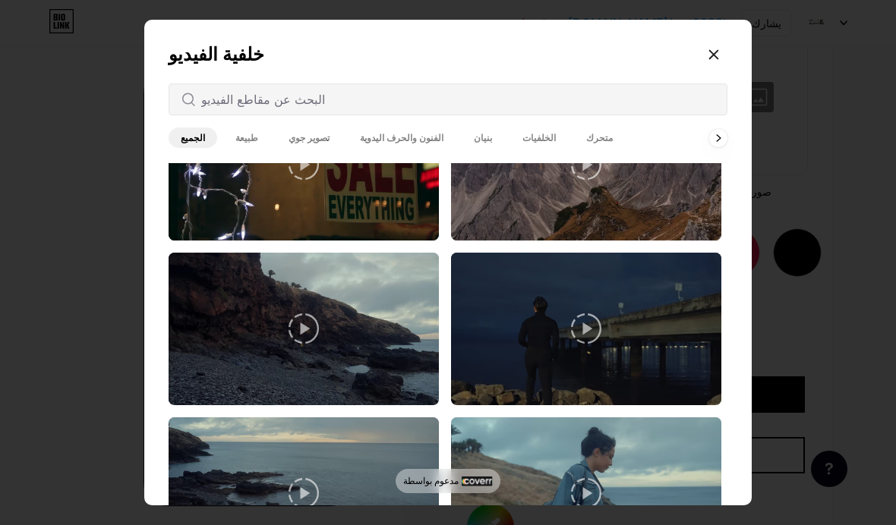
scroll to position [726, 0]
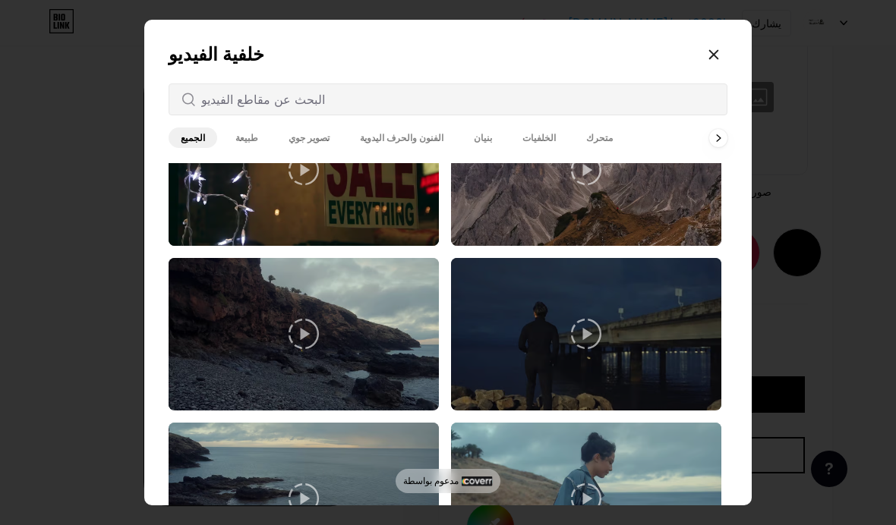
click at [622, 246] on img at bounding box center [586, 170] width 270 height 152
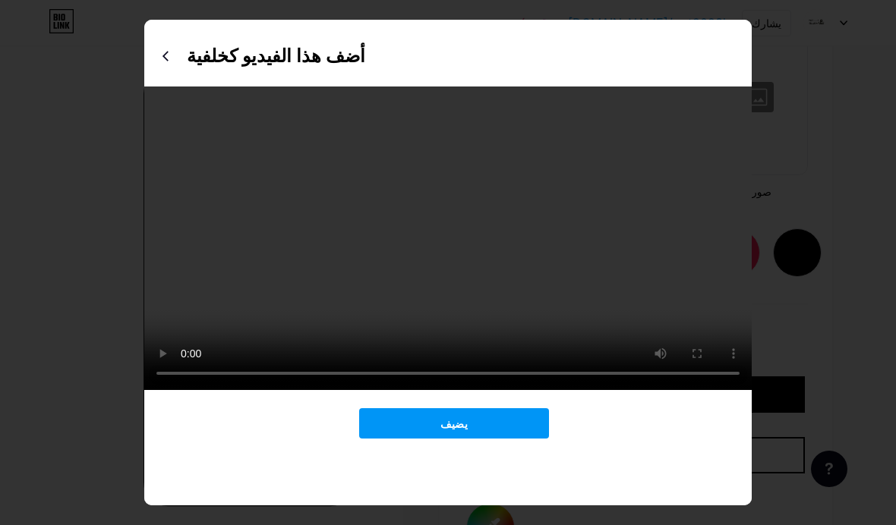
click at [608, 328] on video at bounding box center [447, 239] width 607 height 304
click at [324, 67] on font "أضف هذا الفيديو كخلفية" at bounding box center [276, 56] width 178 height 22
click at [308, 67] on font "أضف هذا الفيديو كخلفية" at bounding box center [276, 56] width 178 height 22
click at [232, 67] on font "أضف هذا الفيديو كخلفية" at bounding box center [276, 56] width 178 height 22
click at [489, 439] on button "يضيف" at bounding box center [454, 423] width 190 height 30
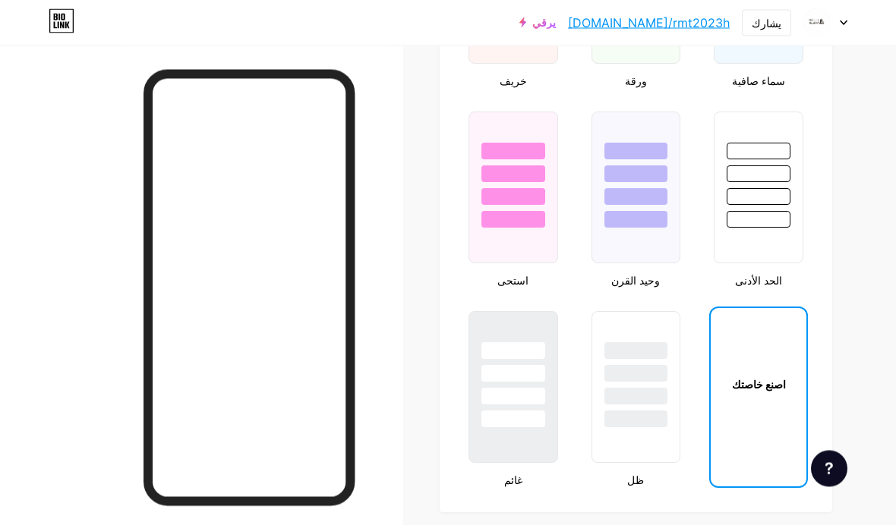
scroll to position [1539, 0]
click at [622, 26] on font "[DOMAIN_NAME]/rmt2023h" at bounding box center [649, 22] width 162 height 15
click at [622, 26] on font "يشارك" at bounding box center [766, 23] width 30 height 13
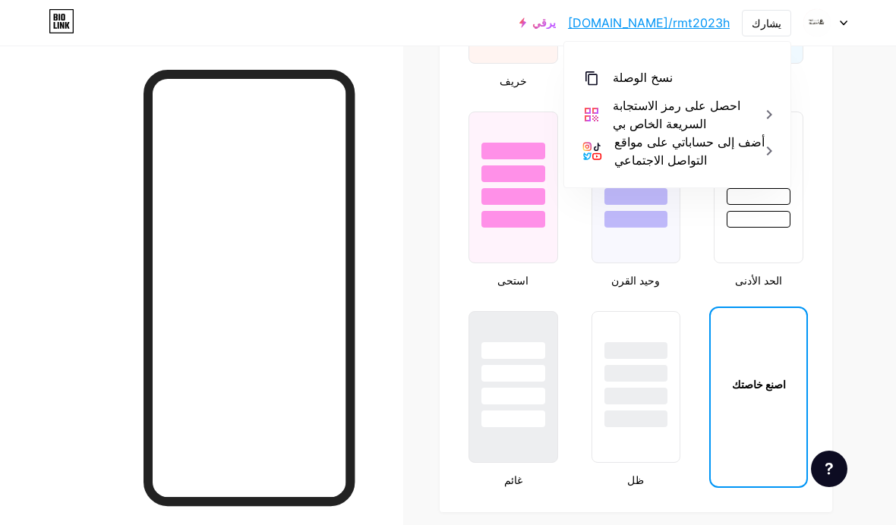
click at [622, 77] on font "نسخ الوصلة" at bounding box center [642, 78] width 60 height 14
